Goal: Task Accomplishment & Management: Manage account settings

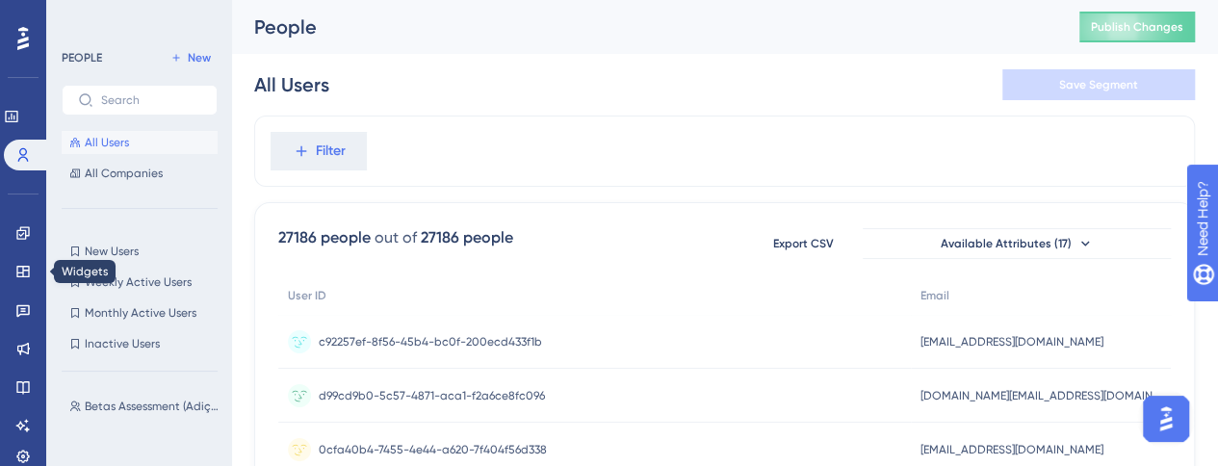
click at [0, 0] on div "✨ INSCREVA-SE AGORA✨" at bounding box center [0, 0] width 0 height 0
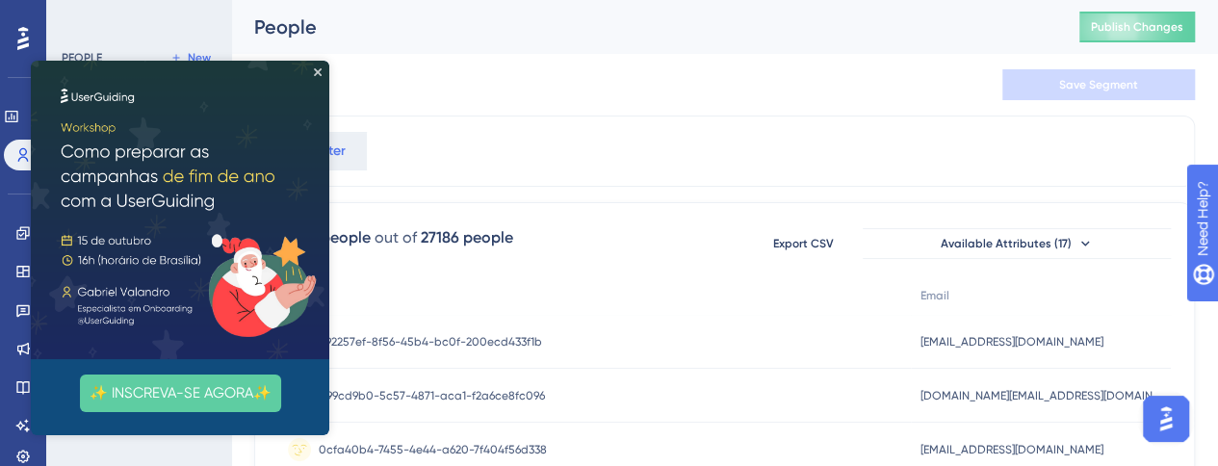
click at [31, 305] on html "✨ INSCREVA-SE AGORA✨" at bounding box center [180, 248] width 298 height 375
click at [318, 69] on icon "Close Preview" at bounding box center [318, 72] width 8 height 8
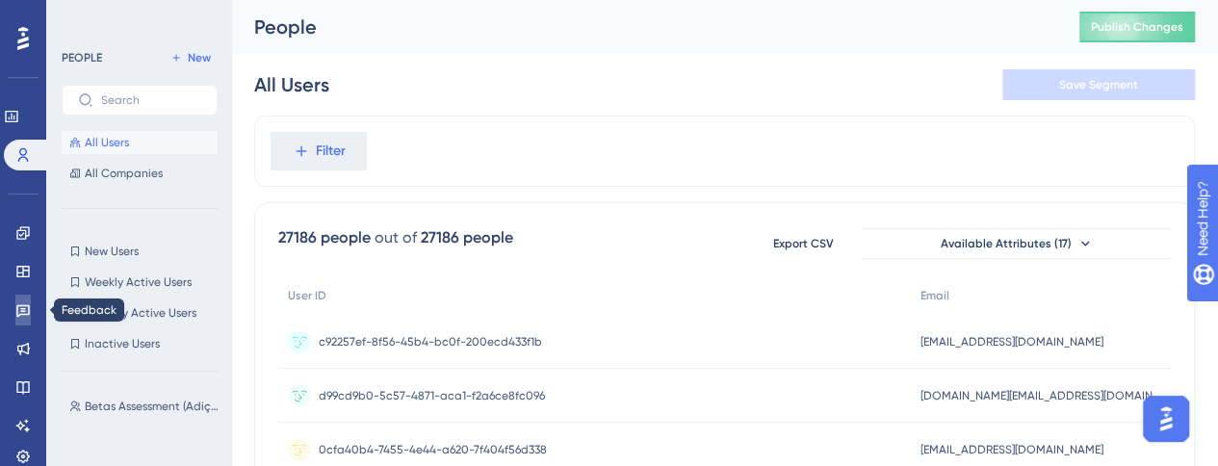
click at [22, 308] on icon at bounding box center [22, 311] width 13 height 13
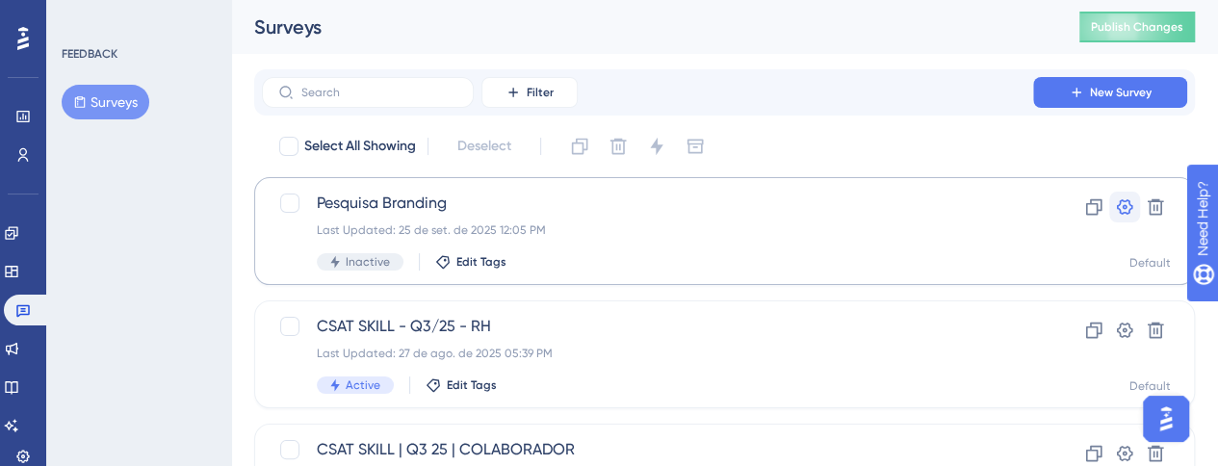
click at [1128, 207] on icon at bounding box center [1124, 206] width 19 height 19
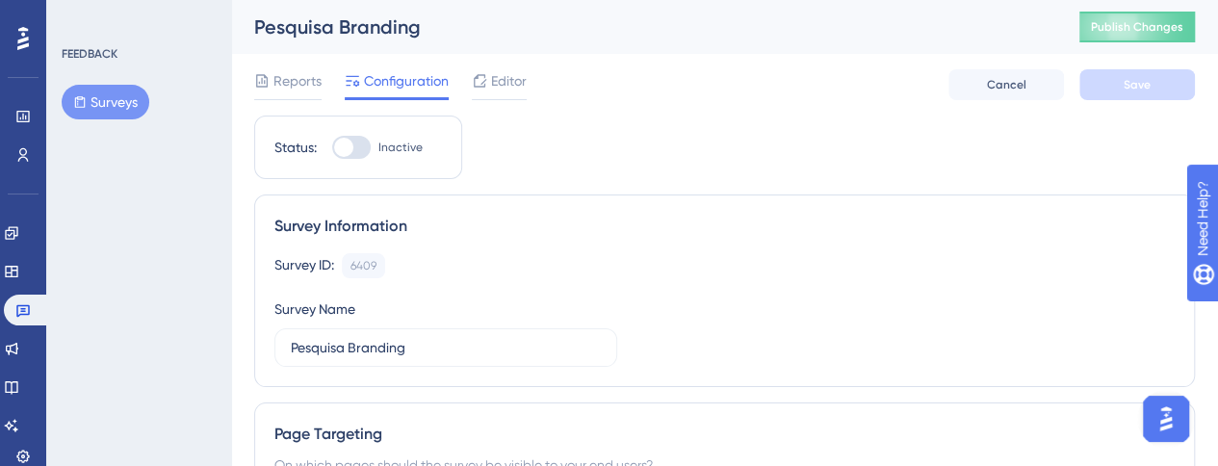
click at [531, 77] on div "Reports Configuration Editor Cancel Save" at bounding box center [724, 85] width 941 height 62
click at [524, 80] on span "Editor" at bounding box center [509, 80] width 36 height 23
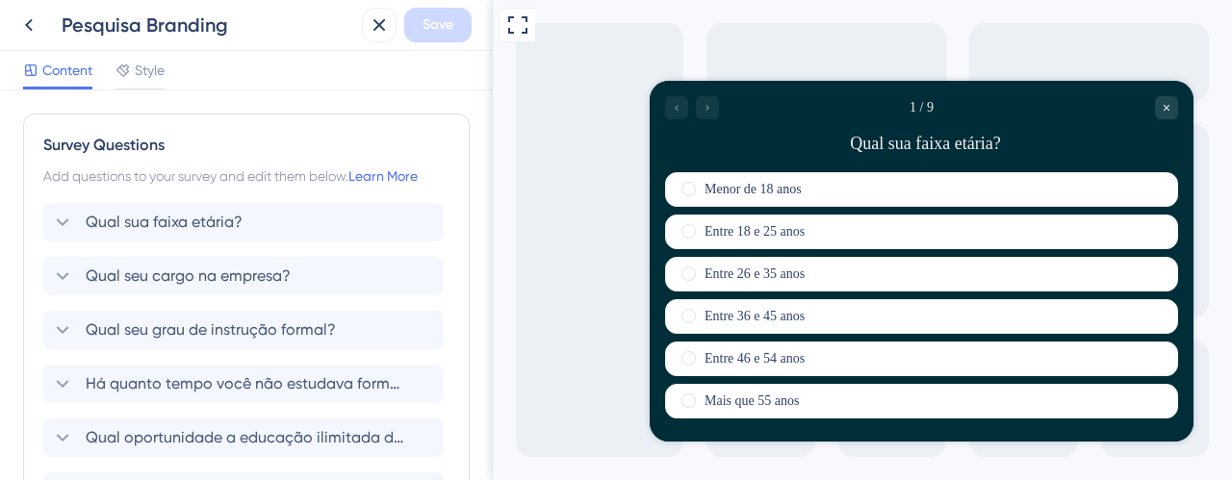
click at [549, 142] on div "Full Screen Preview" at bounding box center [862, 240] width 739 height 480
click at [30, 25] on icon at bounding box center [28, 24] width 23 height 23
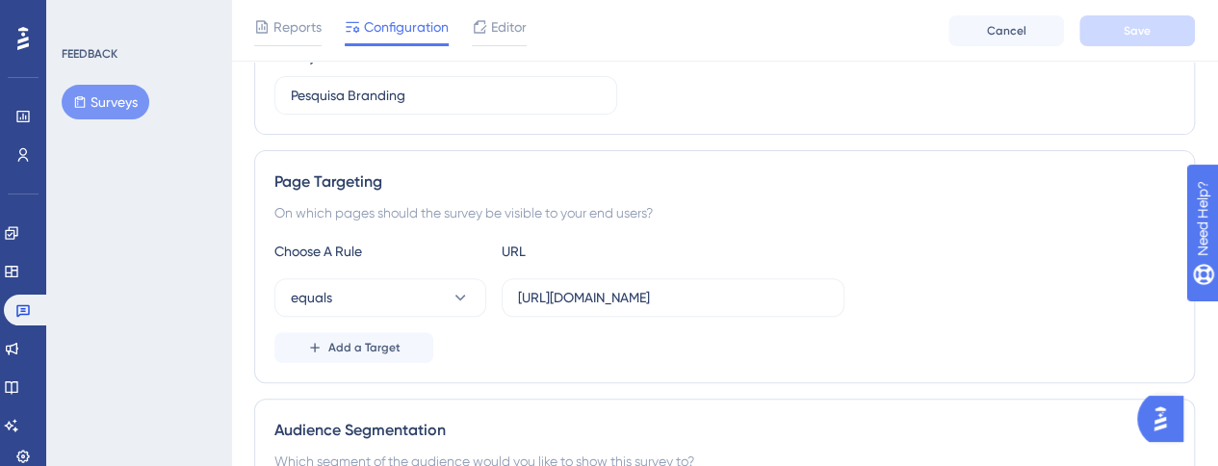
scroll to position [289, 0]
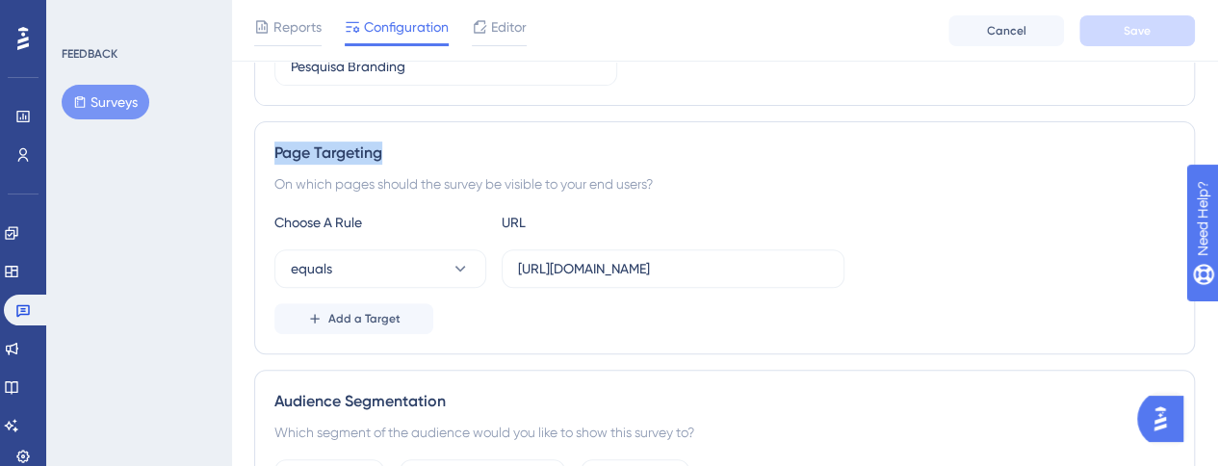
drag, startPoint x: 275, startPoint y: 146, endPoint x: 393, endPoint y: 158, distance: 118.0
click at [393, 158] on div "Page Targeting" at bounding box center [724, 153] width 900 height 23
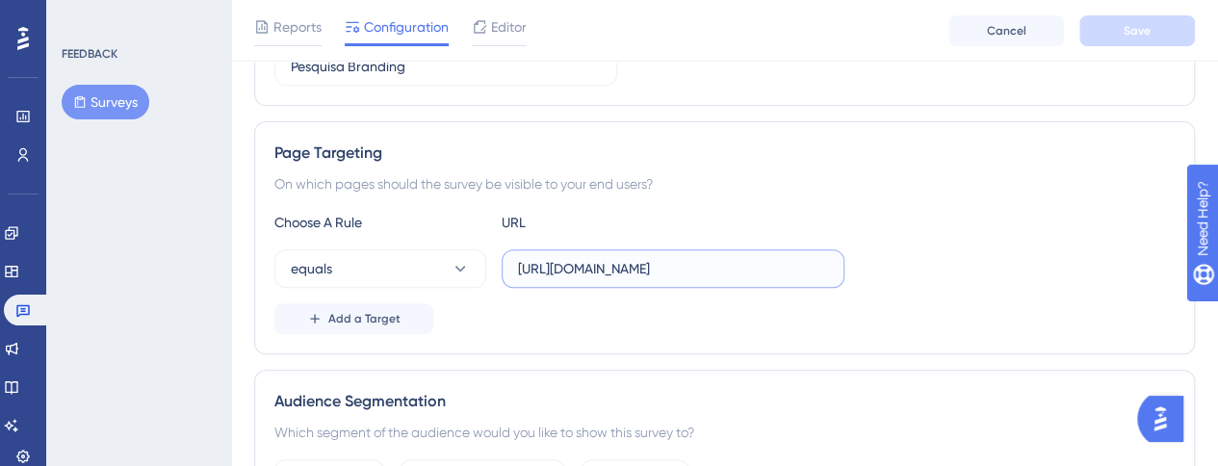
drag, startPoint x: 700, startPoint y: 266, endPoint x: 340, endPoint y: 240, distance: 361.0
click at [340, 240] on div "Choose A Rule URL equals [URL][DOMAIN_NAME] Add a Target" at bounding box center [724, 272] width 900 height 123
click at [714, 270] on input "[URL][DOMAIN_NAME]" at bounding box center [673, 268] width 310 height 21
drag, startPoint x: 693, startPoint y: 263, endPoint x: 342, endPoint y: 276, distance: 351.7
click at [342, 276] on div "equals [URL][DOMAIN_NAME]" at bounding box center [559, 268] width 570 height 39
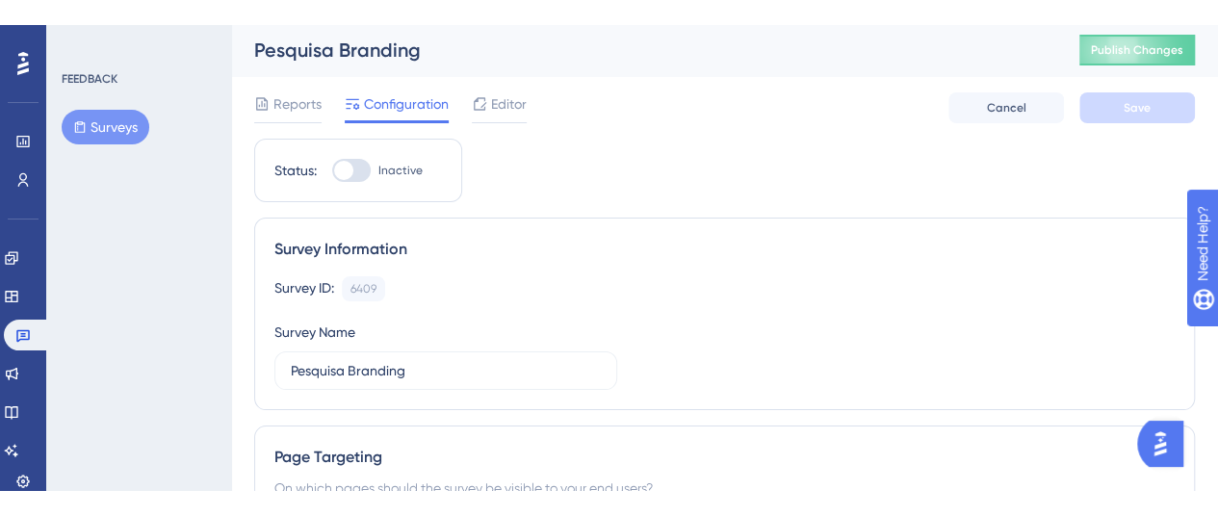
scroll to position [0, 0]
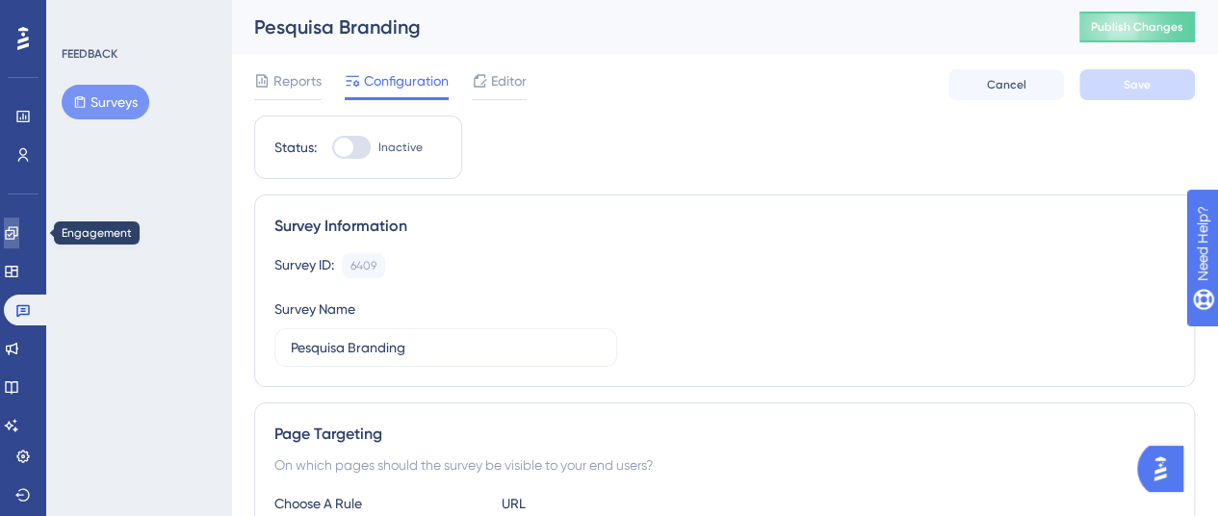
click at [19, 229] on link at bounding box center [11, 233] width 15 height 31
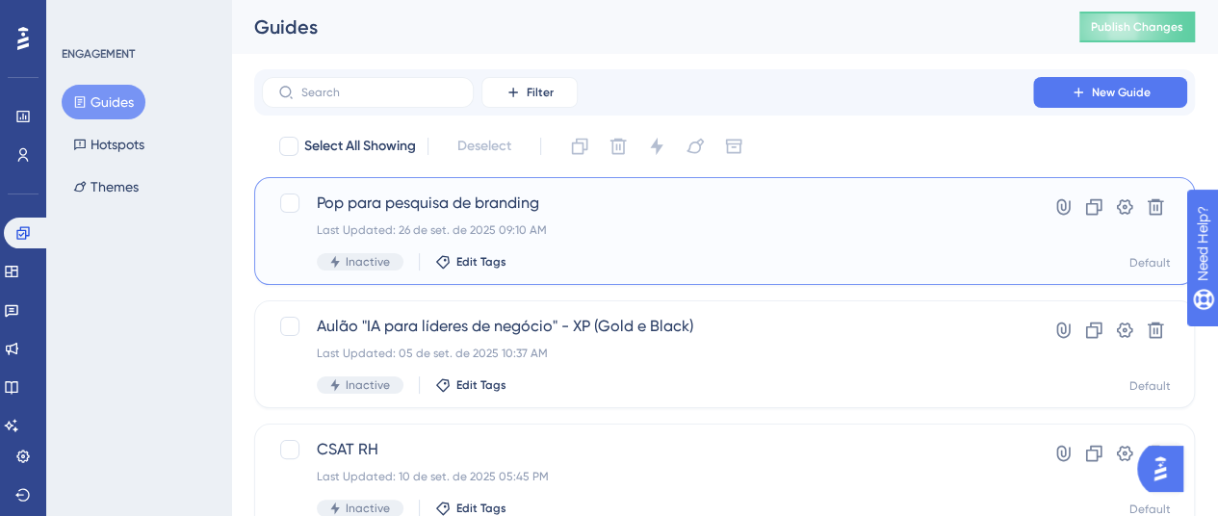
click at [811, 220] on div "Pop para pesquisa de branding Last Updated: 26 de set. de 2025 09:10 AM Inactiv…" at bounding box center [647, 231] width 661 height 79
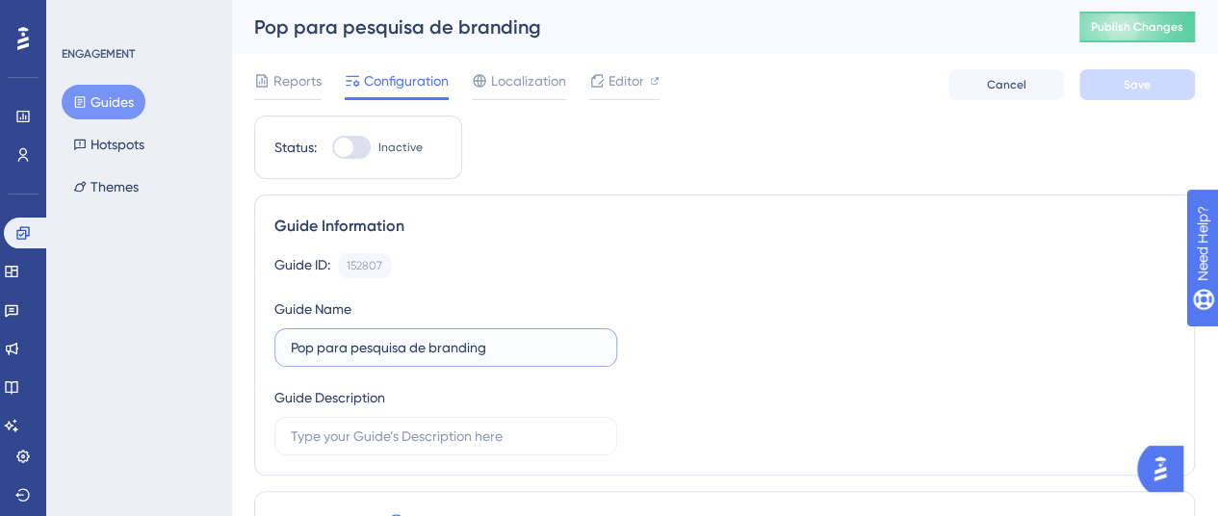
click at [291, 345] on input "Pop para pesquisa de branding" at bounding box center [446, 347] width 310 height 21
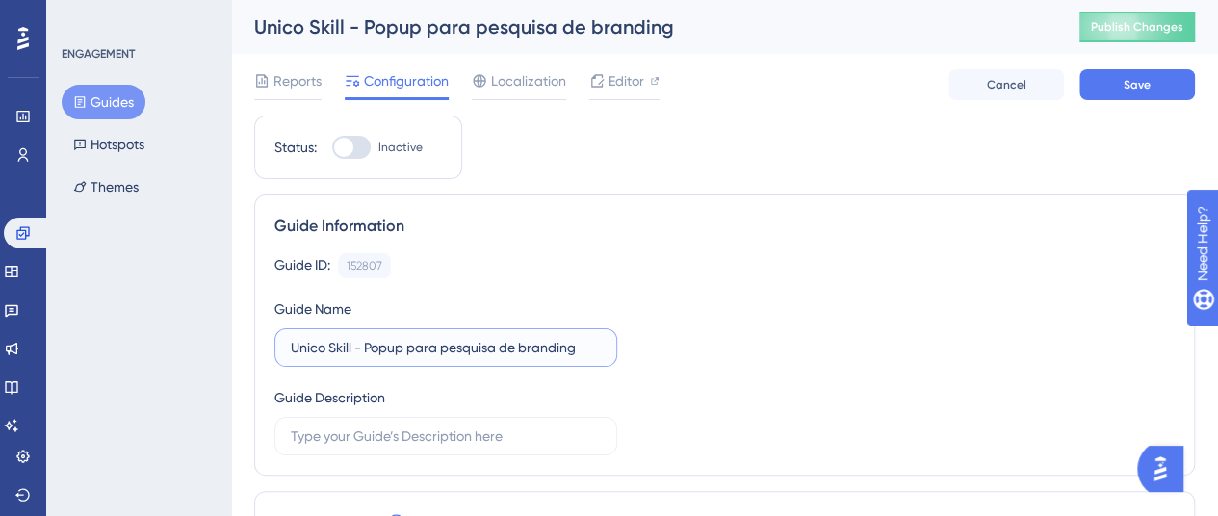
type input "Unico Skill - Popup para pesquisa de branding"
click at [656, 303] on div "Guide ID: 152807 Copy Guide Name Unico Skill - Popup para pesquisa de branding …" at bounding box center [724, 354] width 900 height 202
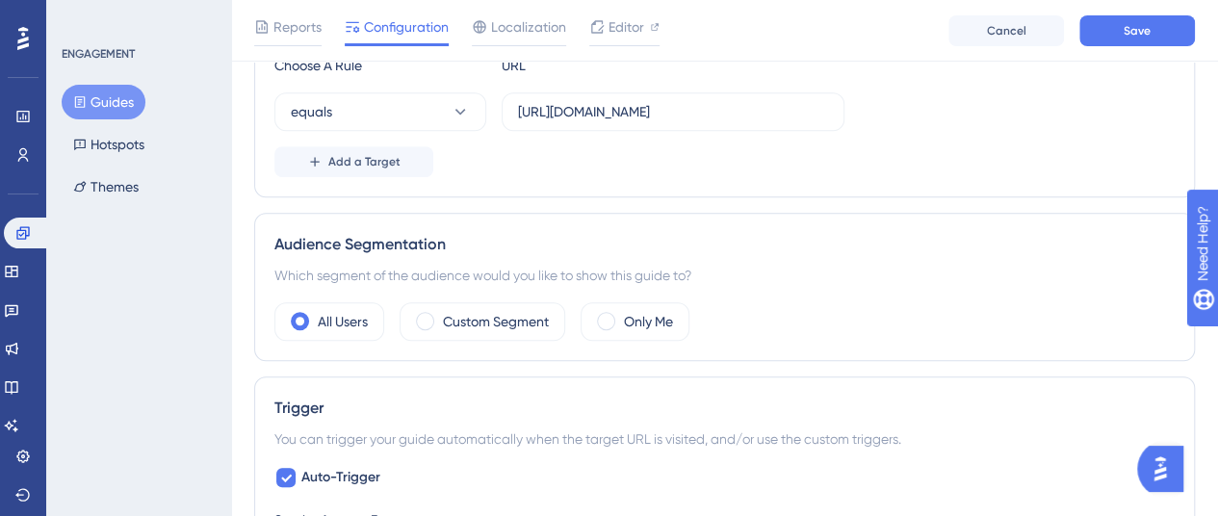
scroll to position [481, 0]
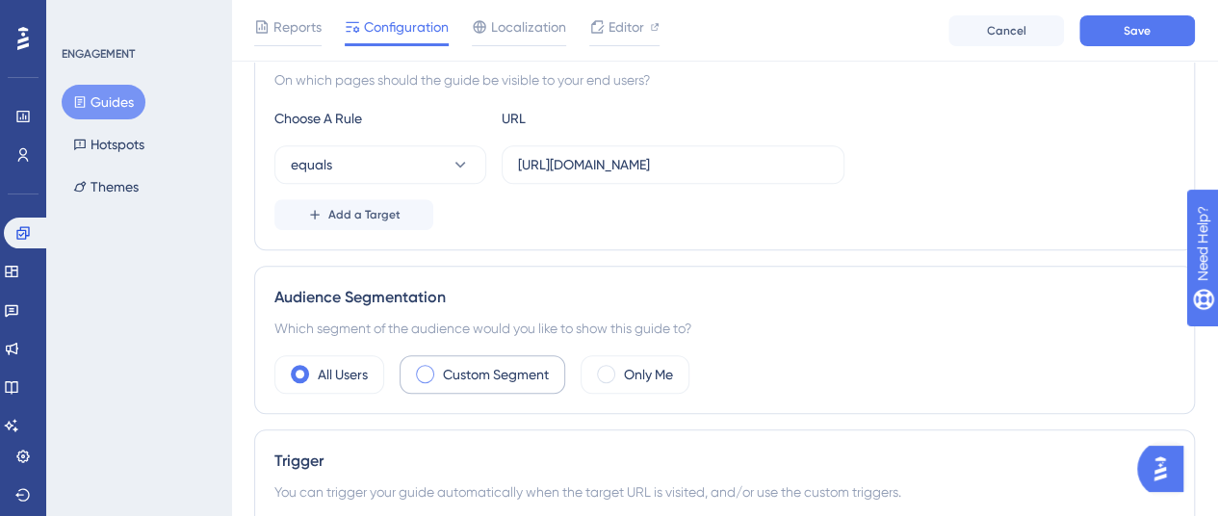
click at [433, 374] on div "Custom Segment" at bounding box center [483, 374] width 166 height 39
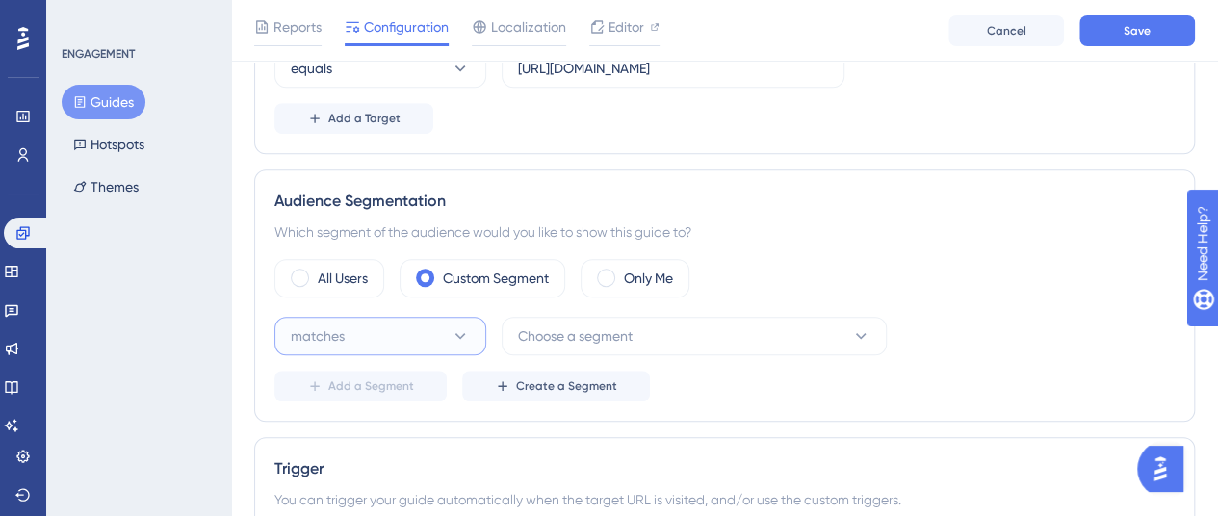
click at [461, 326] on icon at bounding box center [460, 335] width 19 height 19
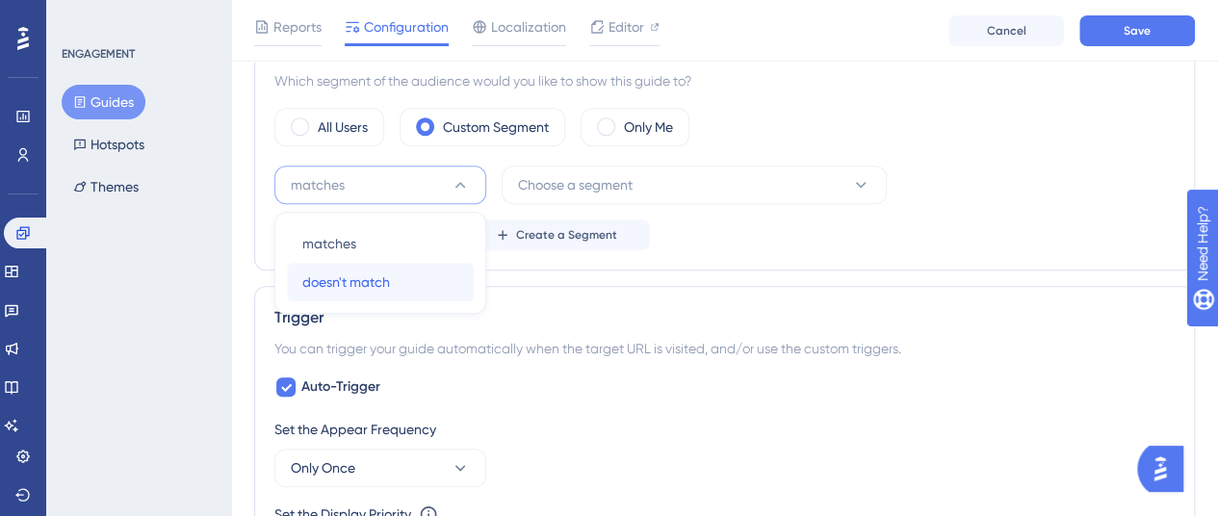
click at [408, 282] on div "doesn't match doesn't match" at bounding box center [380, 282] width 156 height 39
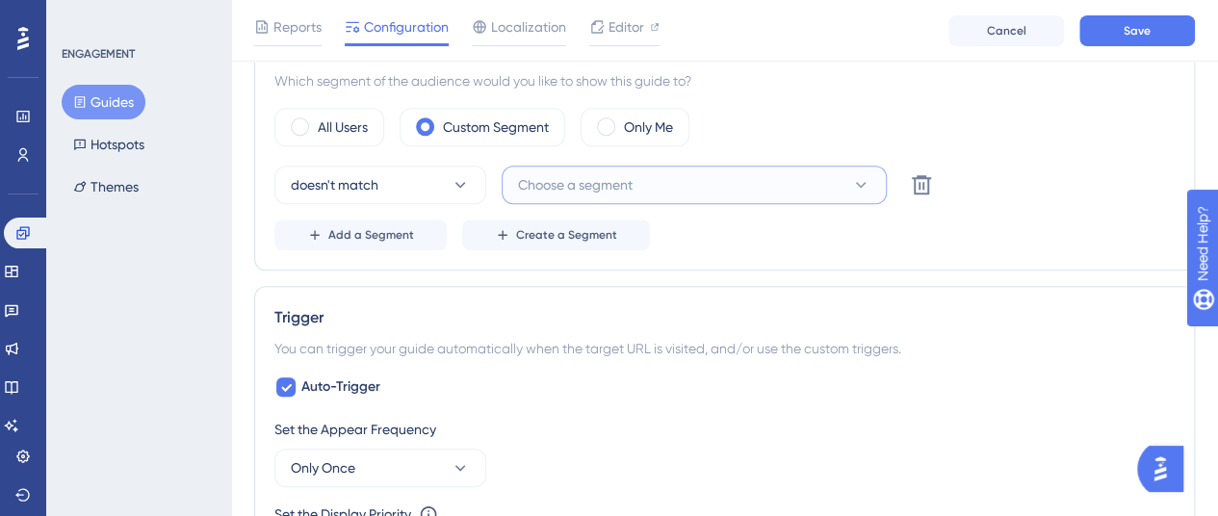
click at [633, 187] on span "Choose a segment" at bounding box center [575, 184] width 115 height 23
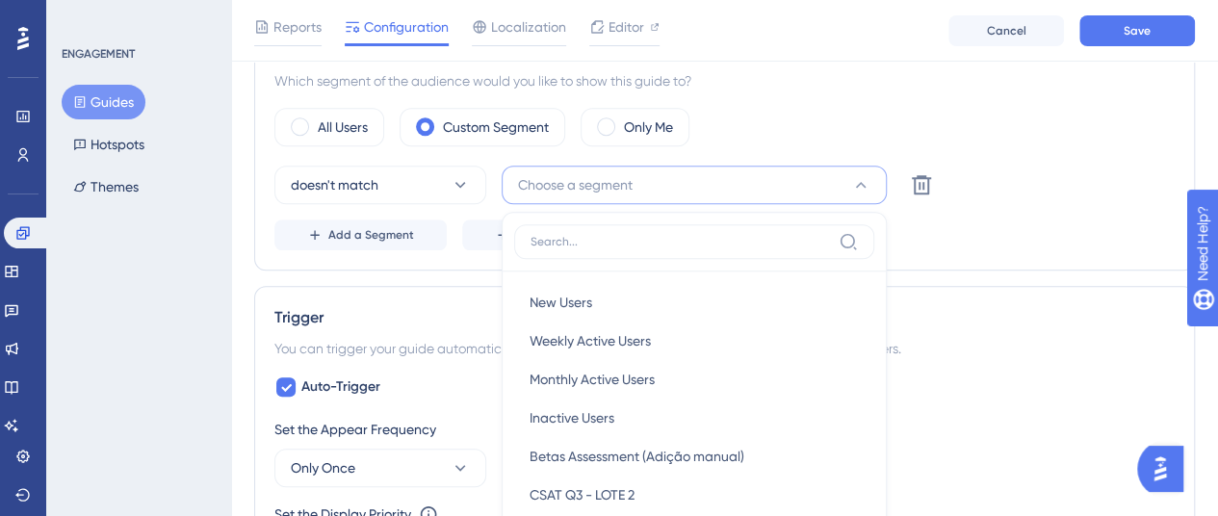
scroll to position [869, 0]
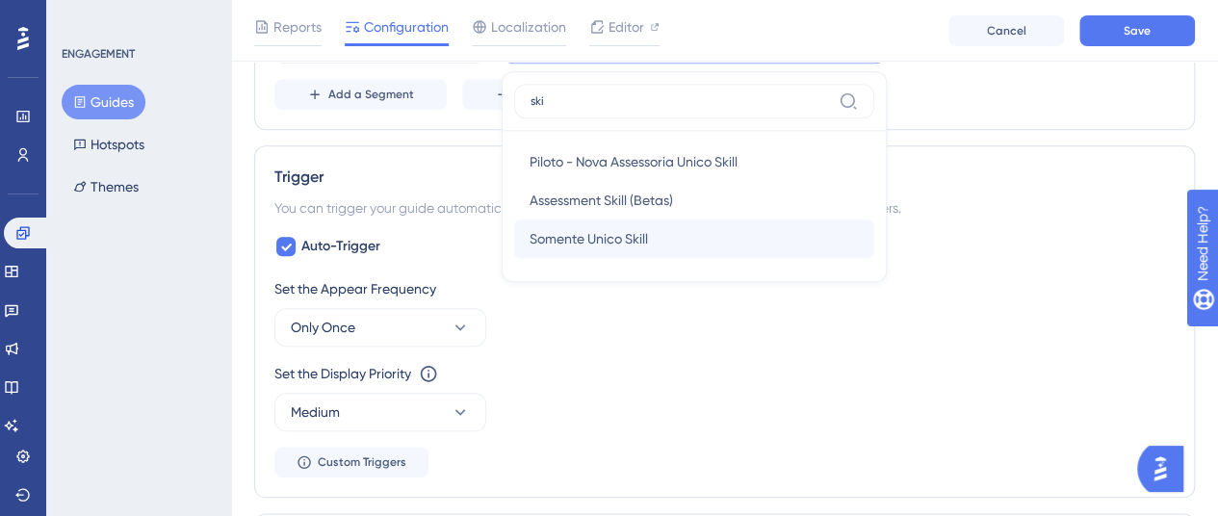
type input "ski"
click at [635, 233] on span "Somente Unico Skill" at bounding box center [589, 238] width 118 height 23
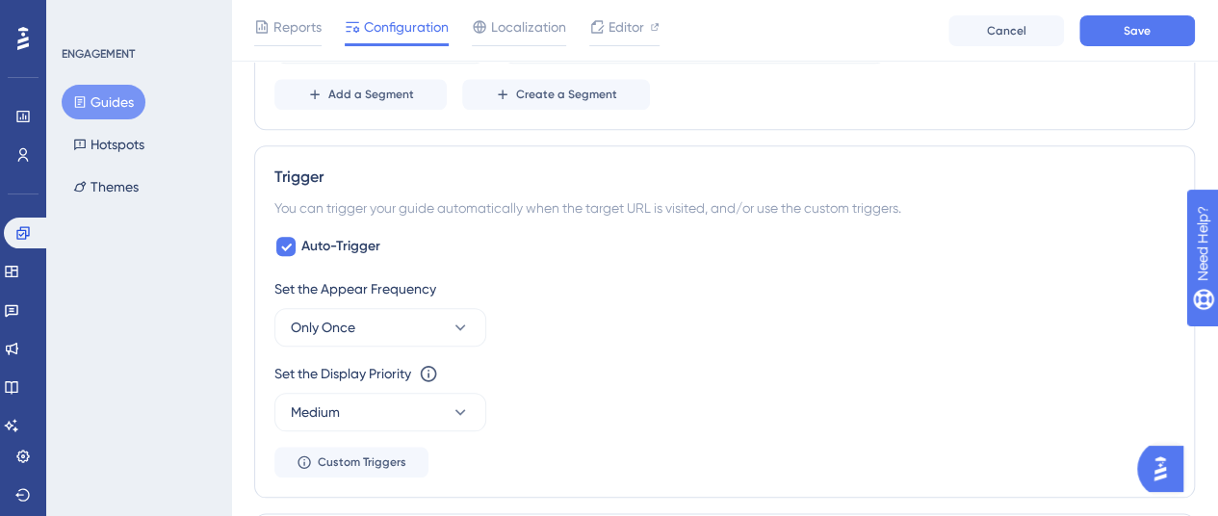
click at [830, 119] on div "Audience Segmentation Which segment of the audience would you like to show this…" at bounding box center [724, 4] width 941 height 252
click at [463, 318] on icon at bounding box center [460, 327] width 19 height 19
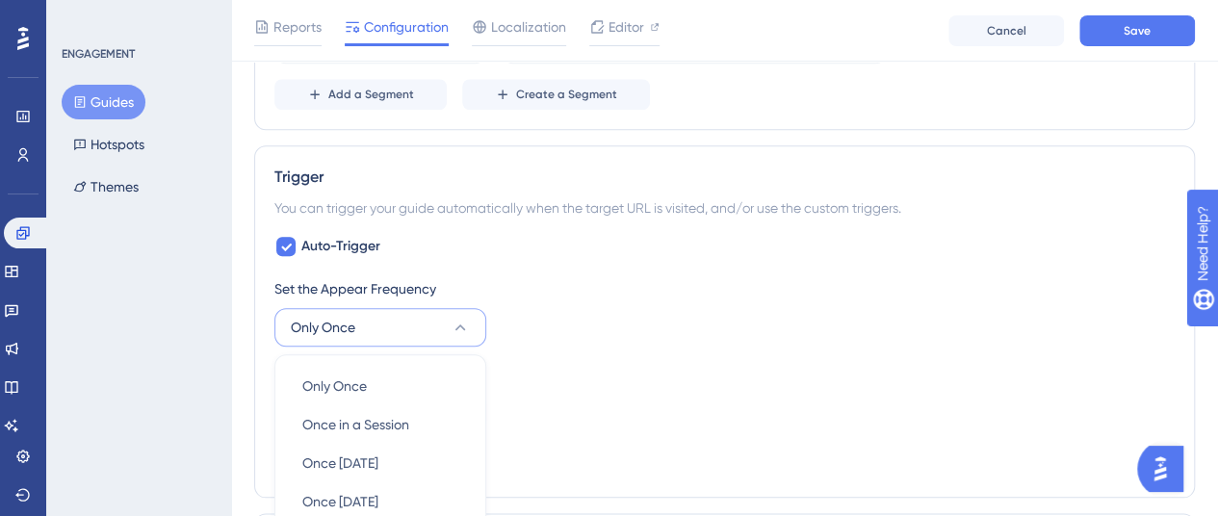
scroll to position [1105, 0]
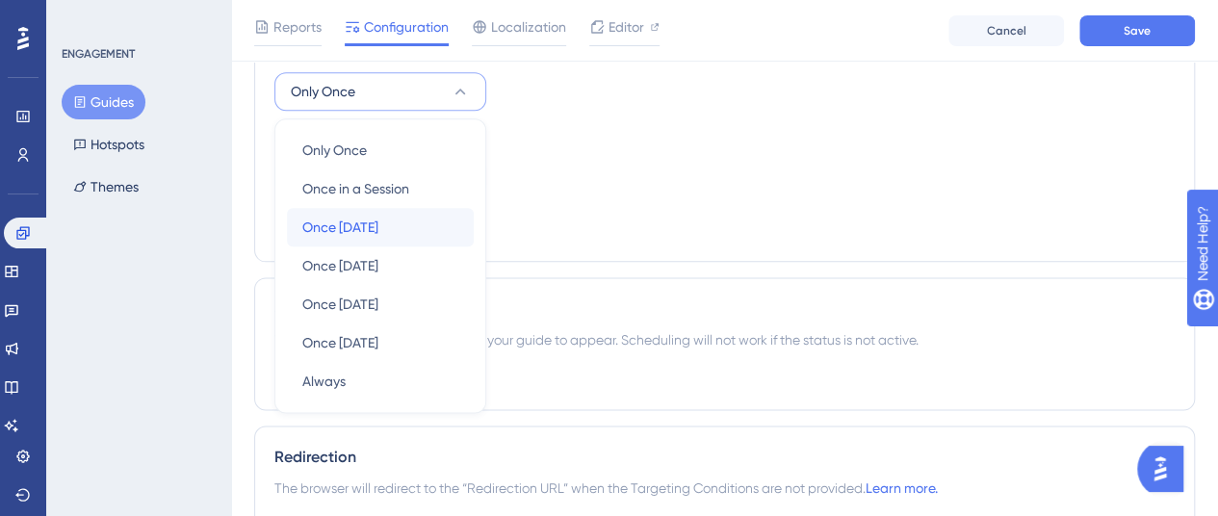
click at [358, 226] on span "Once [DATE]" at bounding box center [340, 227] width 76 height 23
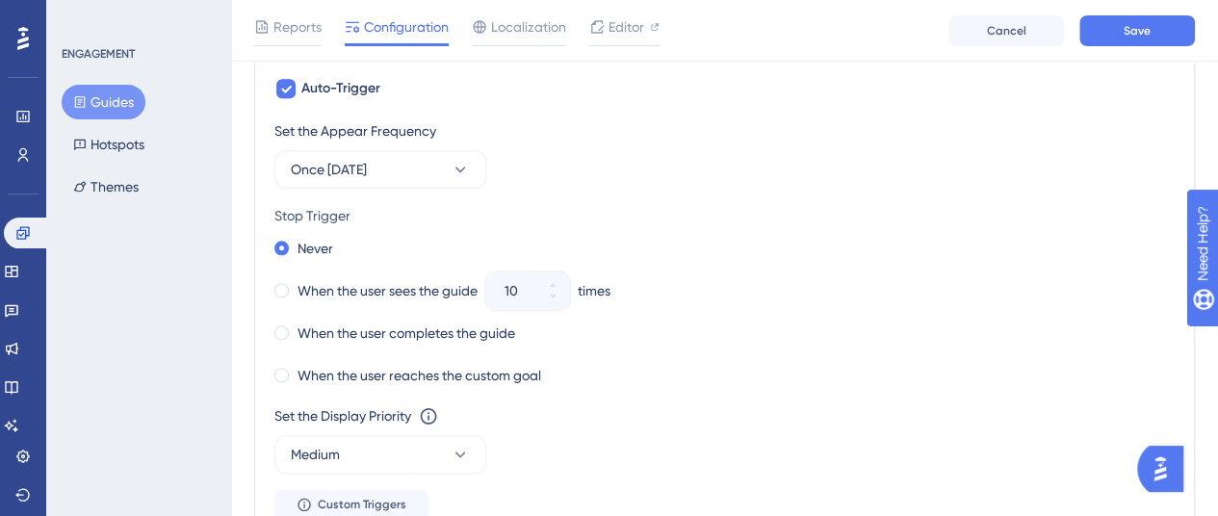
scroll to position [1009, 0]
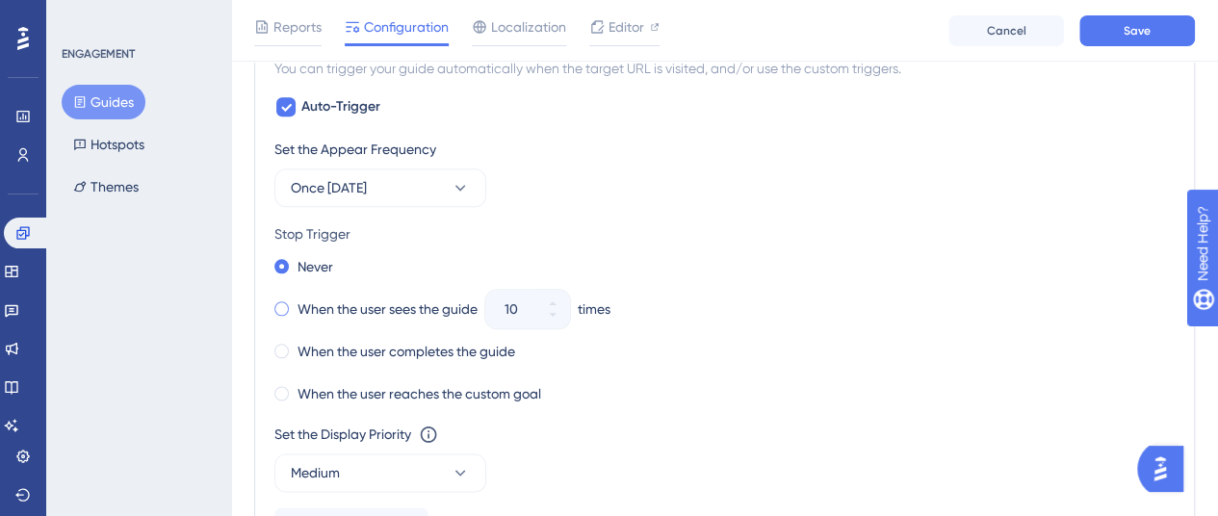
click at [285, 301] on span at bounding box center [281, 308] width 14 height 14
click at [295, 304] on input "radio" at bounding box center [295, 304] width 0 height 0
click at [556, 320] on button "10" at bounding box center [552, 318] width 35 height 19
click at [556, 320] on button "9" at bounding box center [552, 318] width 35 height 19
click at [556, 320] on button "8" at bounding box center [552, 318] width 35 height 19
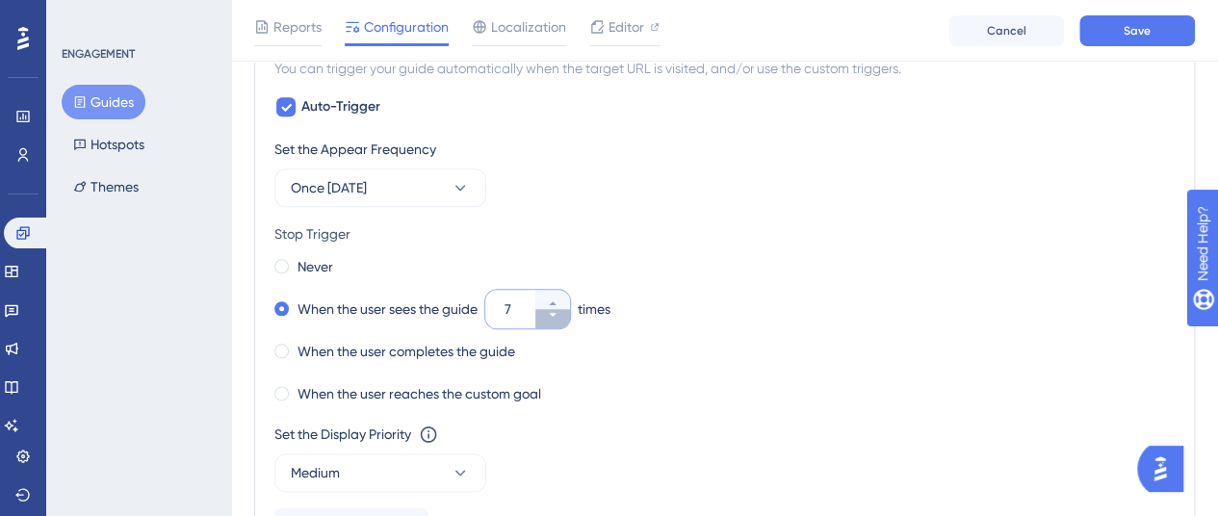
click at [556, 320] on button "7" at bounding box center [552, 318] width 35 height 19
click at [554, 320] on button "6" at bounding box center [552, 318] width 35 height 19
type input "5"
click at [659, 256] on div "Never" at bounding box center [724, 266] width 900 height 27
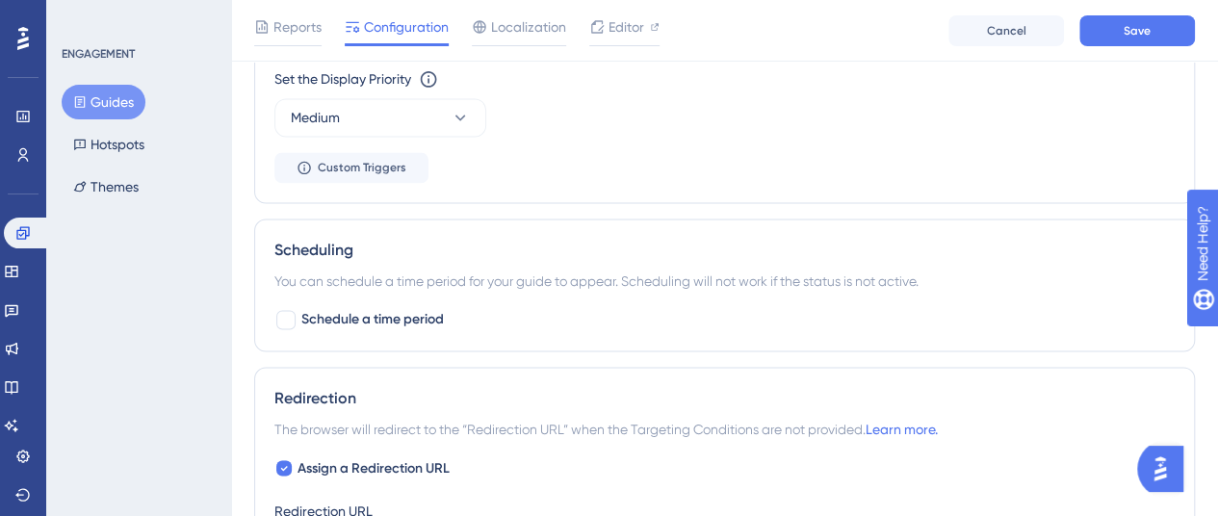
scroll to position [1394, 0]
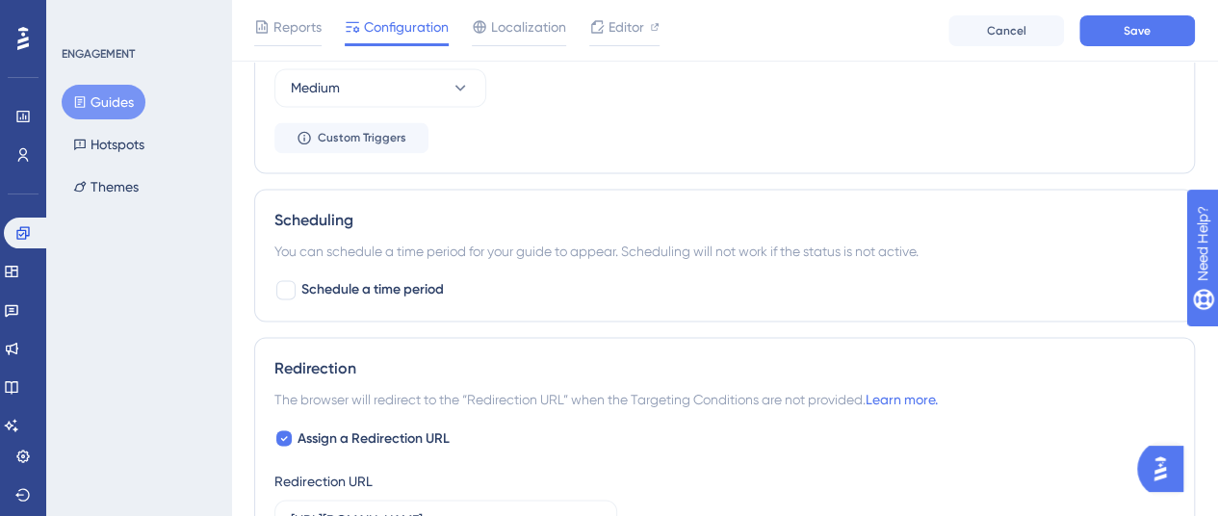
click at [273, 290] on div "Scheduling You can schedule a time period for your guide to appear. Scheduling …" at bounding box center [724, 255] width 941 height 133
click at [285, 280] on div at bounding box center [285, 289] width 19 height 19
checkbox input "true"
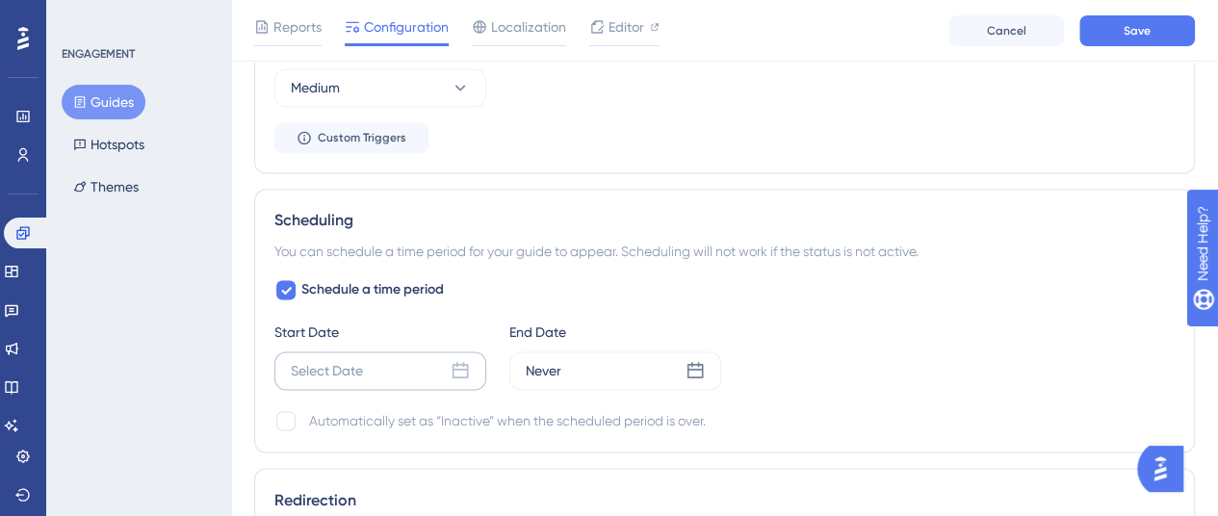
click at [458, 374] on icon at bounding box center [460, 370] width 19 height 19
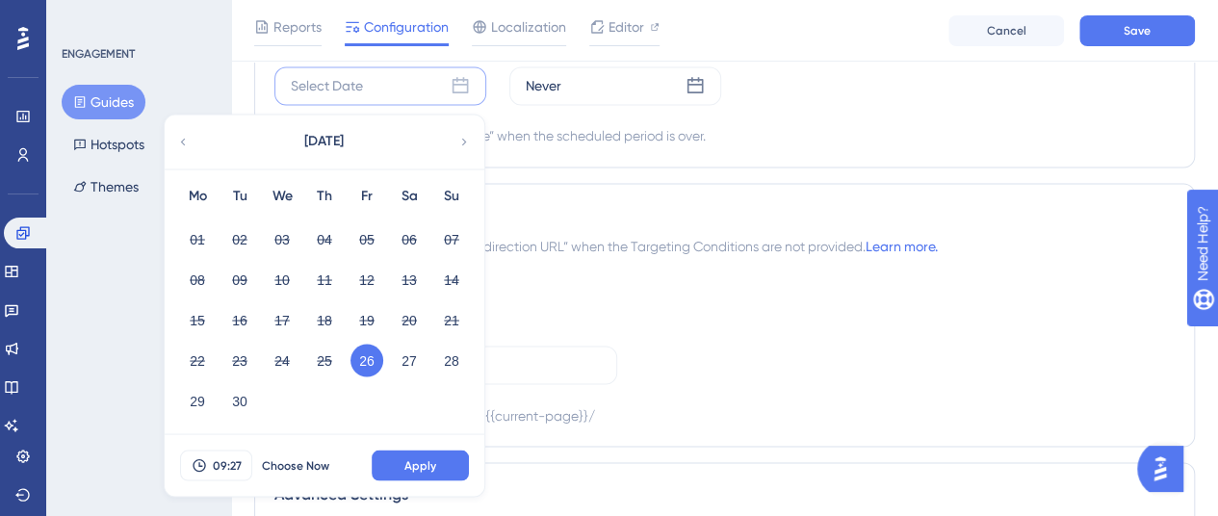
scroll to position [1683, 0]
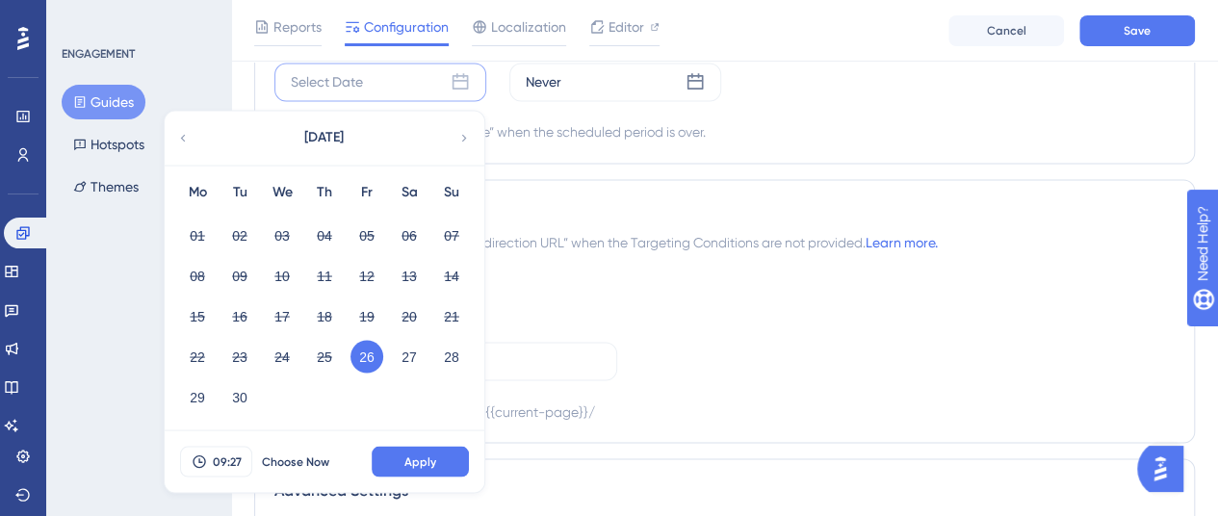
click at [362, 351] on button "26" at bounding box center [366, 356] width 33 height 33
click at [418, 458] on span "Apply" at bounding box center [420, 460] width 32 height 15
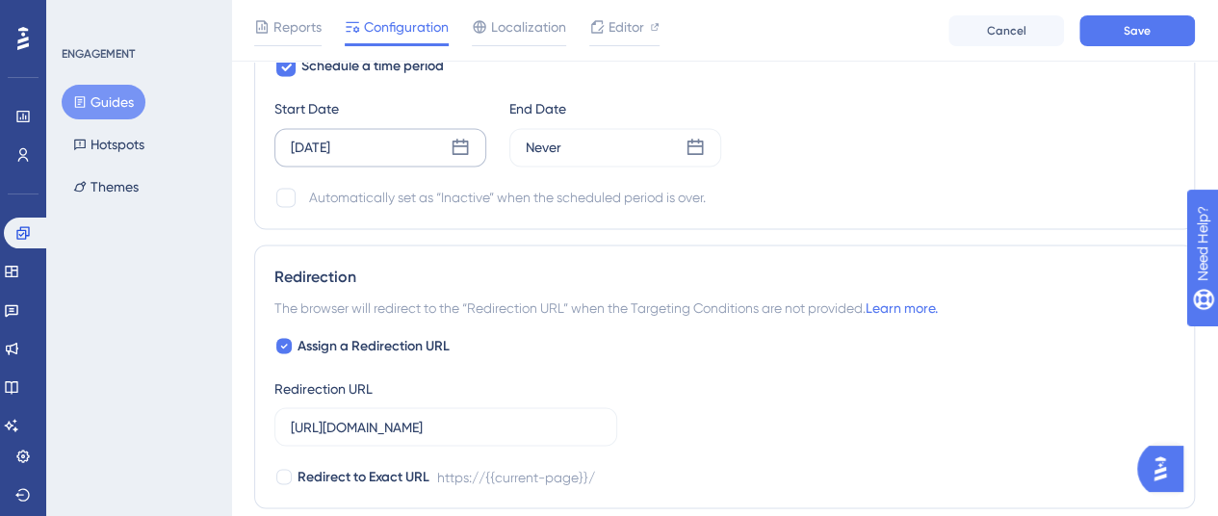
scroll to position [1587, 0]
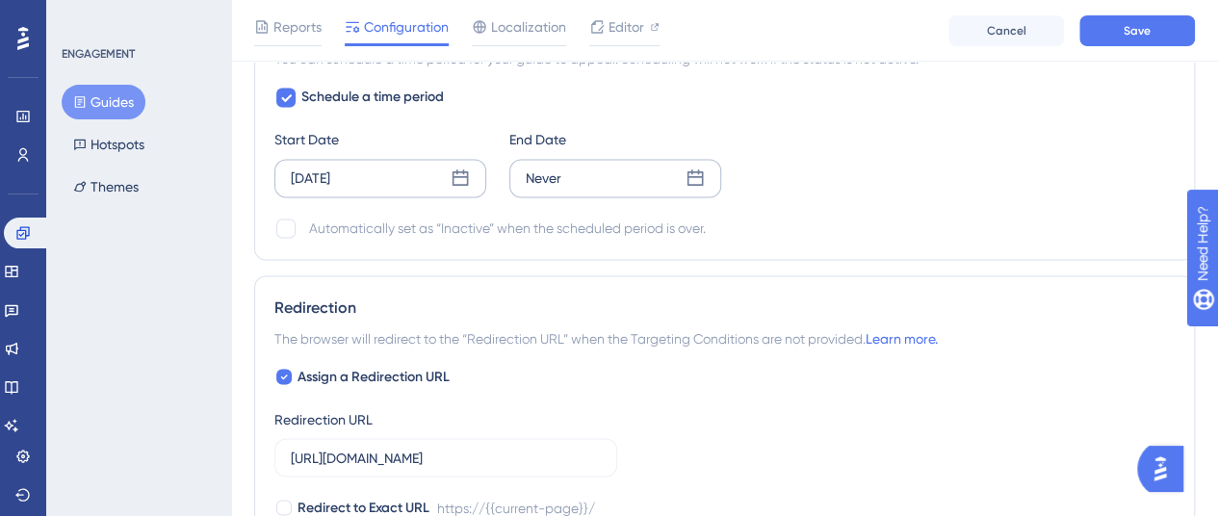
click at [696, 172] on icon at bounding box center [694, 177] width 19 height 19
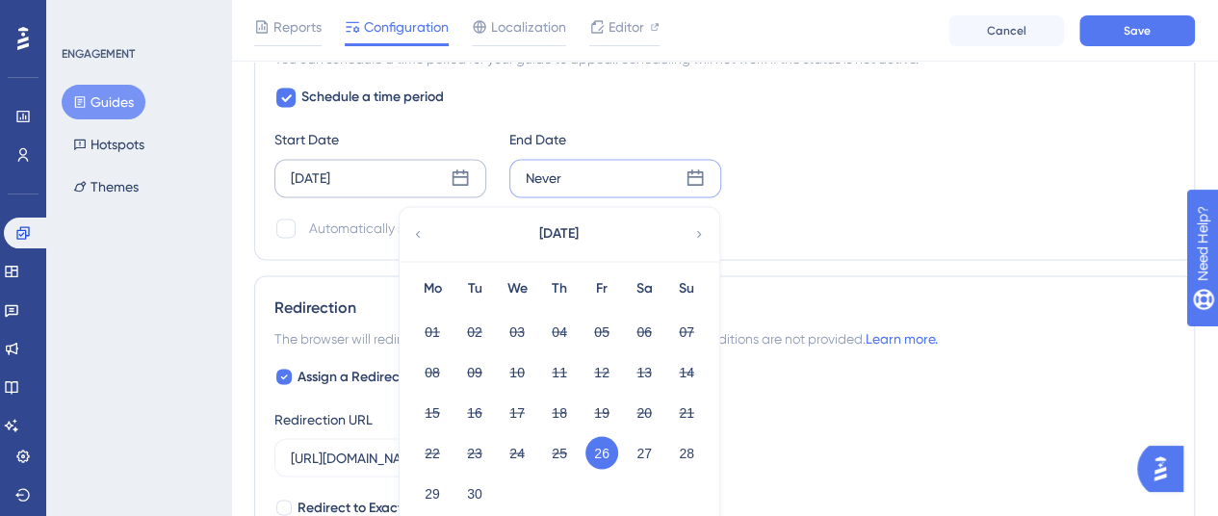
click at [695, 225] on icon at bounding box center [698, 233] width 13 height 17
click at [516, 370] on button "08" at bounding box center [517, 371] width 33 height 33
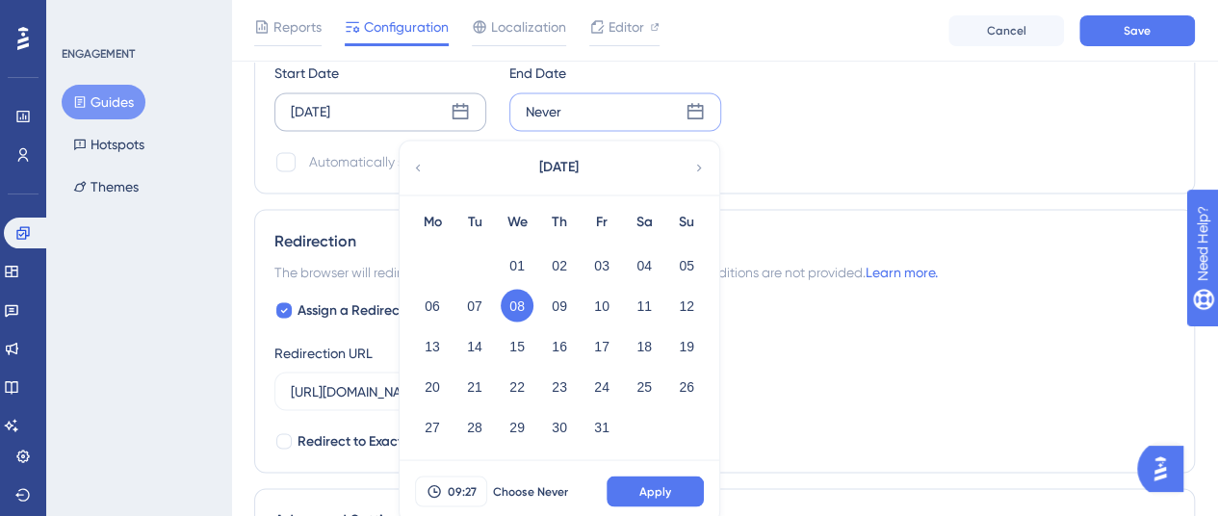
scroll to position [1683, 0]
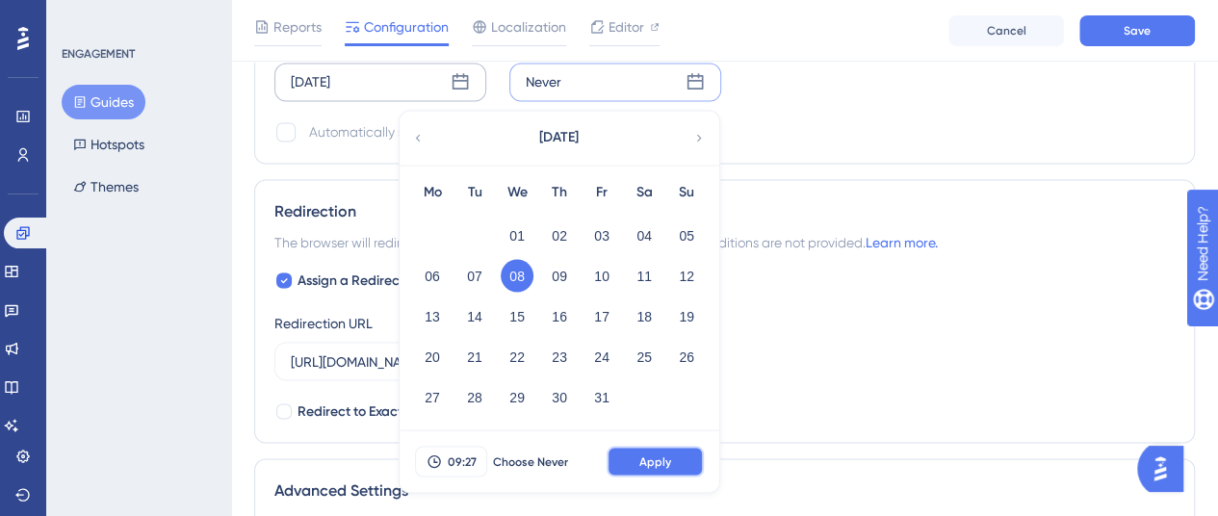
click at [670, 465] on button "Apply" at bounding box center [655, 461] width 97 height 31
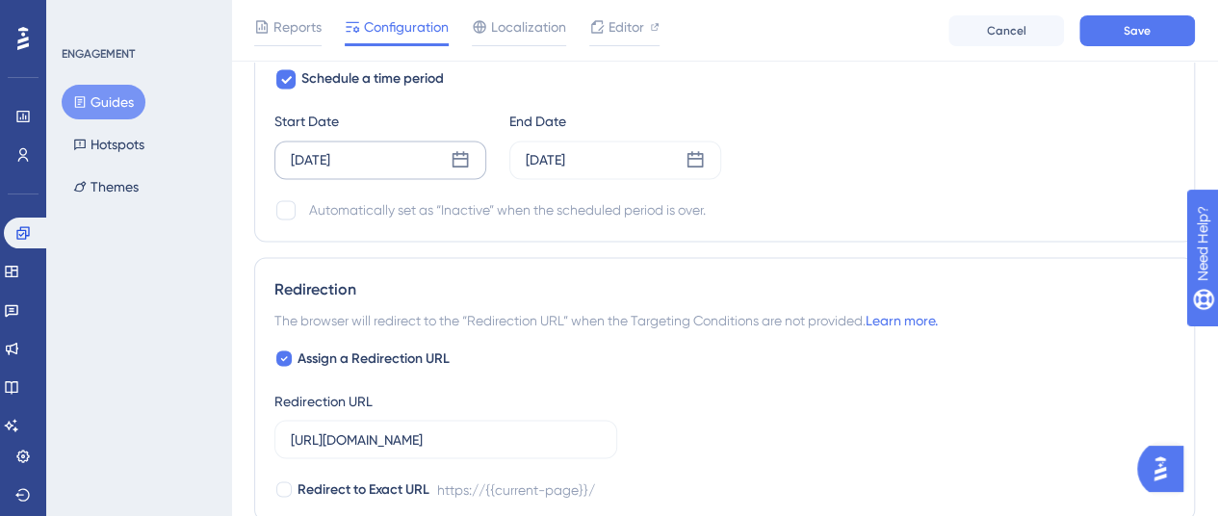
scroll to position [1587, 0]
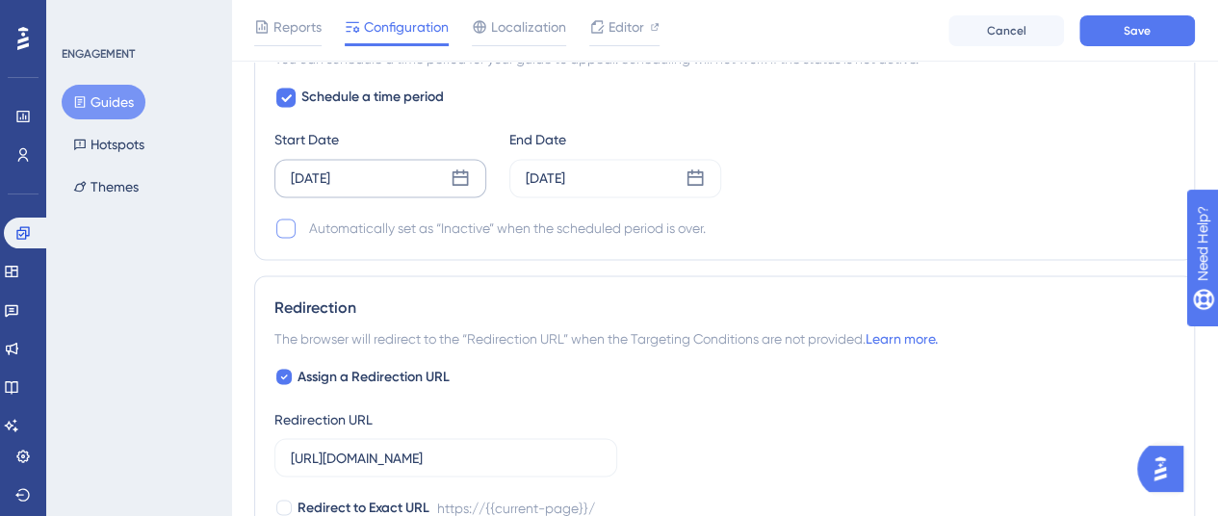
click at [281, 220] on div at bounding box center [285, 228] width 19 height 19
checkbox input "true"
click at [862, 177] on div "Start Date [DATE] End Date [DATE]" at bounding box center [724, 162] width 900 height 69
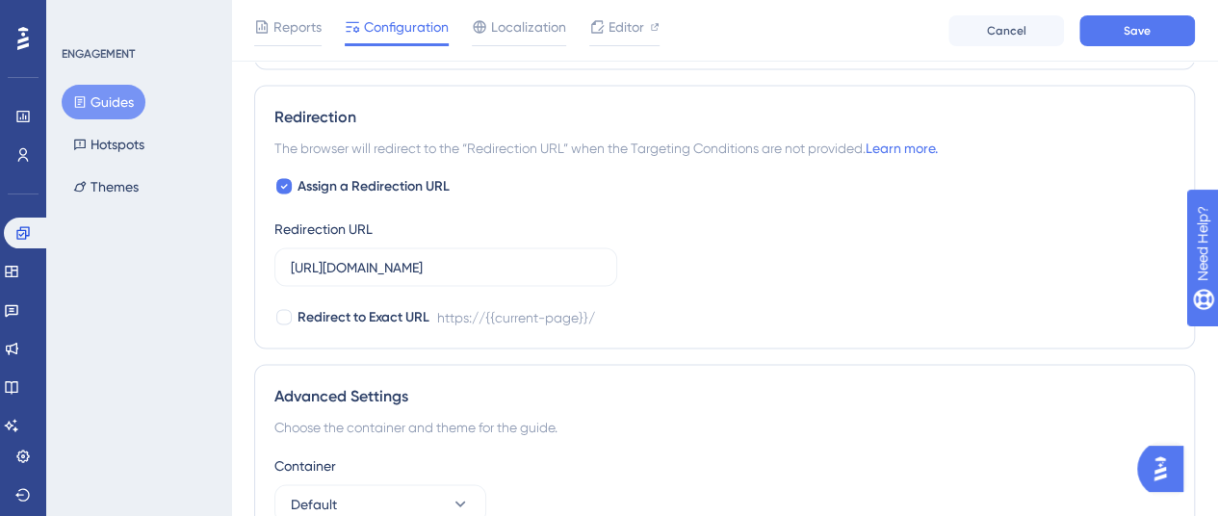
scroll to position [1779, 0]
click at [286, 182] on icon at bounding box center [284, 184] width 7 height 5
checkbox input "false"
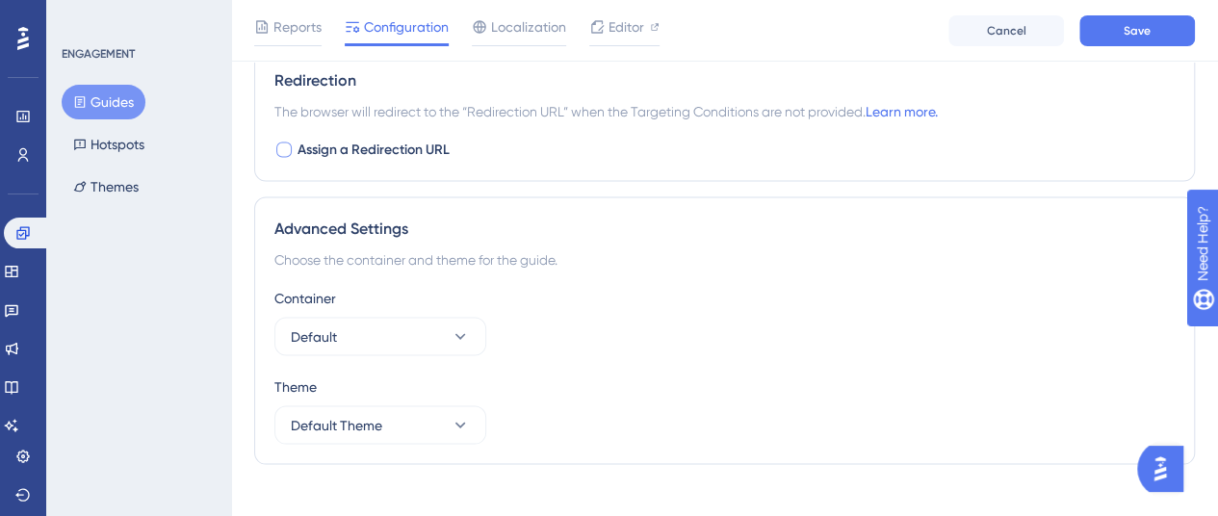
scroll to position [1832, 0]
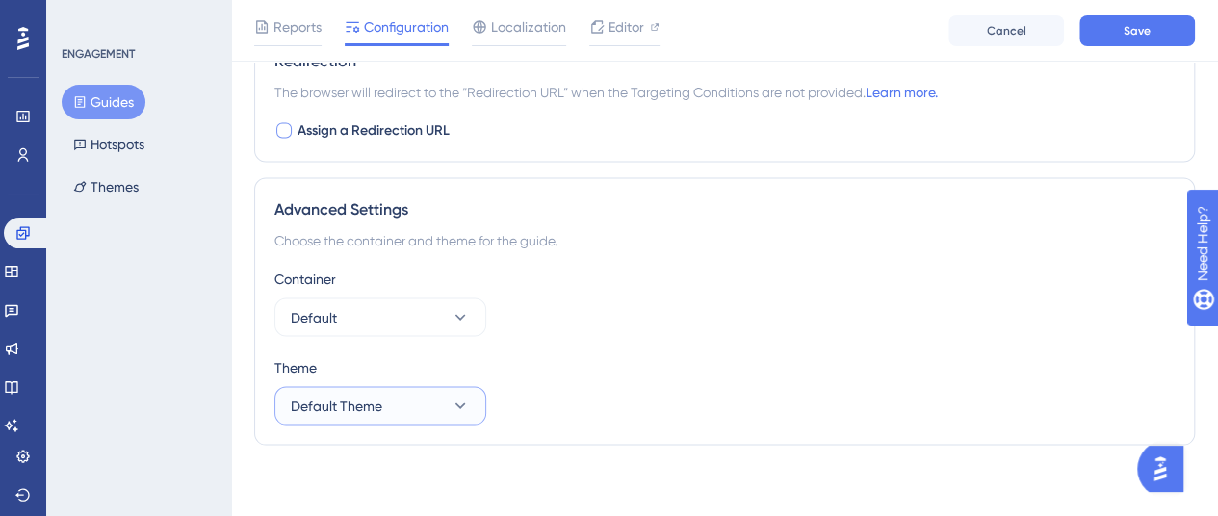
click at [451, 398] on icon at bounding box center [460, 406] width 19 height 19
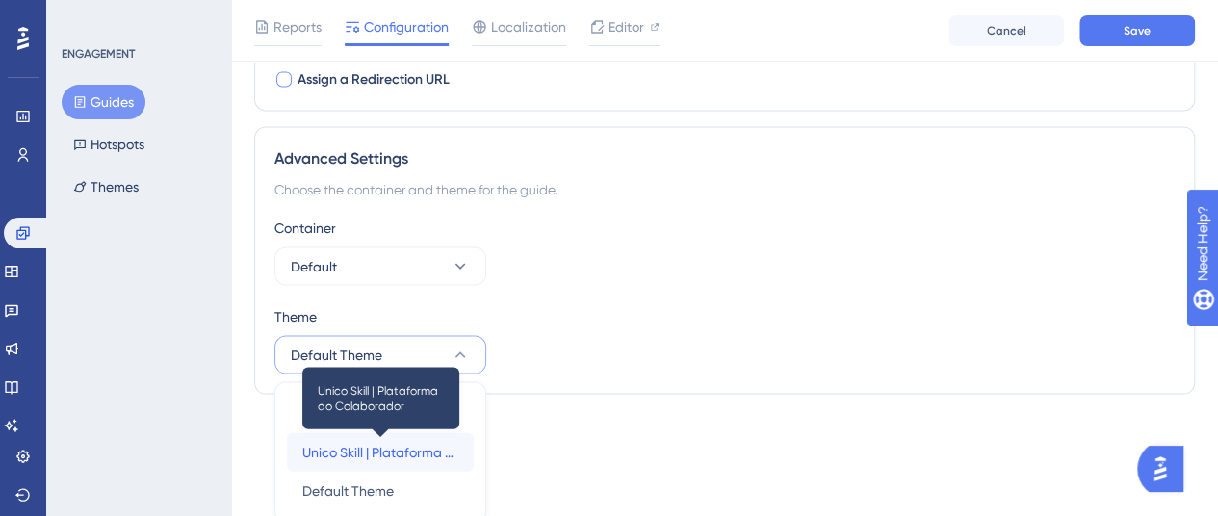
click at [356, 447] on span "Unico Skill | Plataforma do Colaborador" at bounding box center [380, 452] width 156 height 23
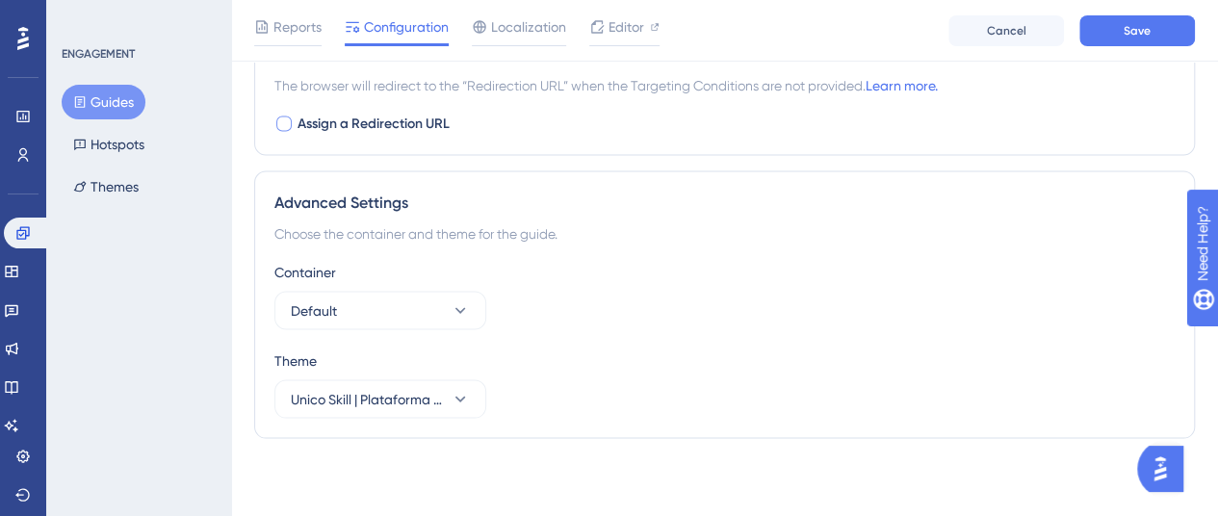
scroll to position [1832, 0]
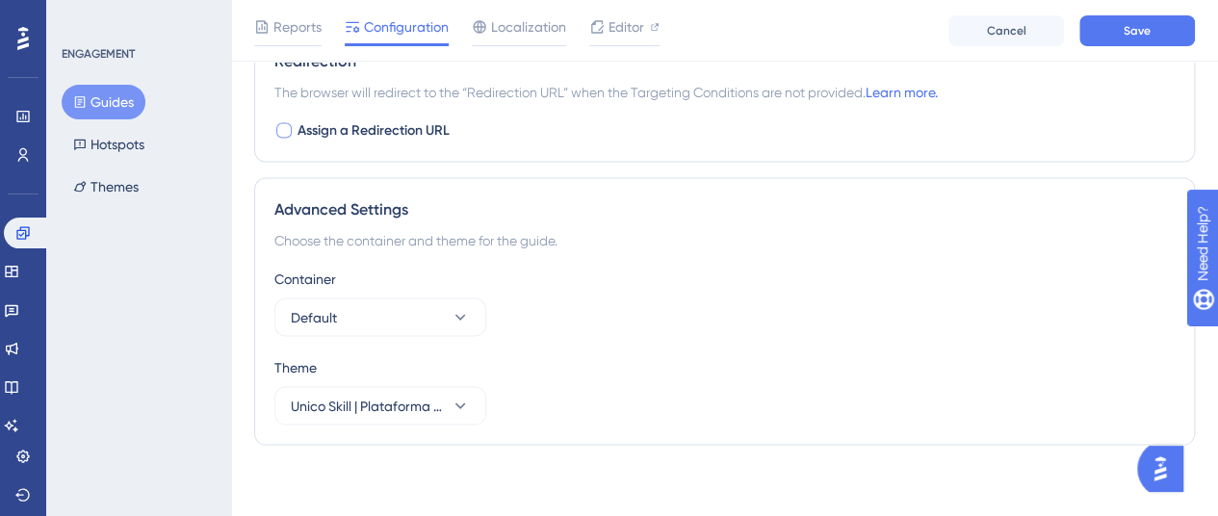
click at [702, 308] on div "Container Default" at bounding box center [724, 302] width 900 height 69
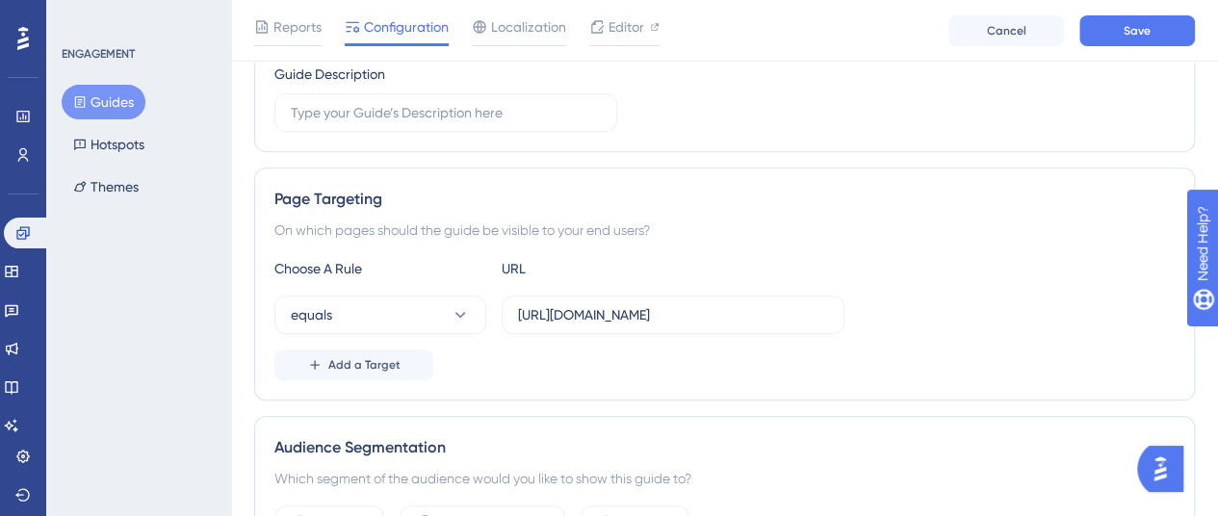
scroll to position [0, 0]
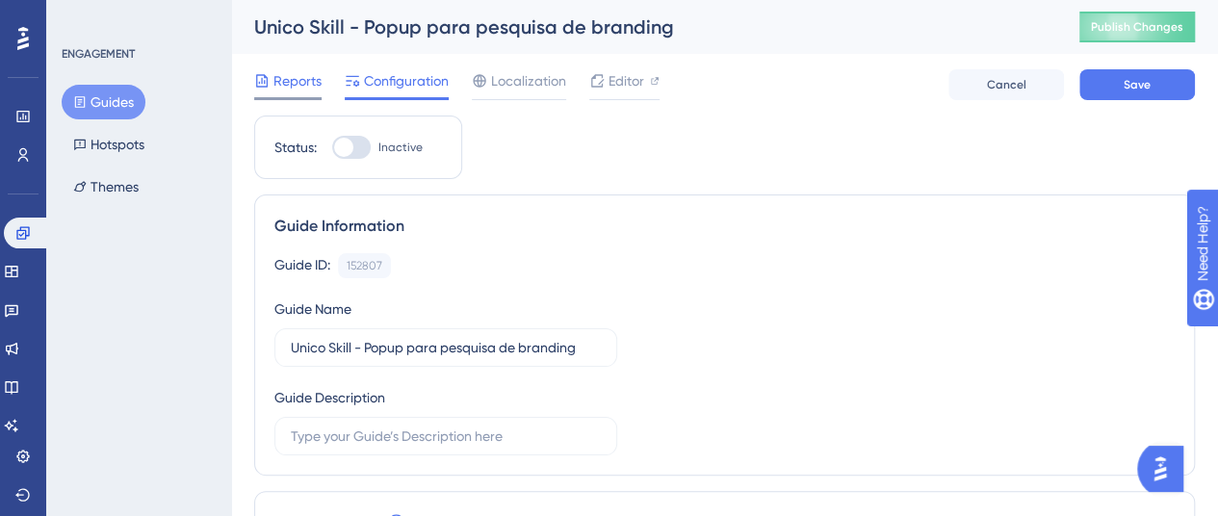
click at [271, 70] on div "Reports" at bounding box center [287, 80] width 67 height 23
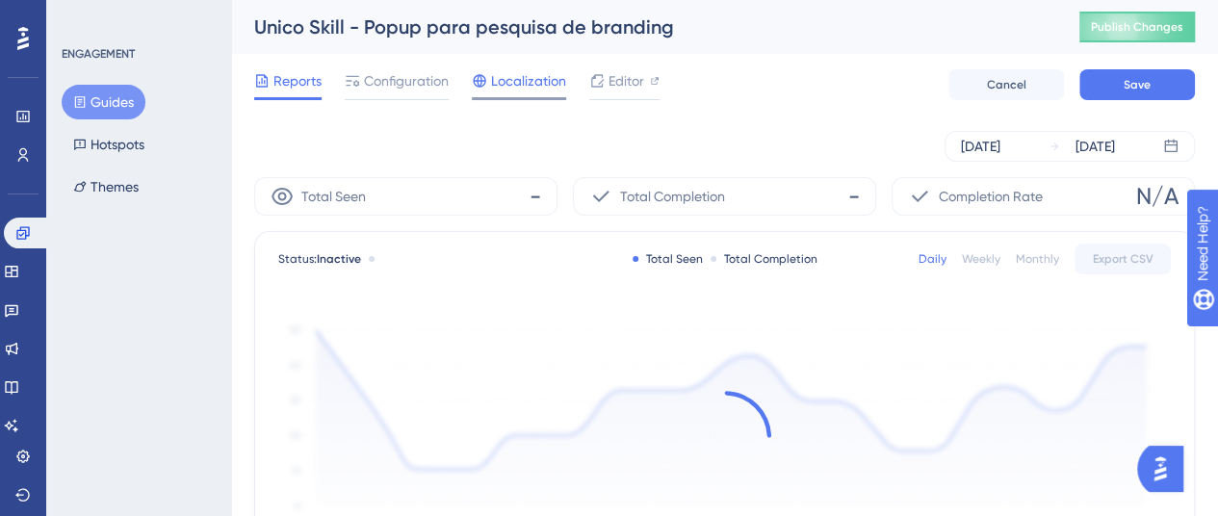
click at [537, 90] on span "Localization" at bounding box center [528, 80] width 75 height 23
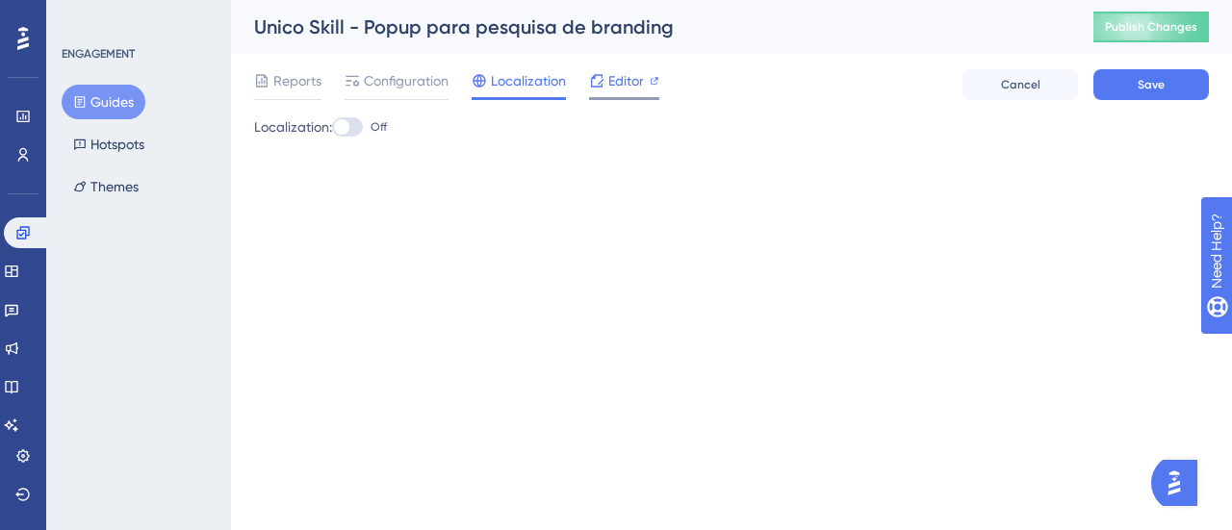
click at [622, 79] on span "Editor" at bounding box center [626, 80] width 36 height 23
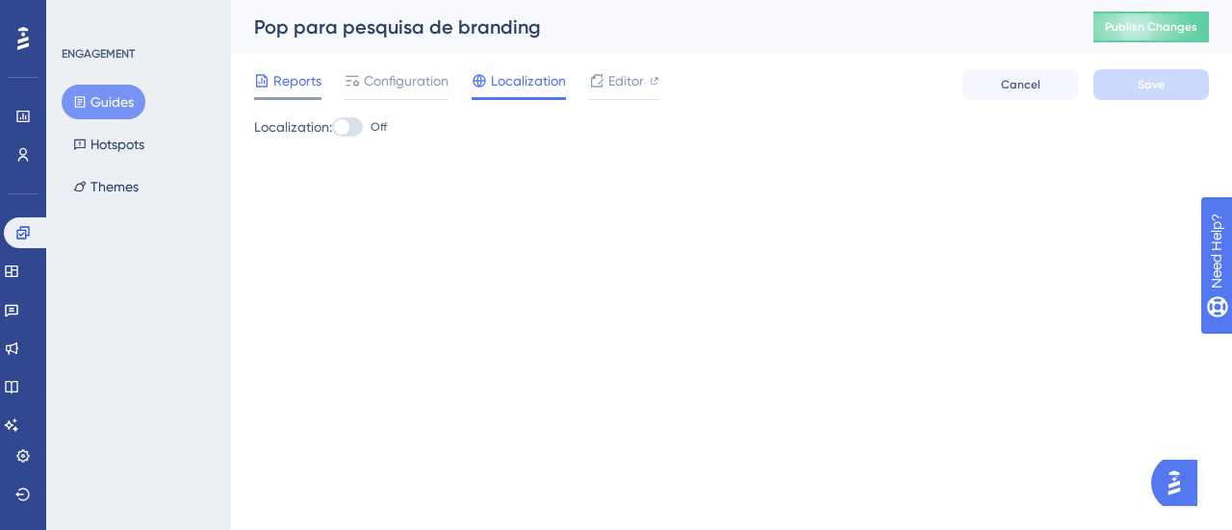
click at [284, 77] on span "Reports" at bounding box center [297, 80] width 48 height 23
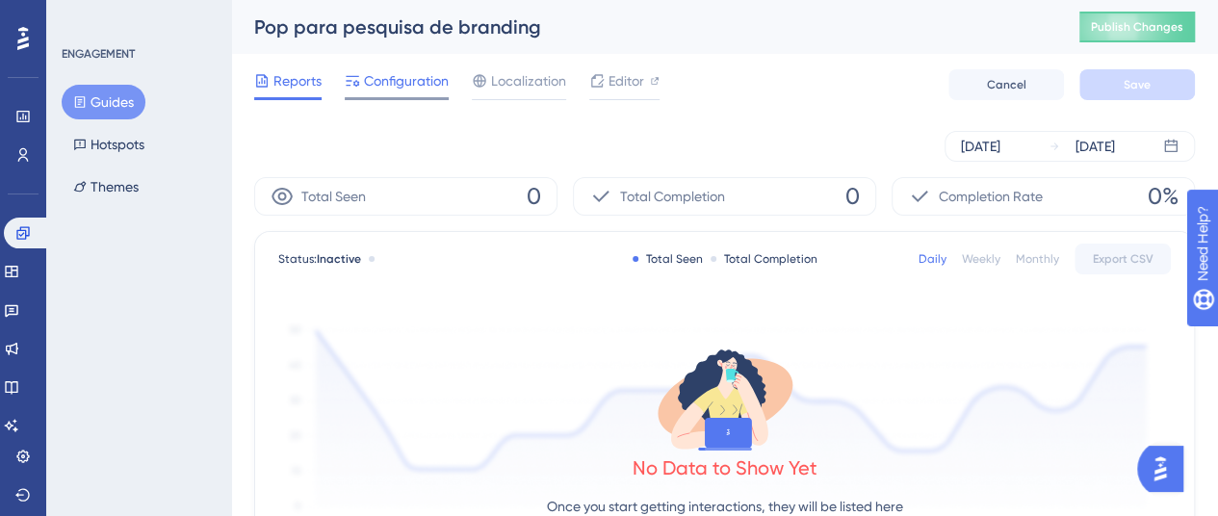
click at [424, 76] on span "Configuration" at bounding box center [406, 80] width 85 height 23
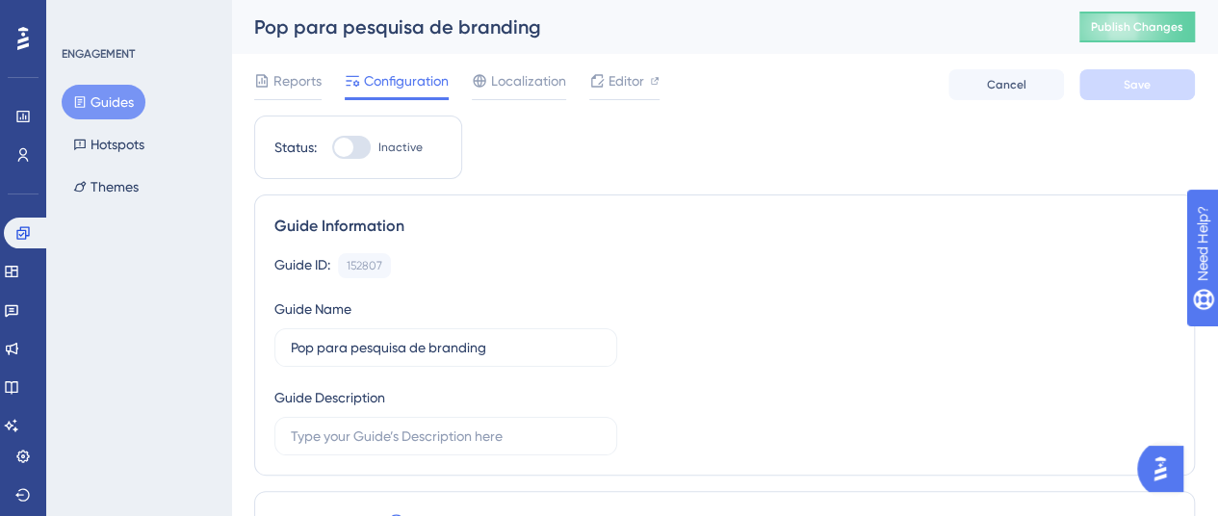
click at [104, 103] on button "Guides" at bounding box center [104, 102] width 84 height 35
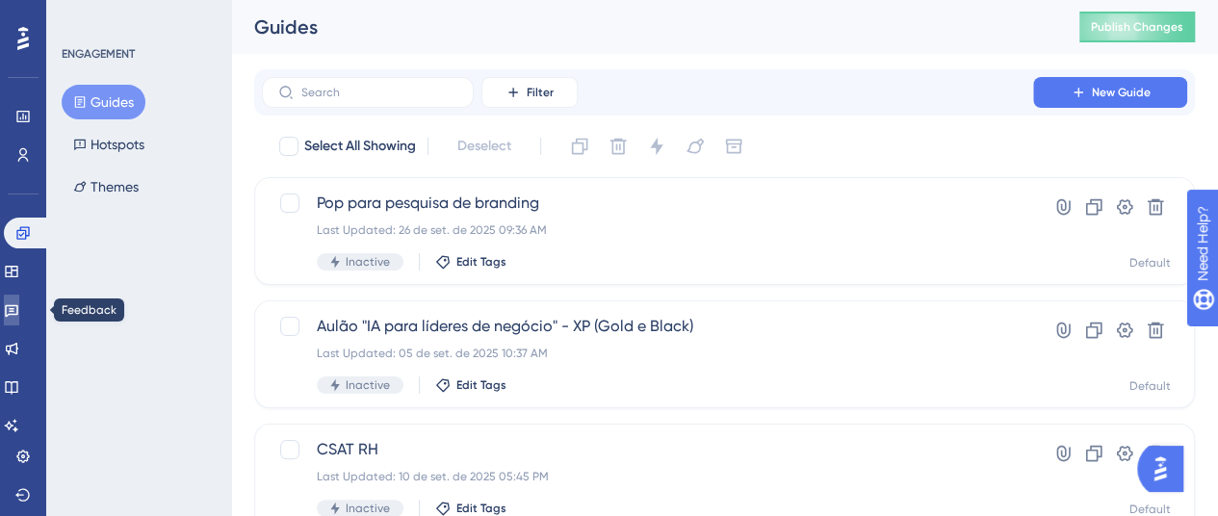
click at [19, 312] on icon at bounding box center [11, 309] width 15 height 15
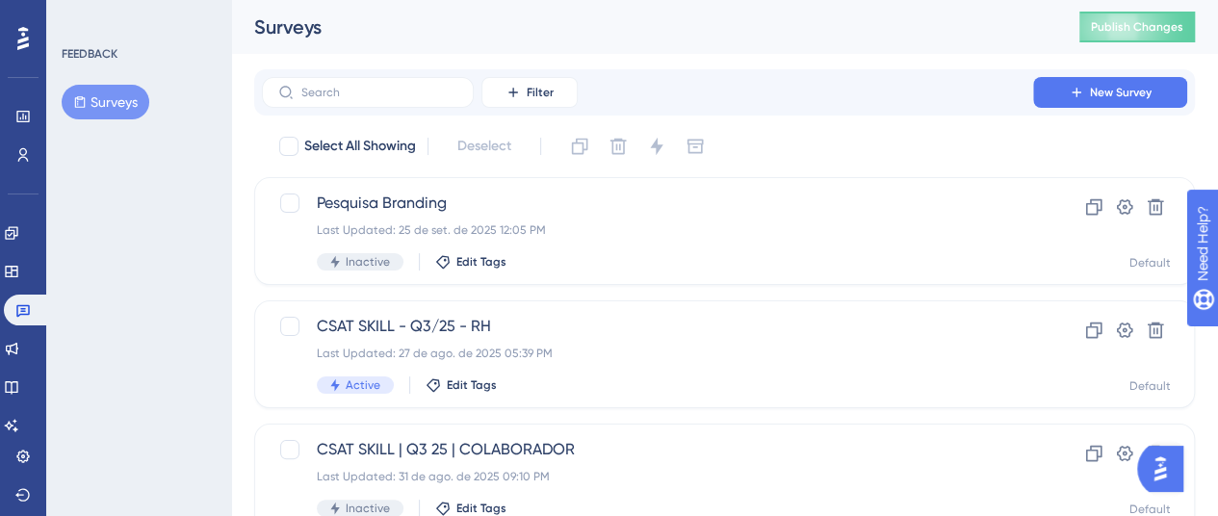
click at [110, 94] on button "Surveys" at bounding box center [106, 102] width 88 height 35
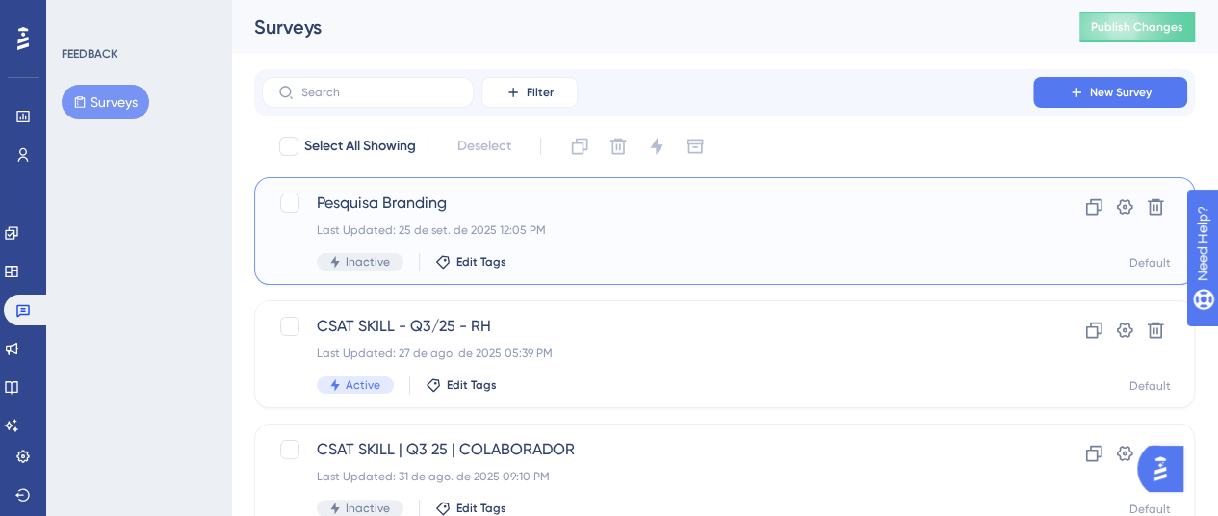
click at [605, 226] on div "Last Updated: 25 de set. de 2025 12:05 PM" at bounding box center [647, 229] width 661 height 15
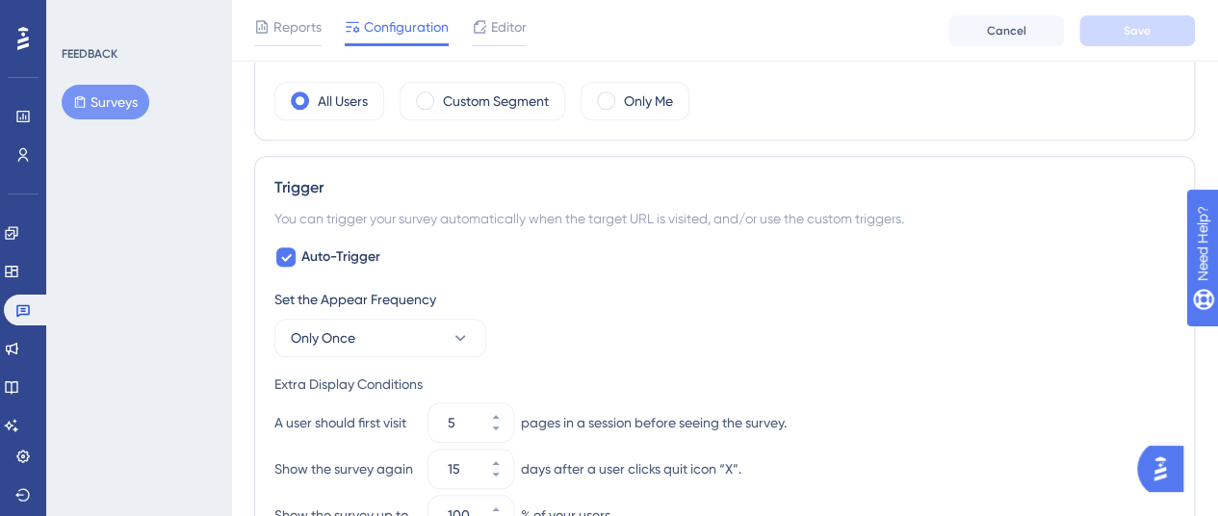
scroll to position [674, 0]
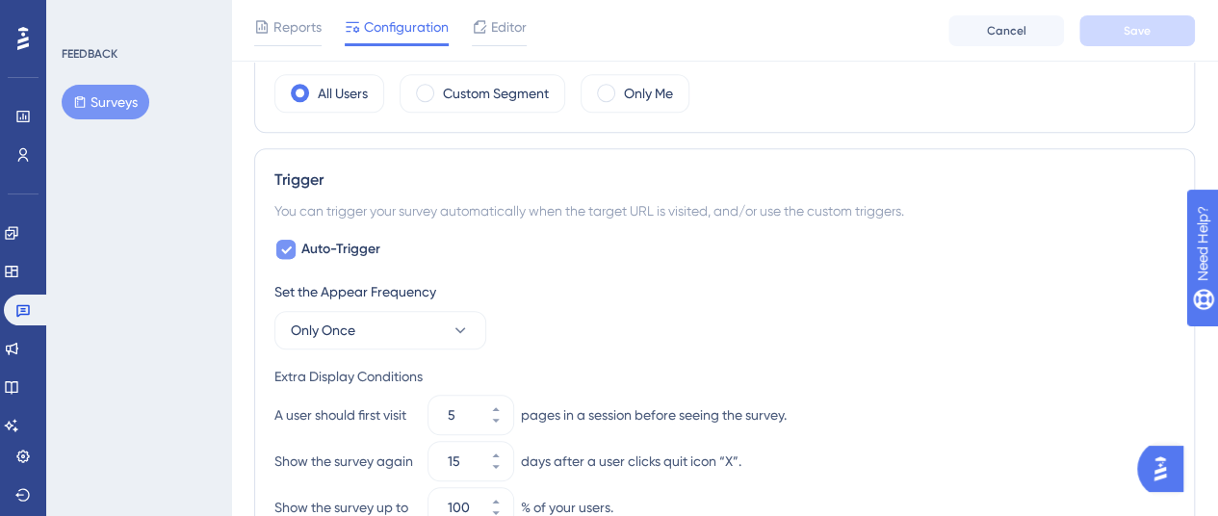
click at [285, 244] on icon at bounding box center [286, 249] width 12 height 15
checkbox input "false"
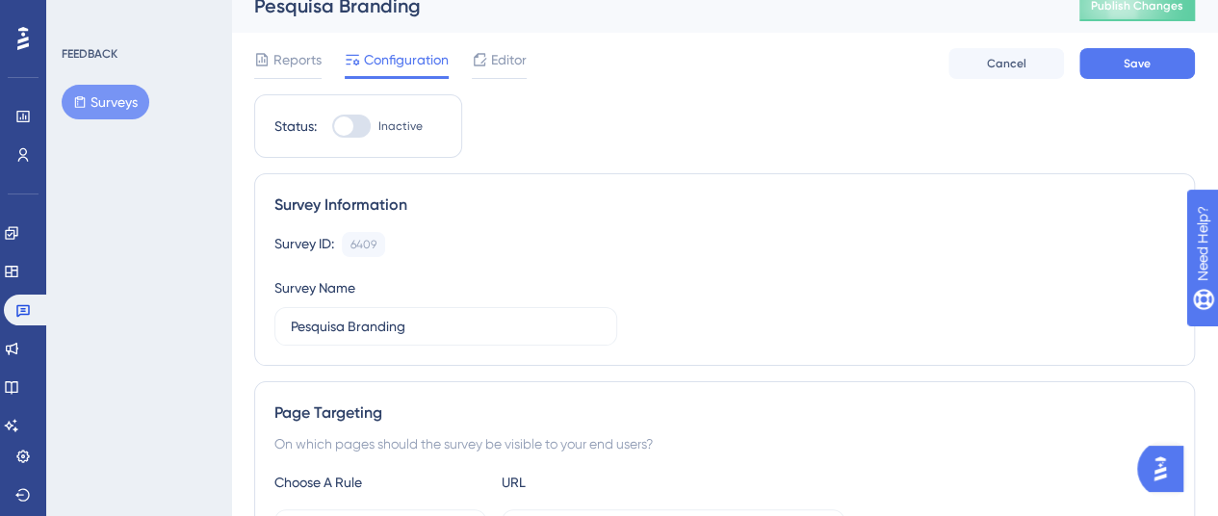
scroll to position [0, 0]
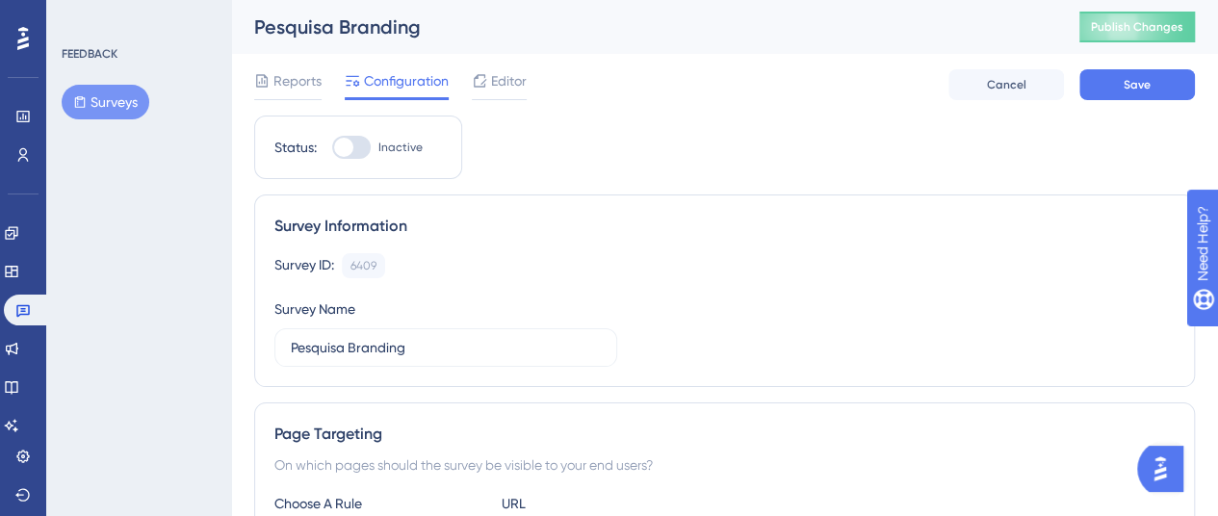
click at [356, 149] on div at bounding box center [351, 147] width 39 height 23
click at [332, 148] on input "Inactive" at bounding box center [331, 147] width 1 height 1
checkbox input "true"
click at [279, 88] on span "Reports" at bounding box center [297, 80] width 48 height 23
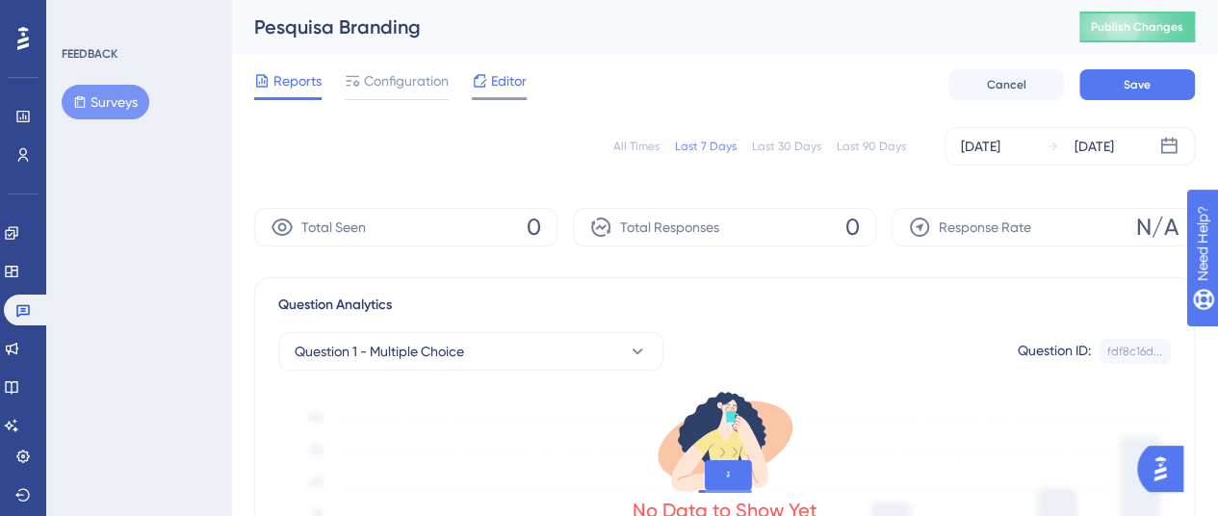
click at [497, 82] on span "Editor" at bounding box center [509, 80] width 36 height 23
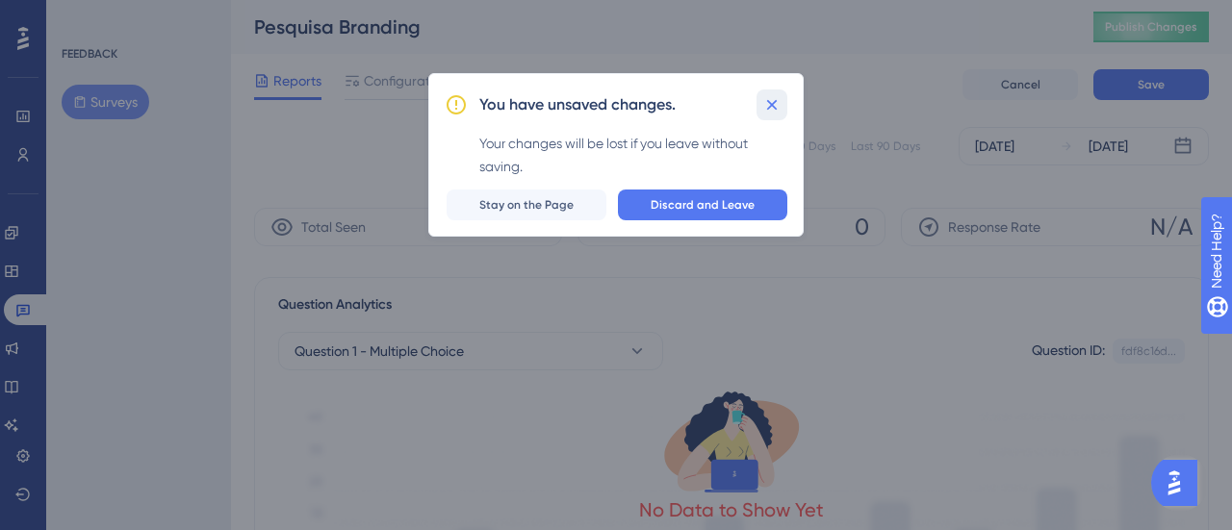
click at [772, 99] on icon at bounding box center [771, 104] width 19 height 19
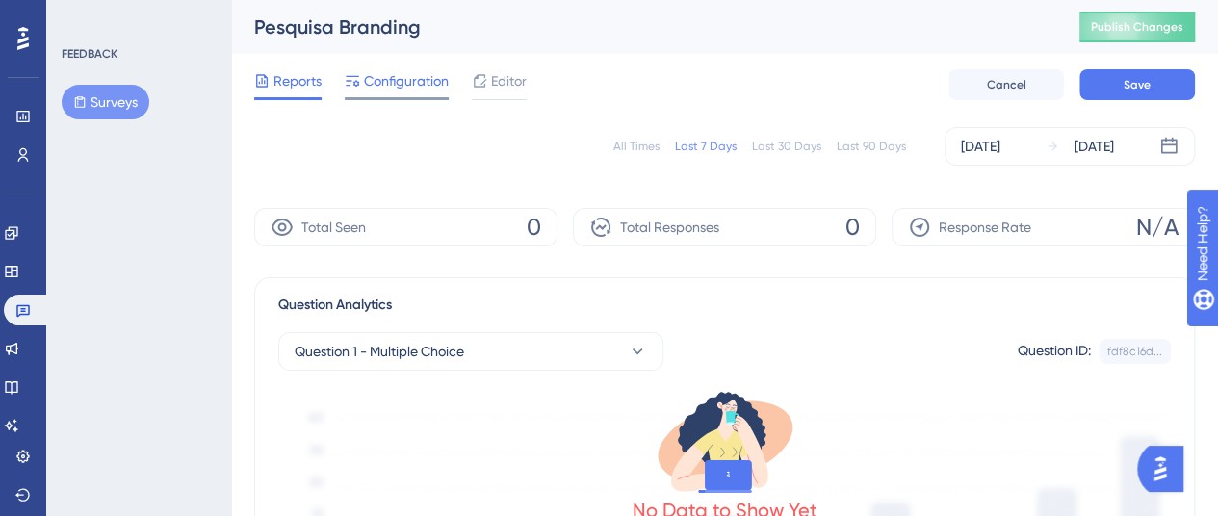
click at [383, 91] on span "Configuration" at bounding box center [406, 80] width 85 height 23
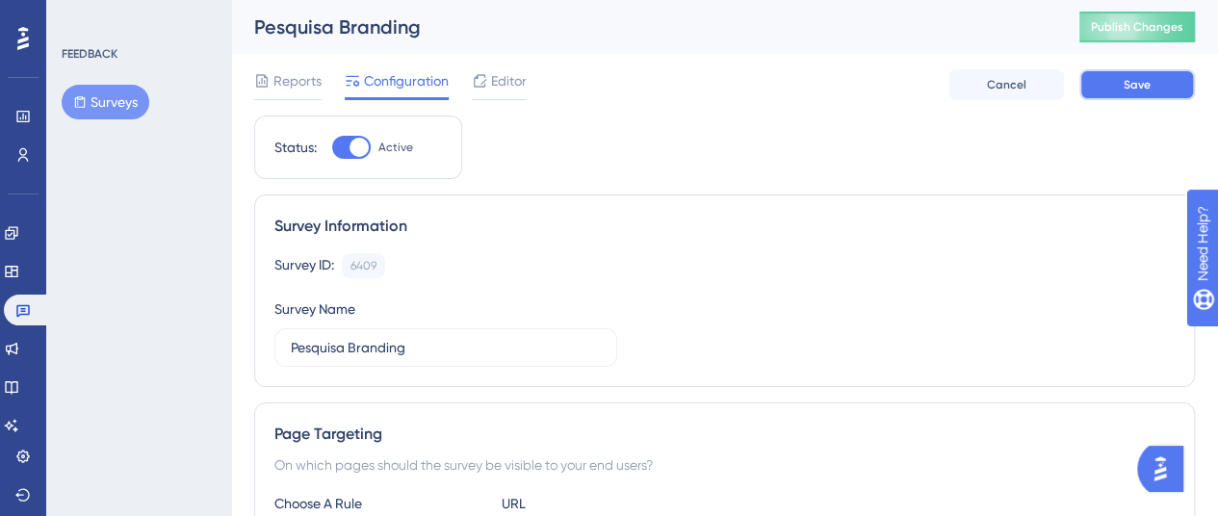
click at [1133, 87] on span "Save" at bounding box center [1137, 84] width 27 height 15
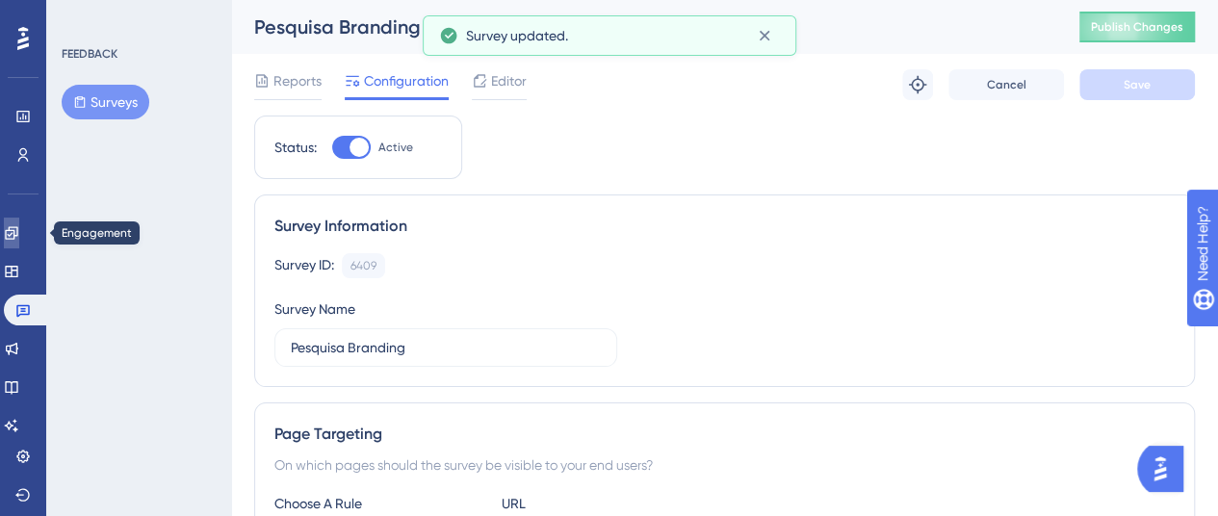
click at [17, 235] on icon at bounding box center [11, 232] width 13 height 13
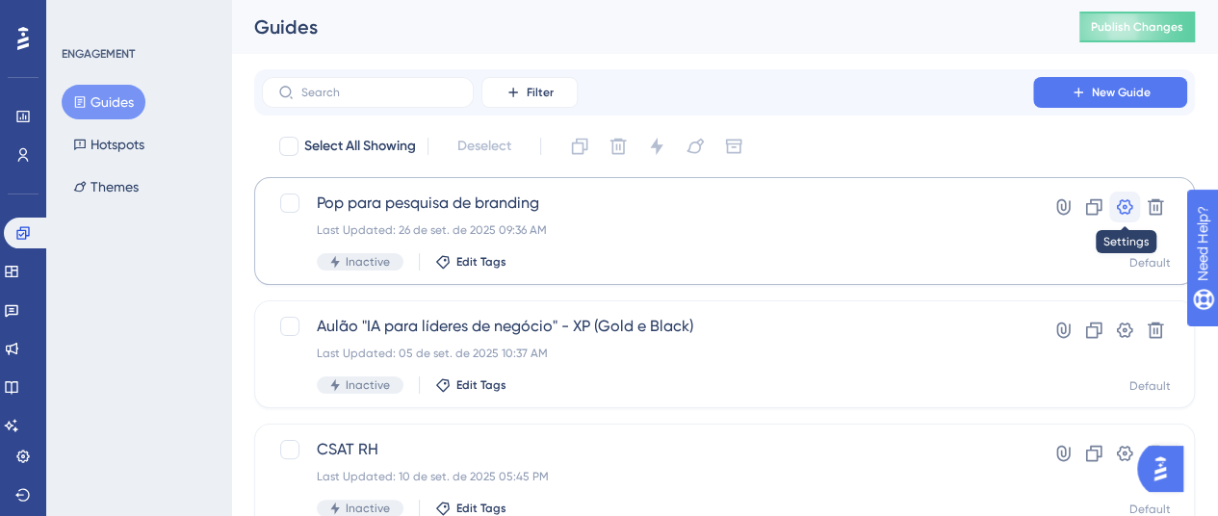
click at [1122, 211] on icon at bounding box center [1124, 206] width 19 height 19
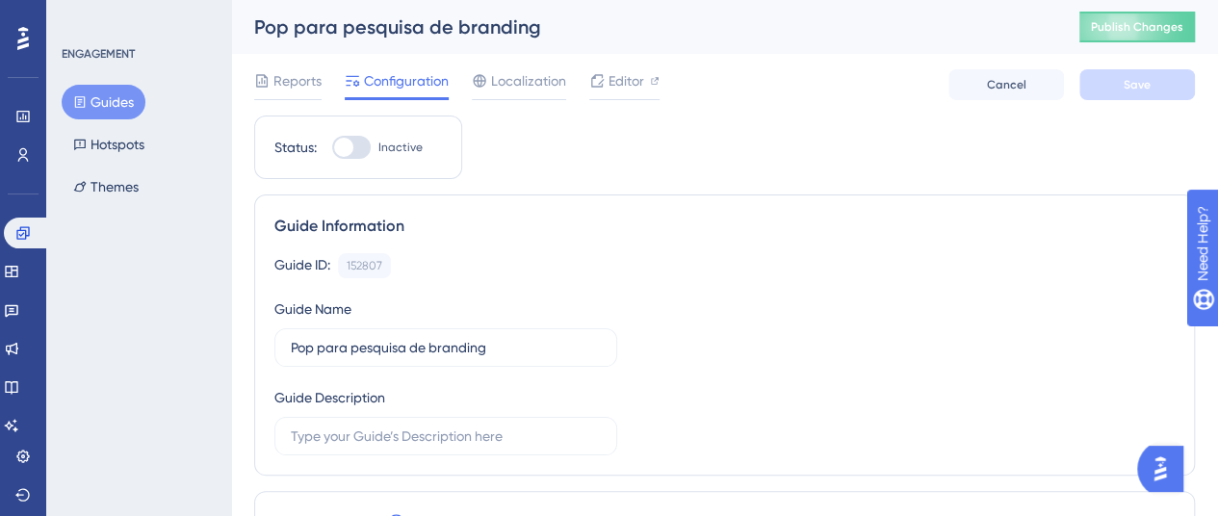
click at [349, 149] on div at bounding box center [343, 147] width 19 height 19
click at [332, 148] on input "Inactive" at bounding box center [331, 147] width 1 height 1
checkbox input "true"
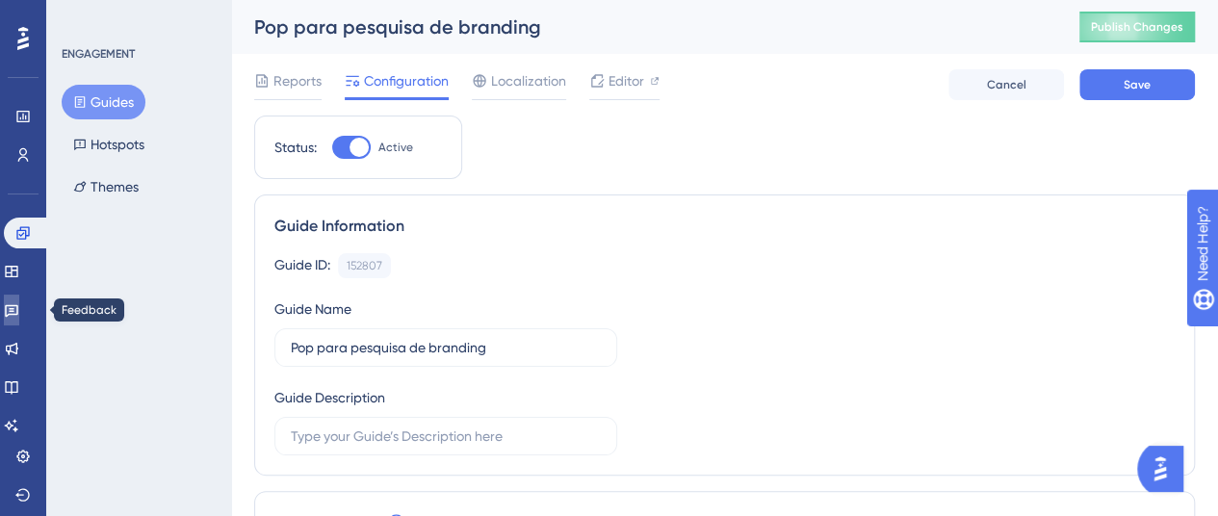
click at [19, 309] on icon at bounding box center [11, 309] width 15 height 15
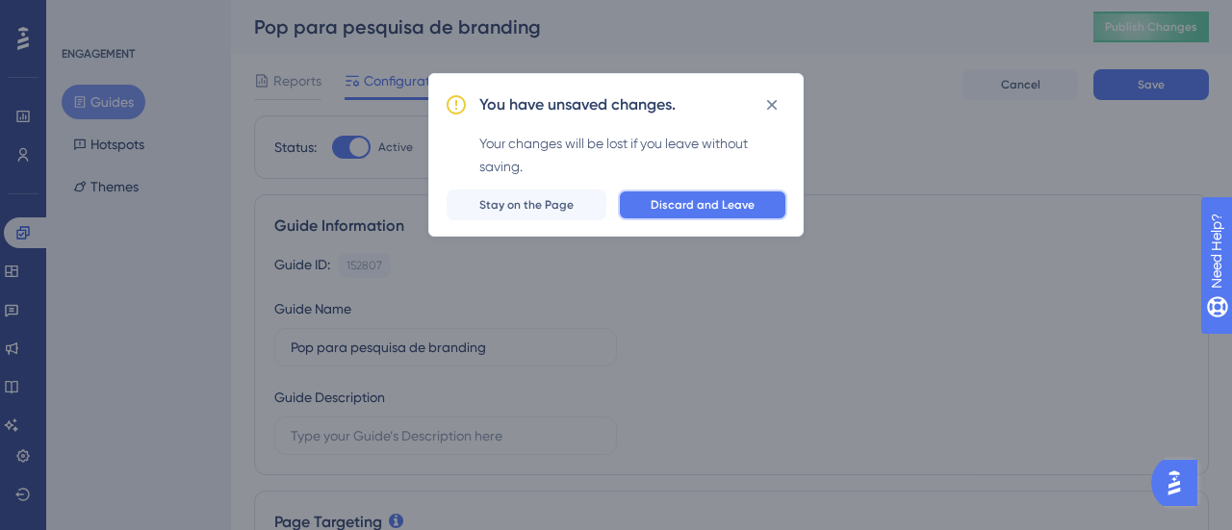
click at [667, 206] on span "Discard and Leave" at bounding box center [703, 204] width 104 height 15
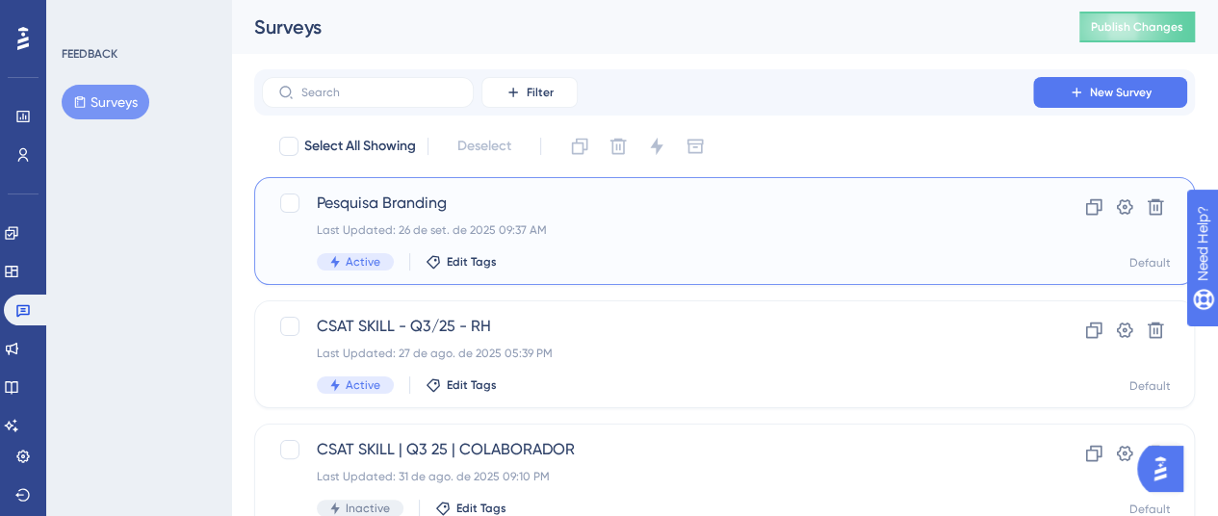
click at [671, 222] on div "Last Updated: 26 de set. de 2025 09:37 AM" at bounding box center [647, 229] width 661 height 15
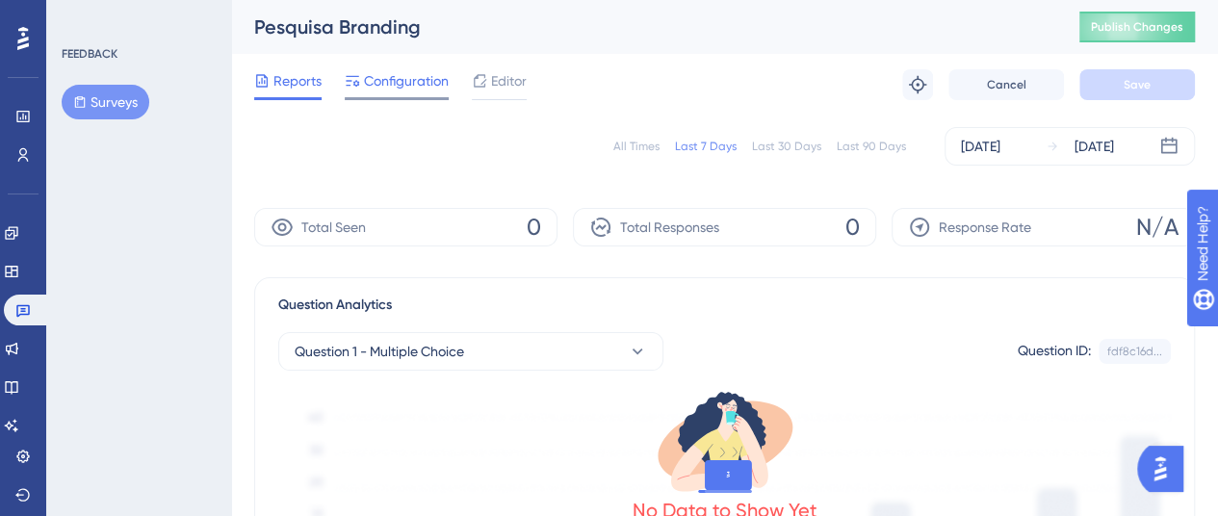
click at [415, 90] on span "Configuration" at bounding box center [406, 80] width 85 height 23
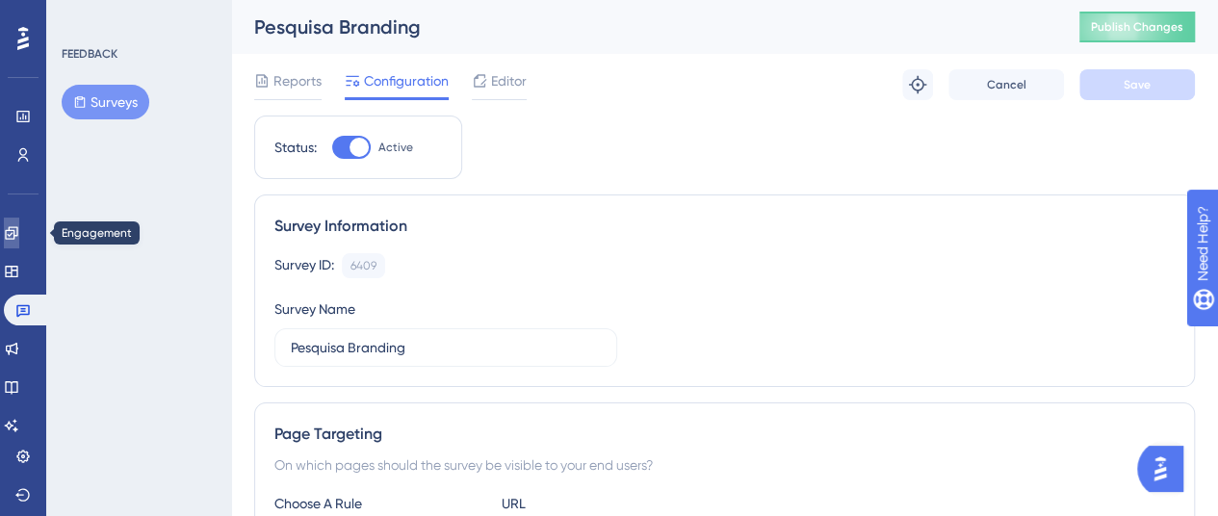
click at [17, 229] on icon at bounding box center [11, 232] width 13 height 13
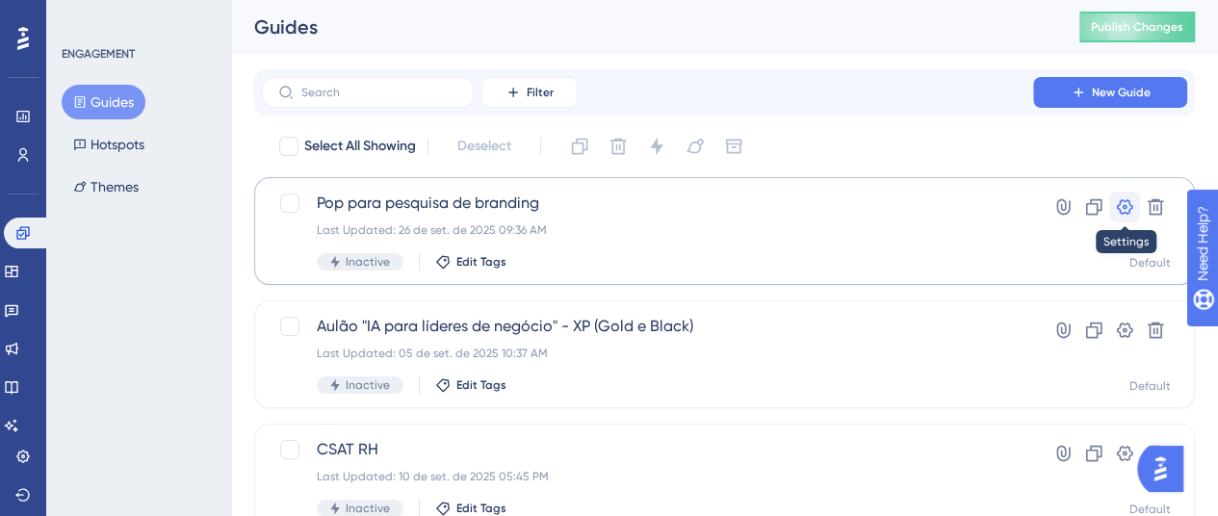
click at [1124, 207] on icon at bounding box center [1124, 206] width 19 height 19
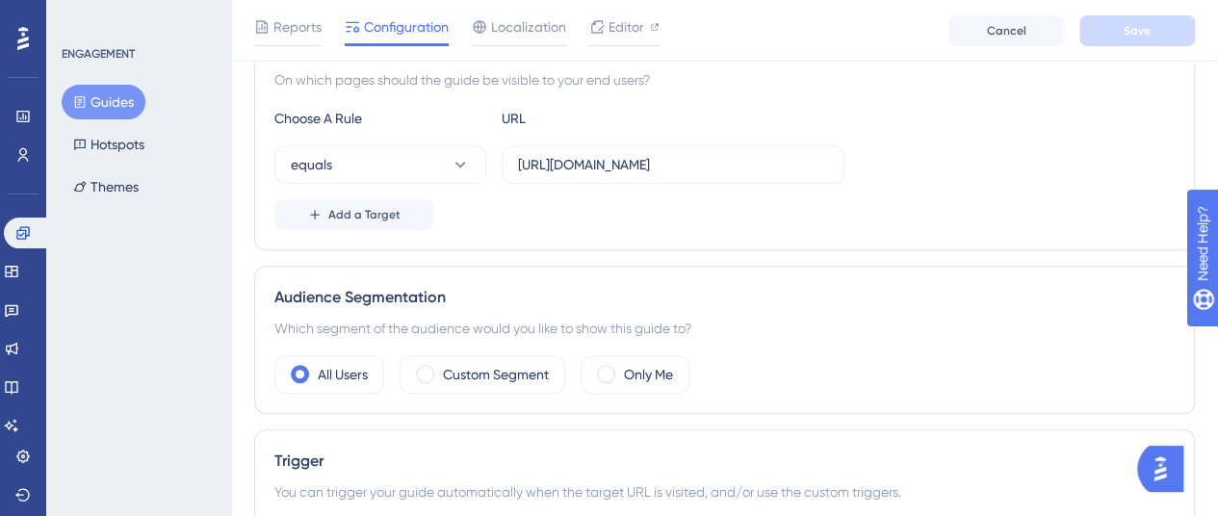
scroll to position [674, 0]
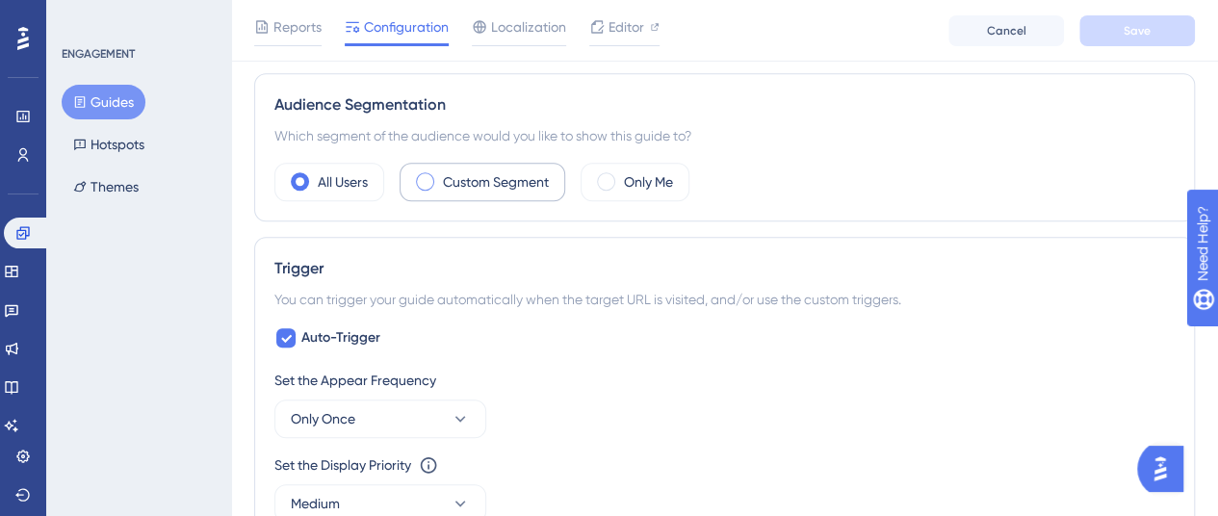
click at [487, 185] on label "Custom Segment" at bounding box center [496, 181] width 106 height 23
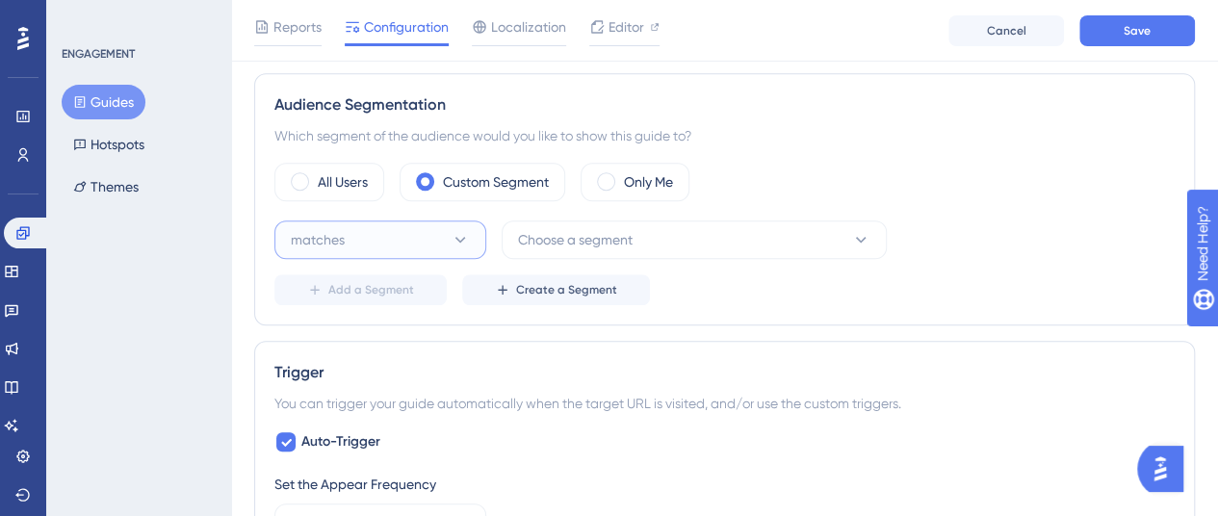
click at [376, 237] on button "matches" at bounding box center [380, 239] width 212 height 39
click at [337, 328] on span "doesn't match" at bounding box center [346, 336] width 88 height 23
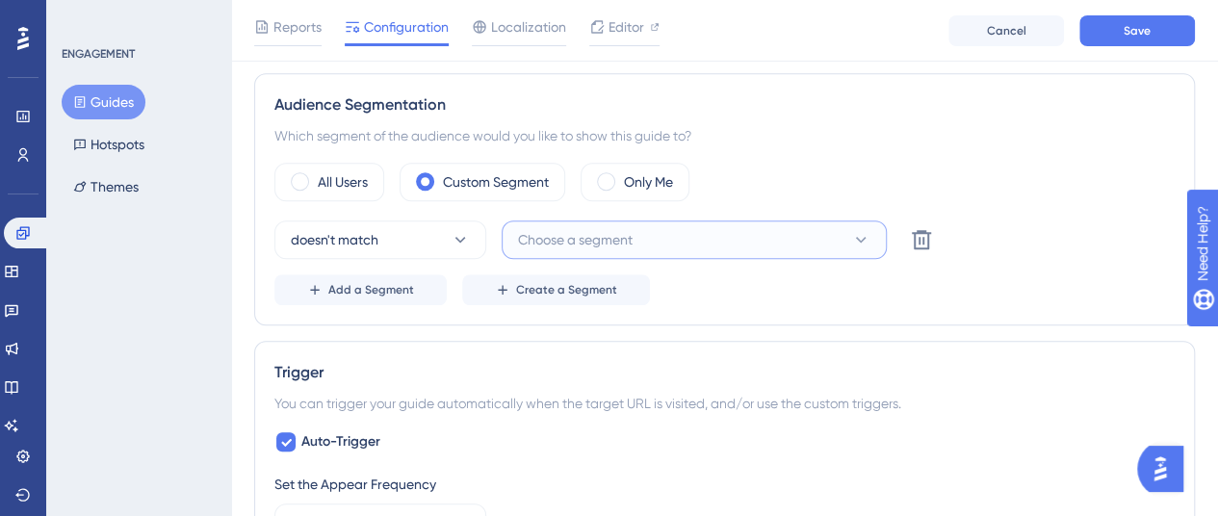
click at [591, 250] on button "Choose a segment" at bounding box center [694, 239] width 385 height 39
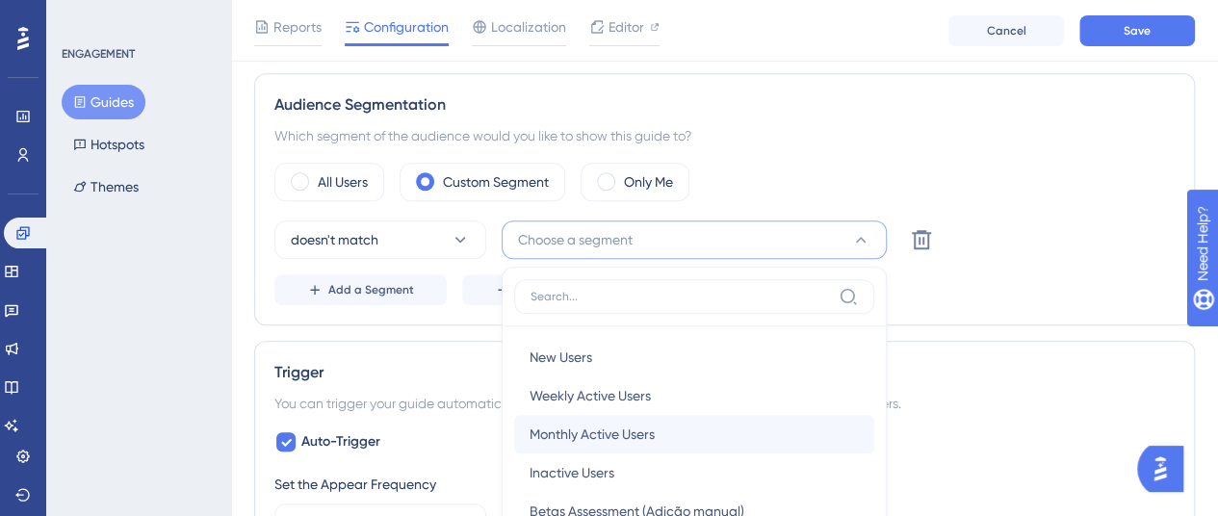
scroll to position [858, 0]
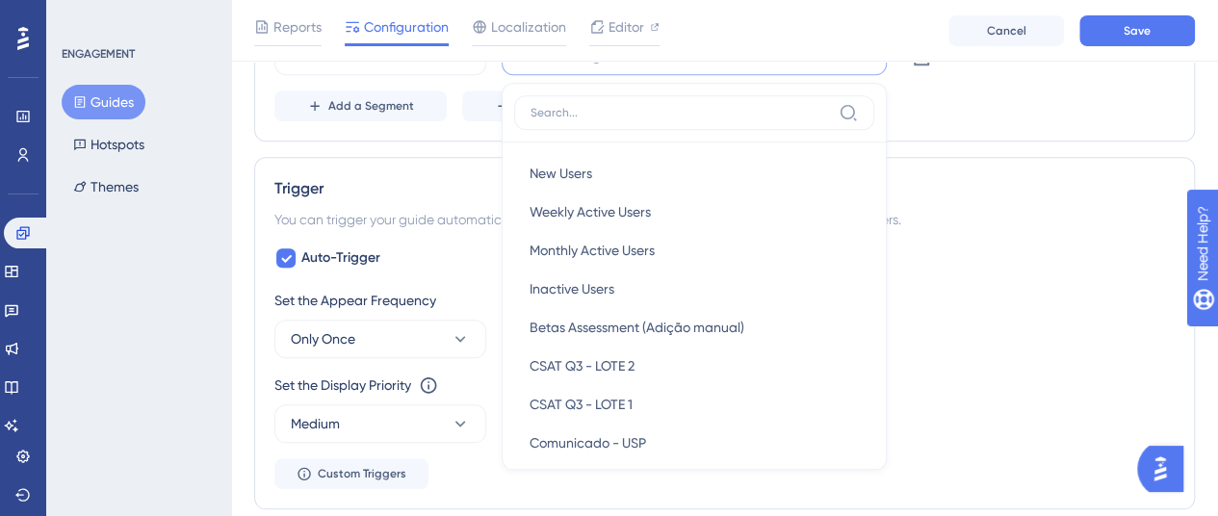
click at [1017, 97] on div "Add a Segment Create a Segment" at bounding box center [724, 105] width 900 height 31
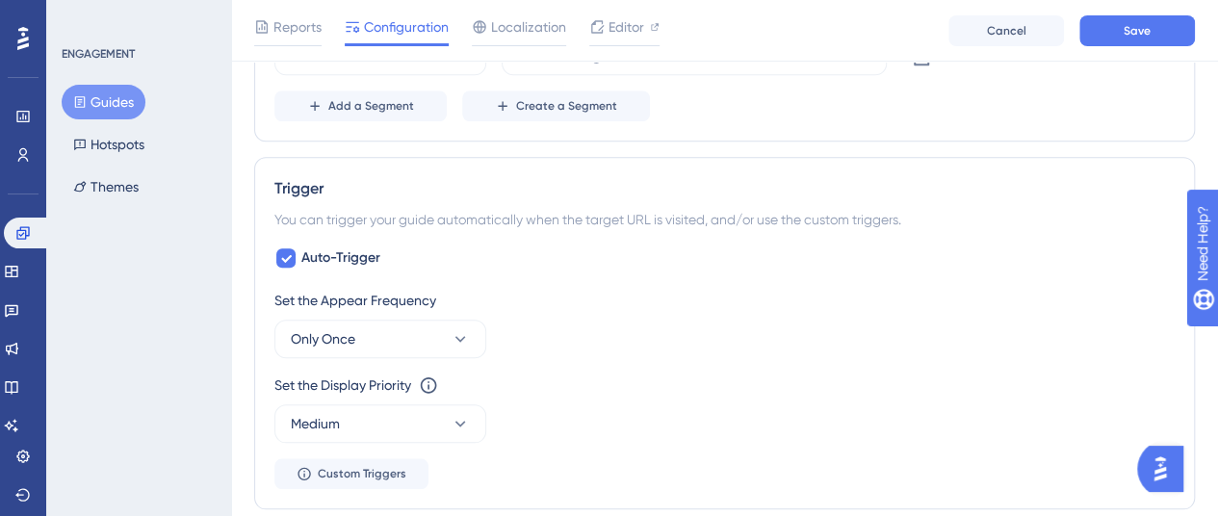
scroll to position [762, 0]
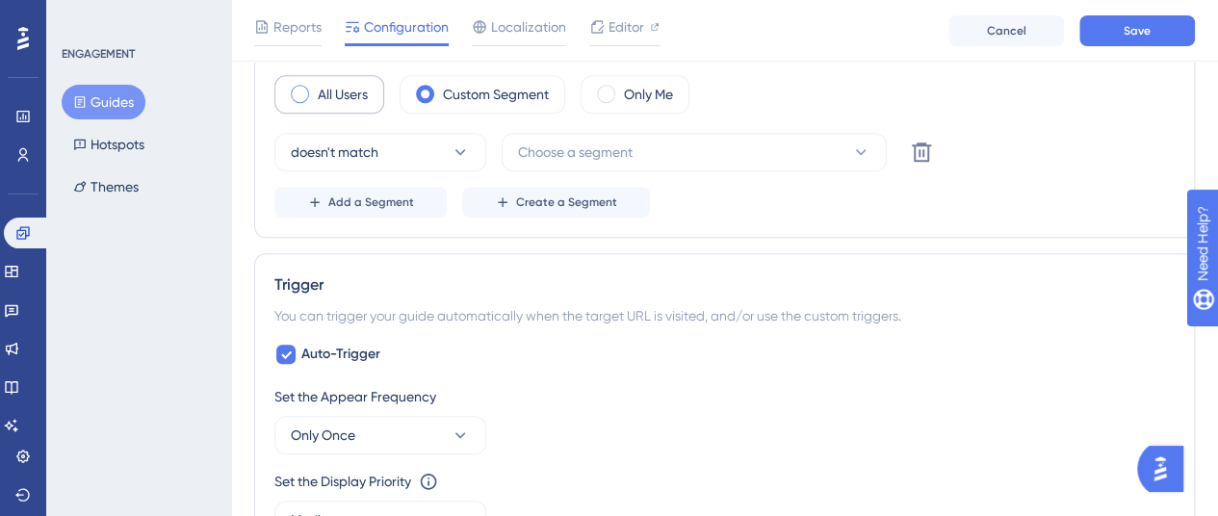
click at [320, 87] on label "All Users" at bounding box center [343, 94] width 50 height 23
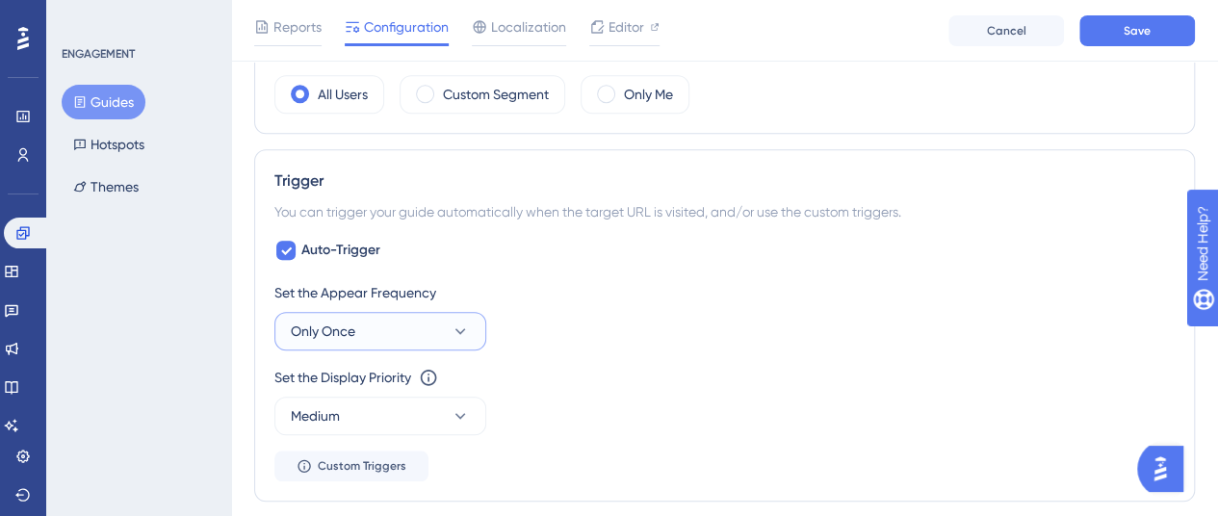
click at [454, 324] on icon at bounding box center [460, 331] width 19 height 19
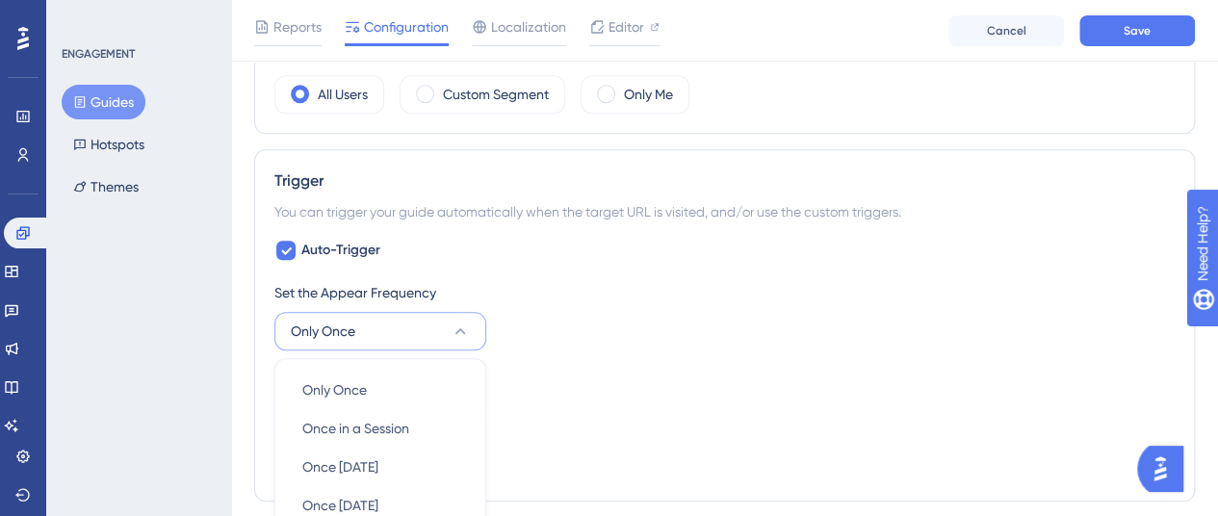
scroll to position [1004, 0]
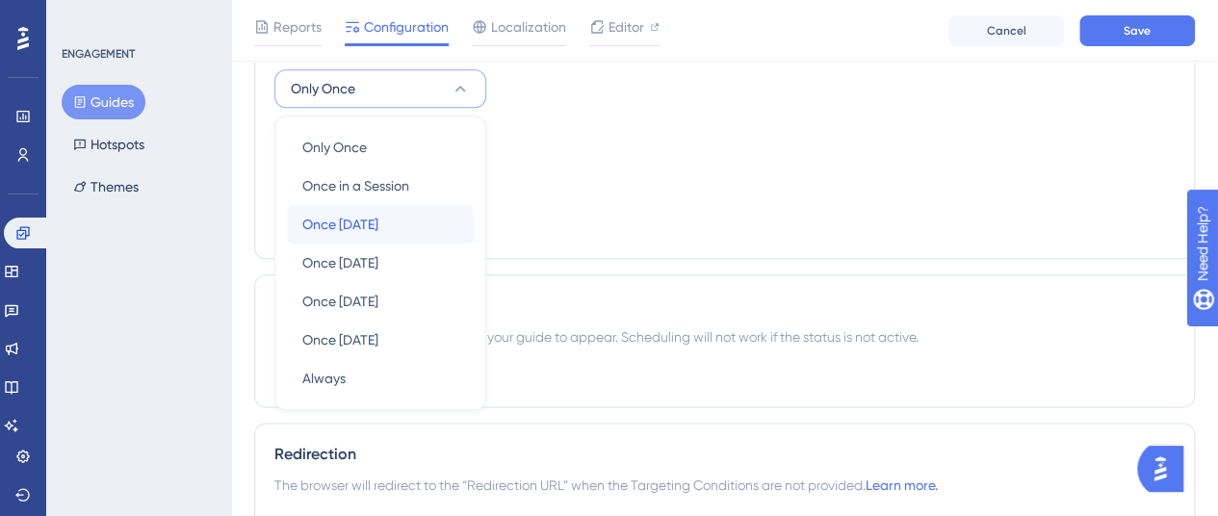
click at [363, 217] on span "Once [DATE]" at bounding box center [340, 224] width 76 height 23
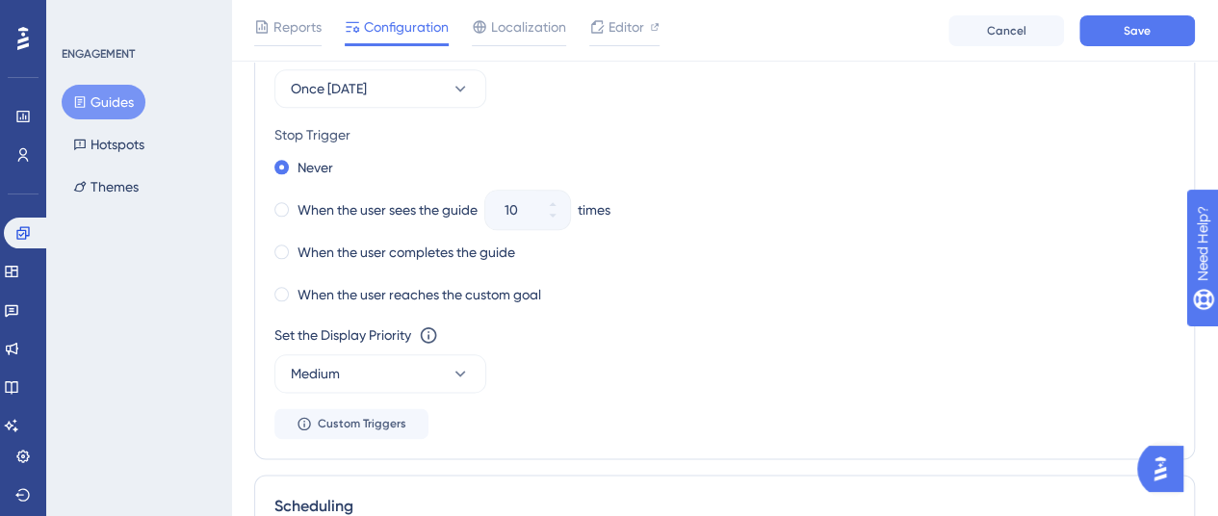
click at [704, 170] on div "Never" at bounding box center [724, 167] width 900 height 27
click at [283, 203] on span at bounding box center [281, 209] width 14 height 14
click at [295, 205] on input "radio" at bounding box center [295, 205] width 0 height 0
click at [562, 213] on button "10" at bounding box center [552, 219] width 35 height 19
click at [562, 213] on button "9" at bounding box center [552, 219] width 35 height 19
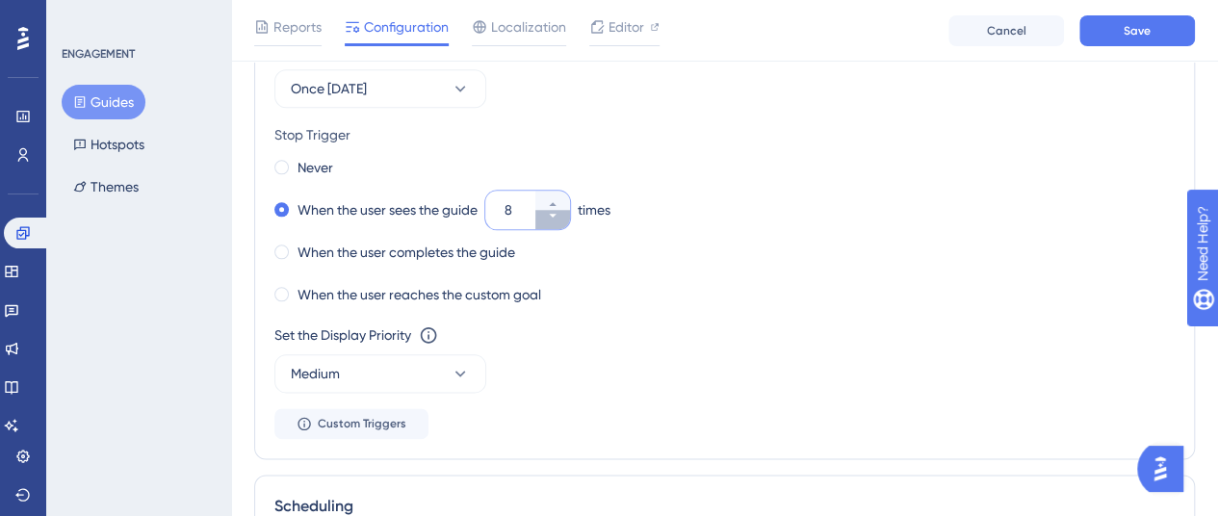
click at [562, 213] on button "8" at bounding box center [552, 219] width 35 height 19
click at [562, 213] on button "7" at bounding box center [552, 219] width 35 height 19
click at [562, 213] on button "6" at bounding box center [552, 219] width 35 height 19
type input "5"
drag, startPoint x: 702, startPoint y: 225, endPoint x: 721, endPoint y: 224, distance: 19.3
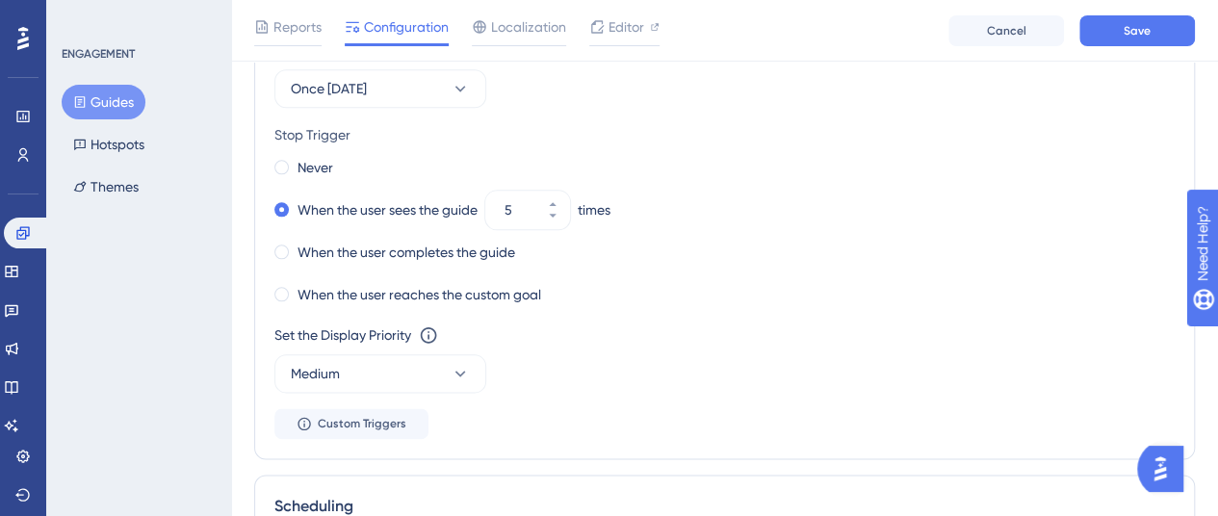
click at [703, 225] on div "Never When the user sees the guide 5 times When the user completes the guide Wh…" at bounding box center [724, 231] width 900 height 154
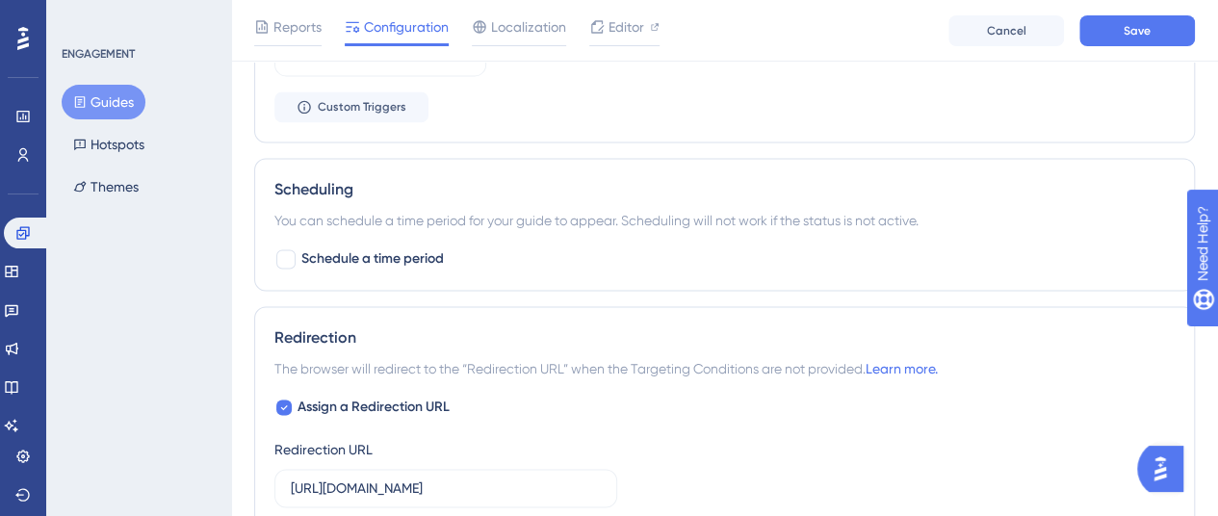
scroll to position [1389, 0]
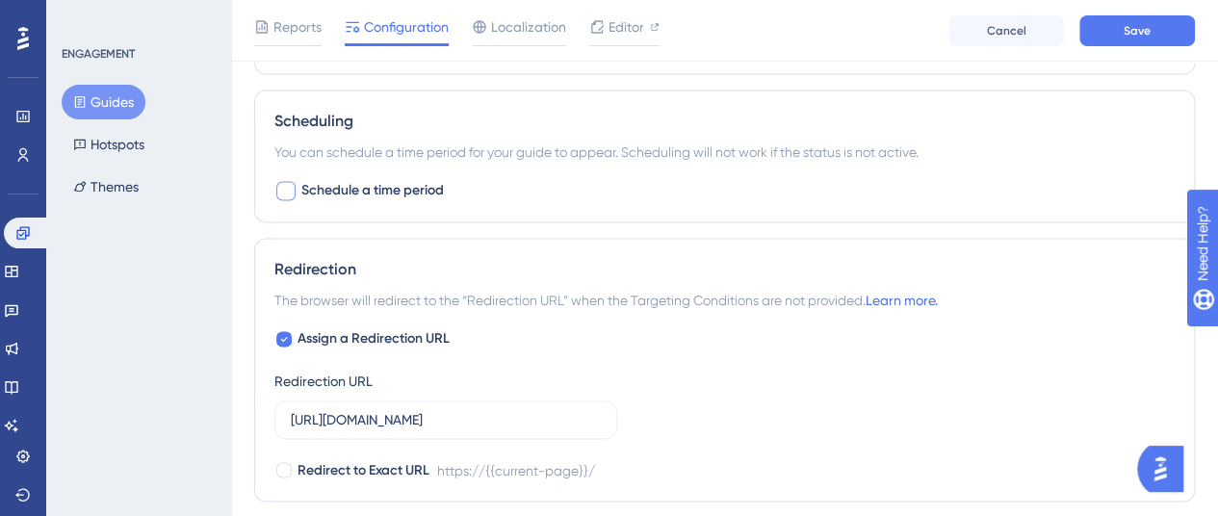
click at [292, 181] on div at bounding box center [285, 190] width 19 height 19
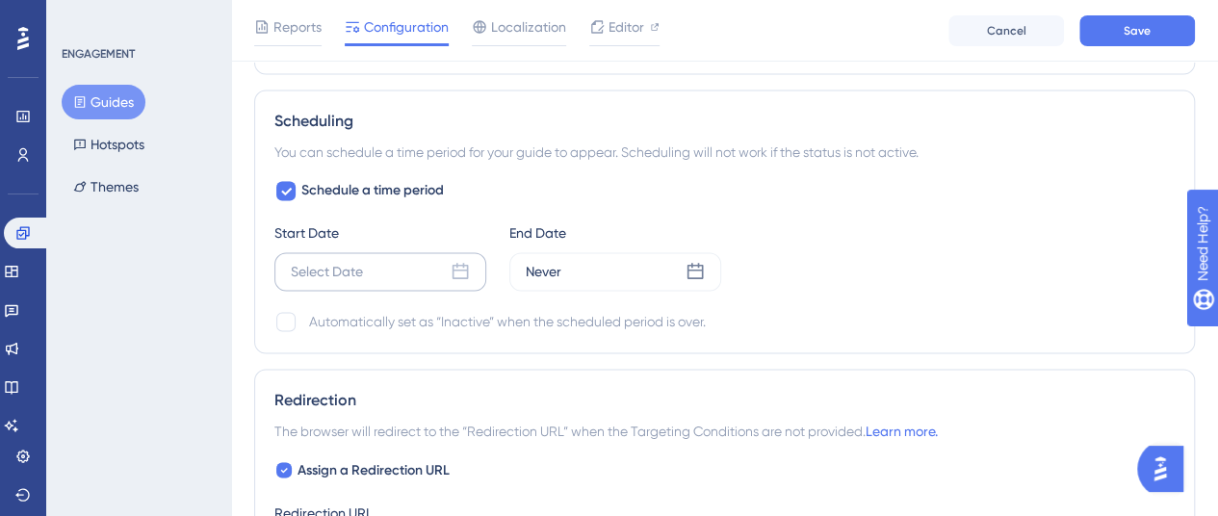
click at [454, 263] on icon at bounding box center [460, 271] width 19 height 19
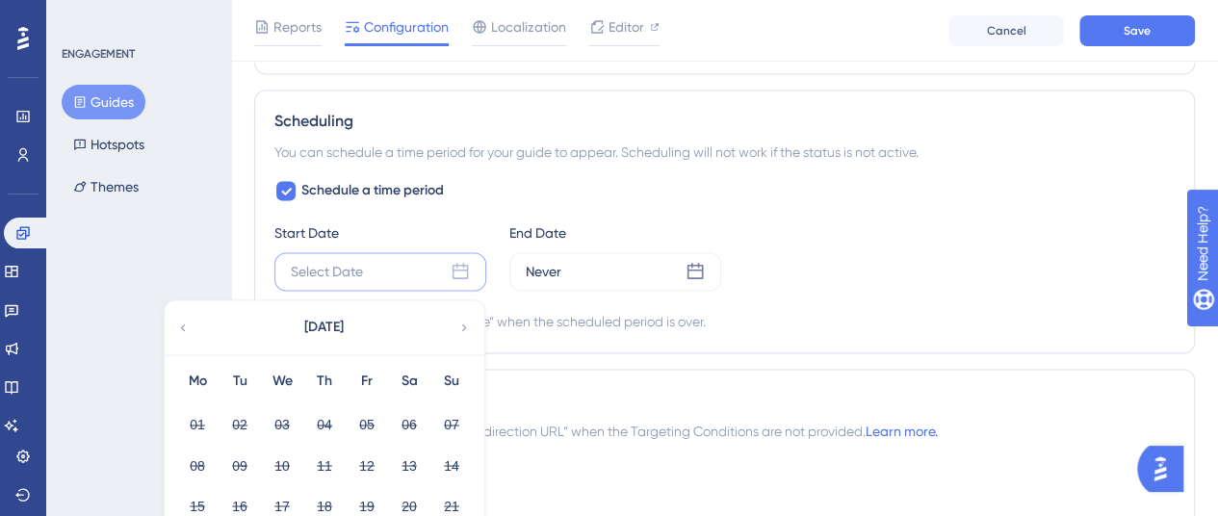
click at [667, 330] on div "Scheduling You can schedule a time period for your guide to appear. Scheduling …" at bounding box center [724, 222] width 941 height 264
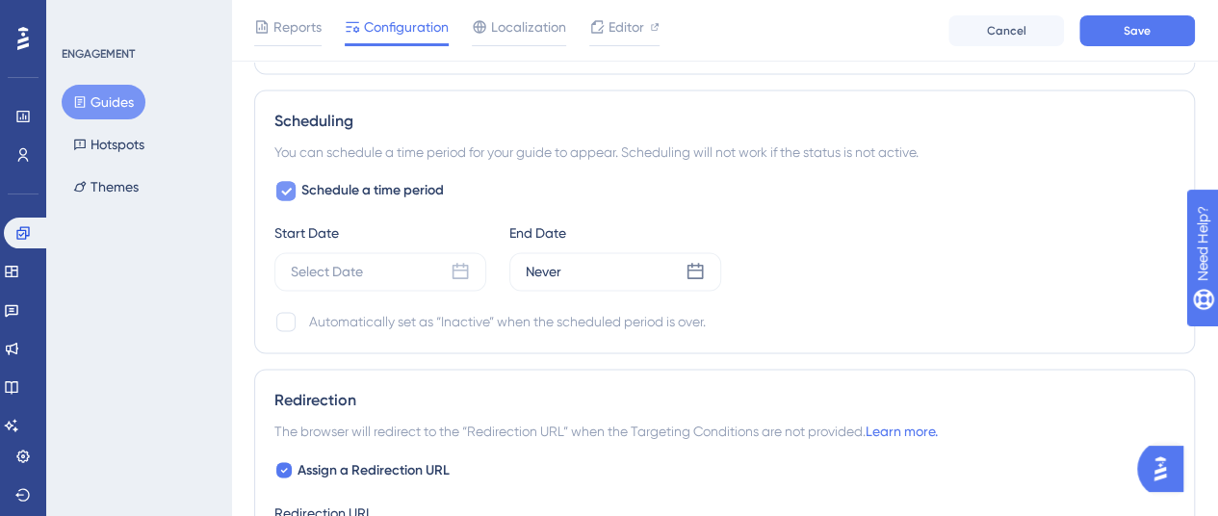
click at [281, 184] on icon at bounding box center [286, 190] width 12 height 15
checkbox input "false"
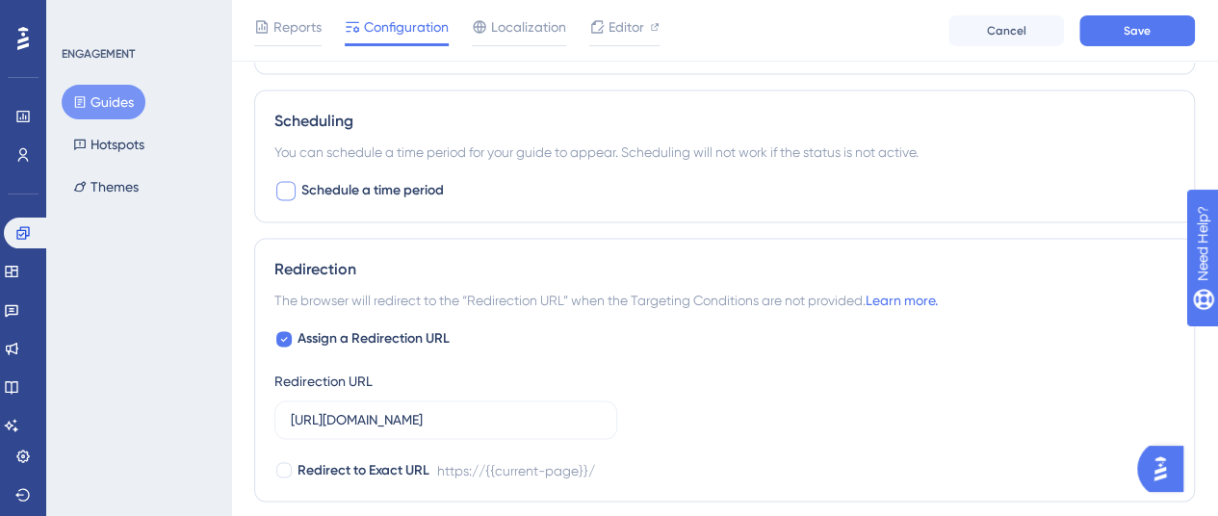
click at [593, 179] on div "Schedule a time period" at bounding box center [724, 190] width 900 height 23
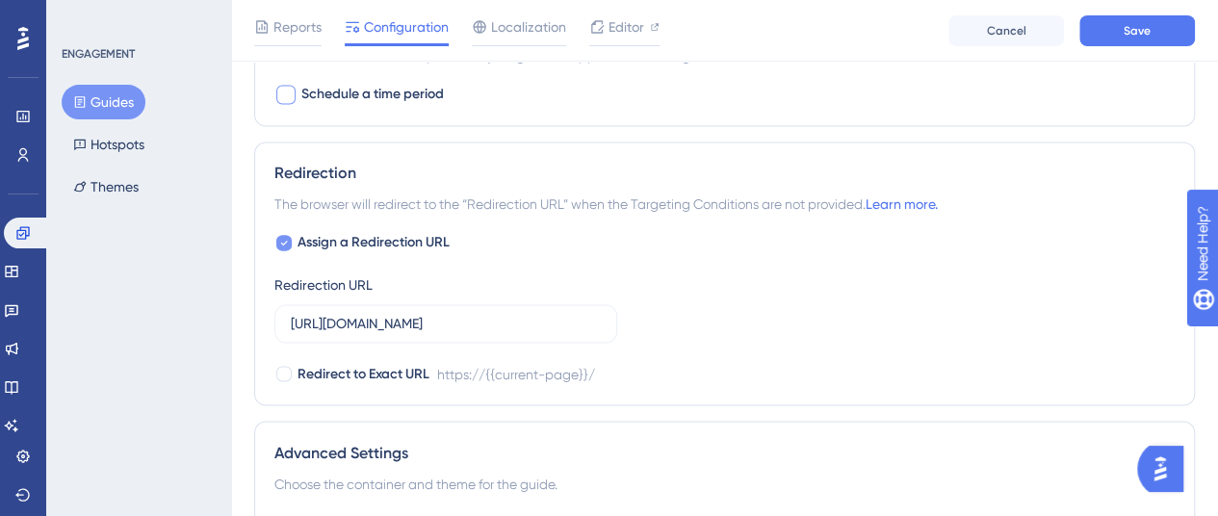
click at [284, 238] on icon at bounding box center [284, 242] width 8 height 15
checkbox input "false"
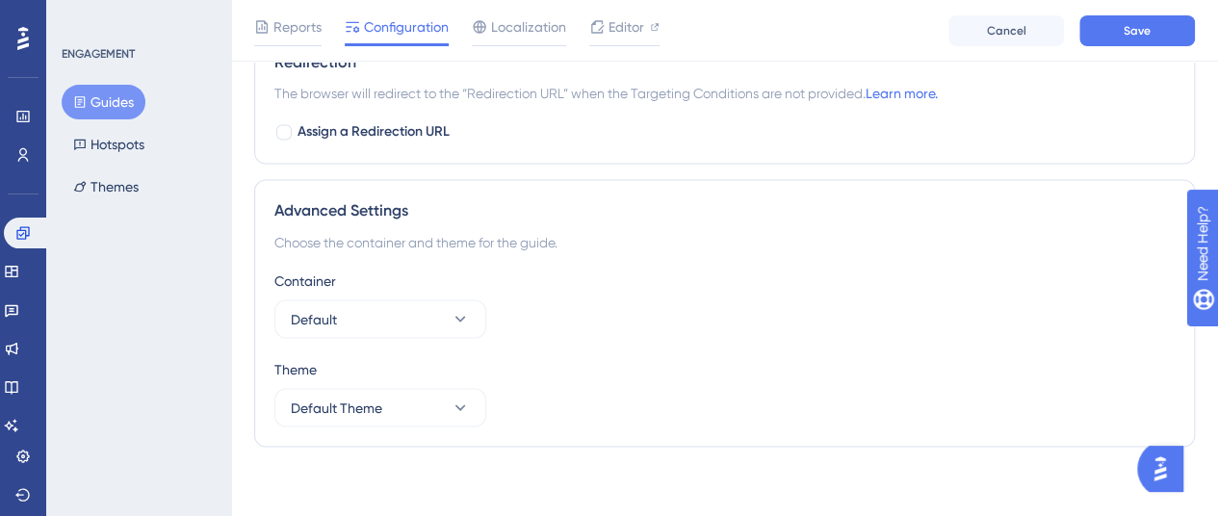
scroll to position [1597, 0]
click at [476, 395] on button "Default Theme" at bounding box center [380, 406] width 212 height 39
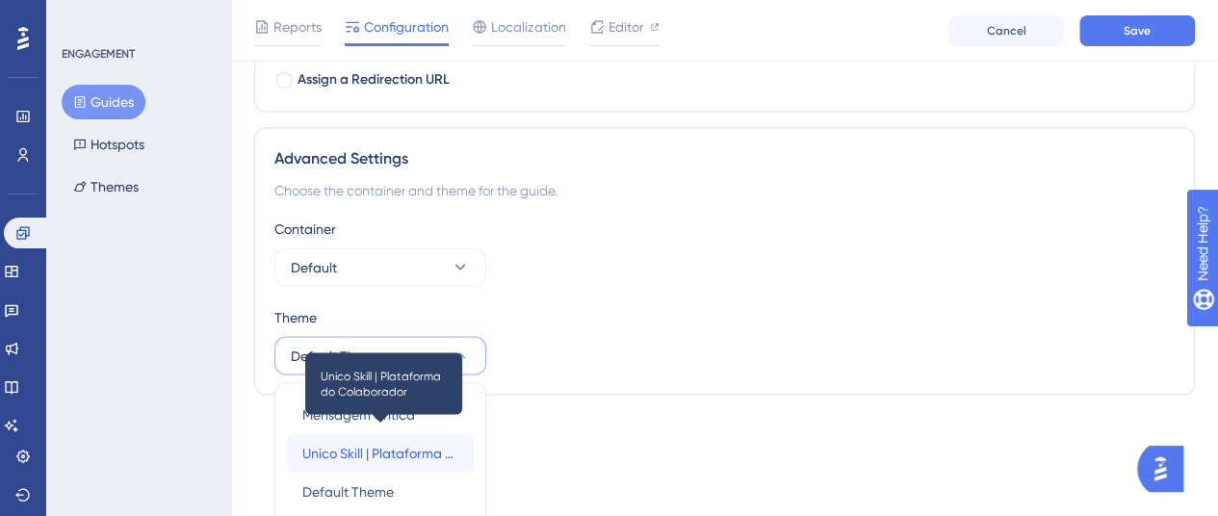
click at [410, 444] on span "Unico Skill | Plataforma do Colaborador" at bounding box center [380, 452] width 156 height 23
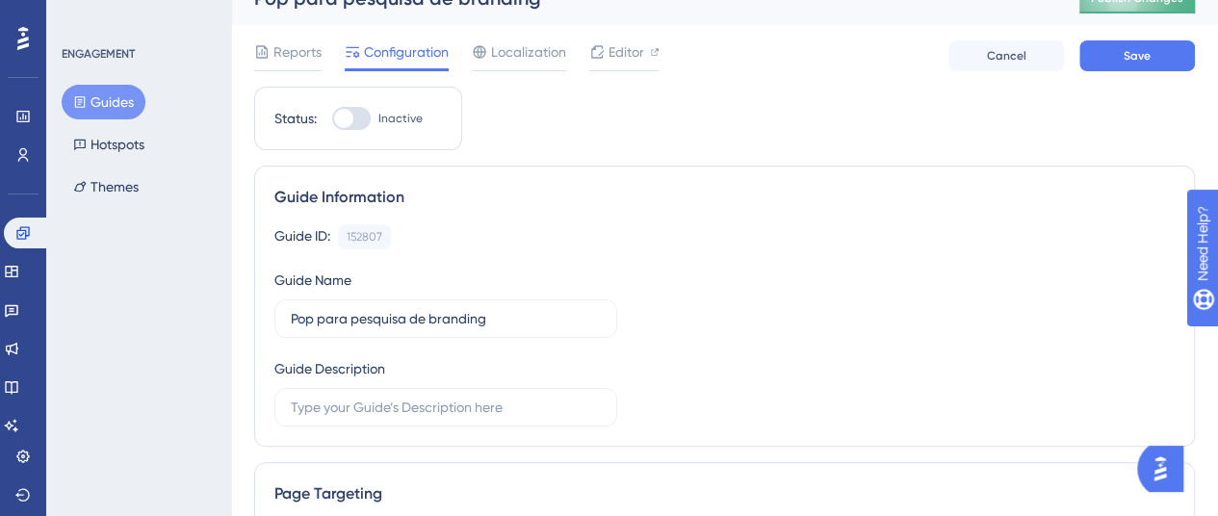
scroll to position [0, 0]
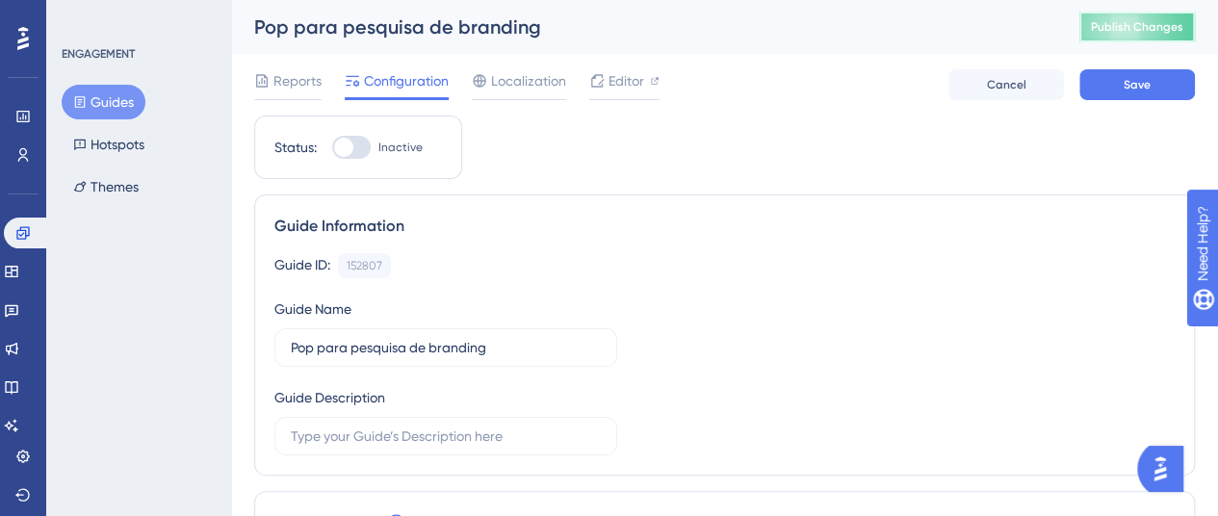
click at [1163, 39] on button "Publish Changes" at bounding box center [1137, 27] width 116 height 31
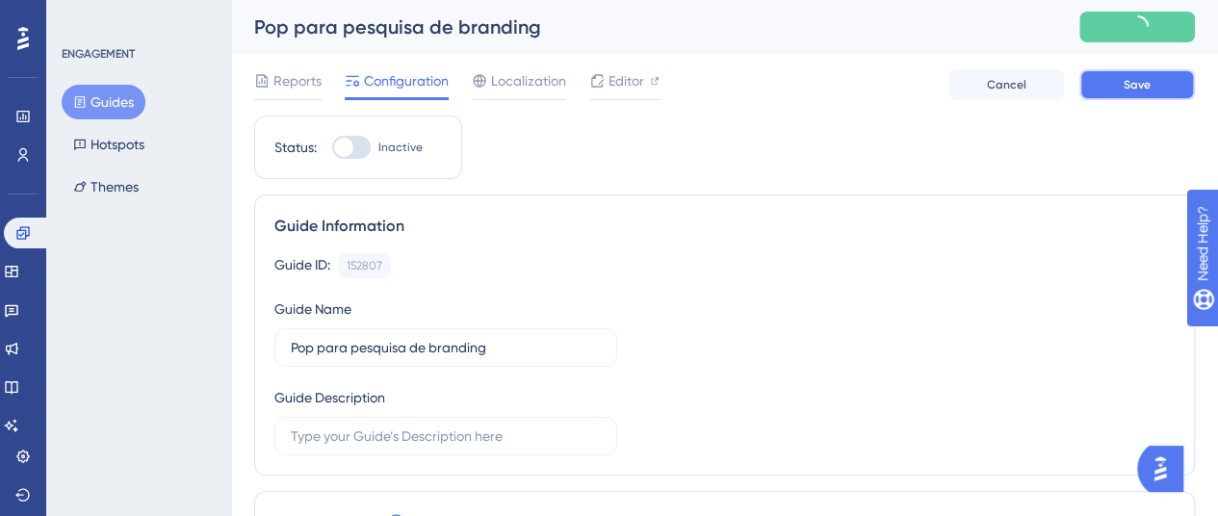
click at [1139, 93] on button "Save" at bounding box center [1137, 84] width 116 height 31
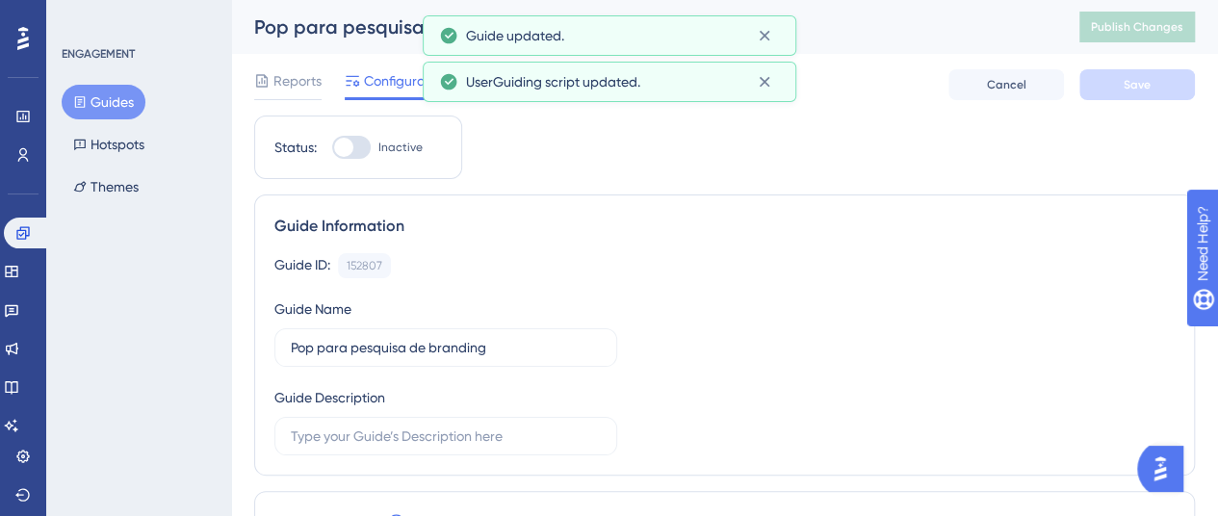
click at [364, 149] on div at bounding box center [351, 147] width 39 height 23
click at [332, 148] on input "Inactive" at bounding box center [331, 147] width 1 height 1
checkbox input "true"
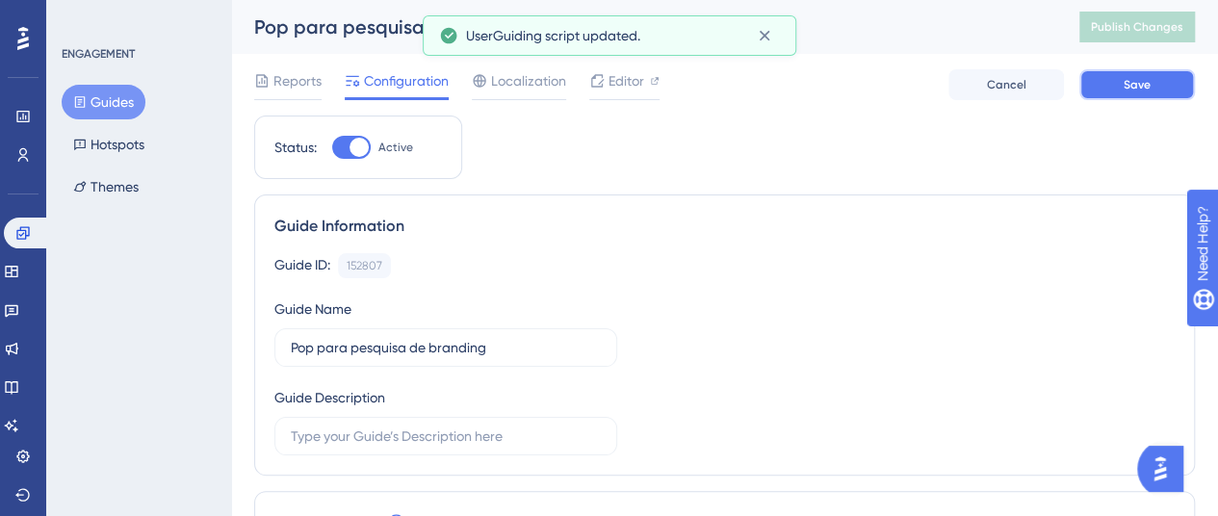
click at [1144, 86] on span "Save" at bounding box center [1137, 84] width 27 height 15
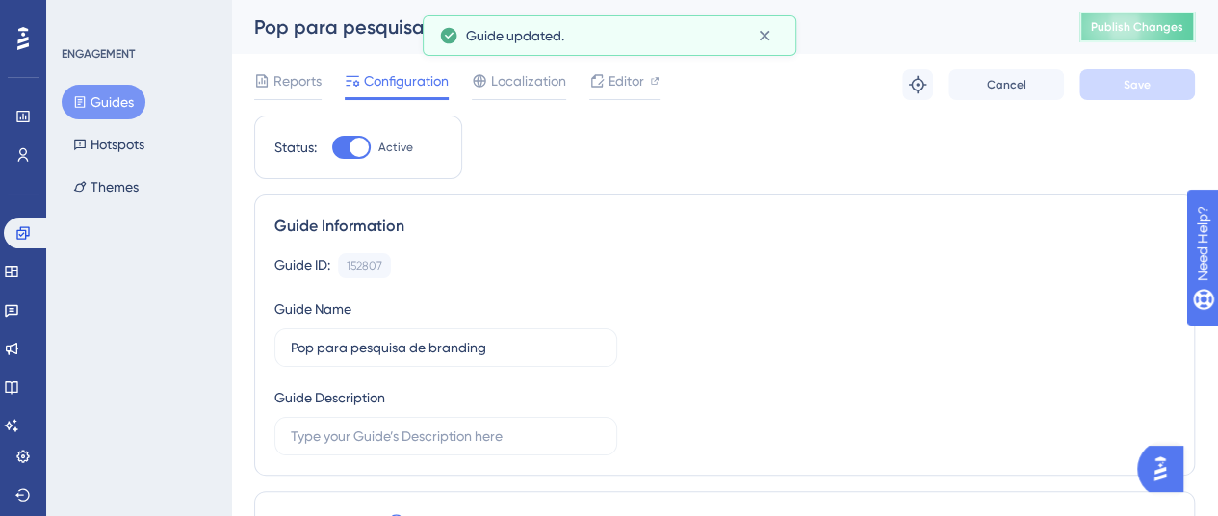
click at [1157, 30] on span "Publish Changes" at bounding box center [1137, 26] width 92 height 15
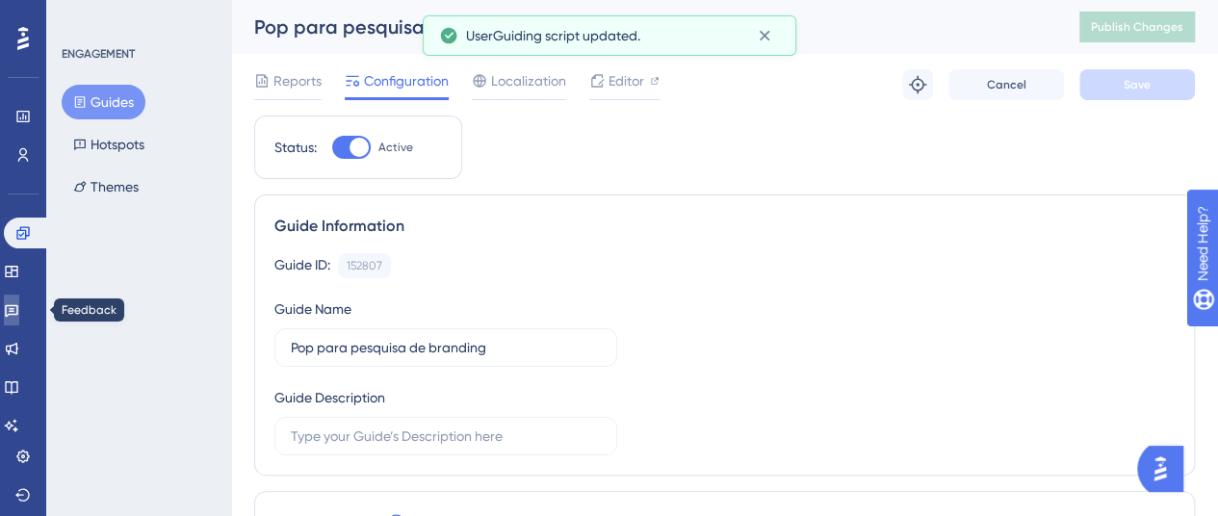
click at [15, 308] on icon at bounding box center [11, 309] width 15 height 15
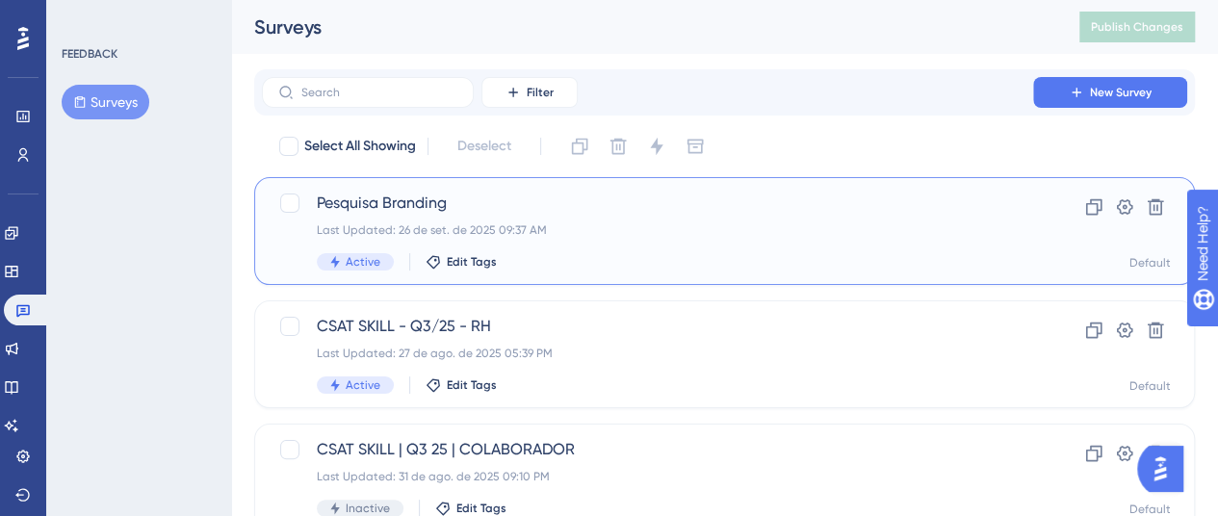
click at [648, 208] on span "Pesquisa Branding" at bounding box center [647, 203] width 661 height 23
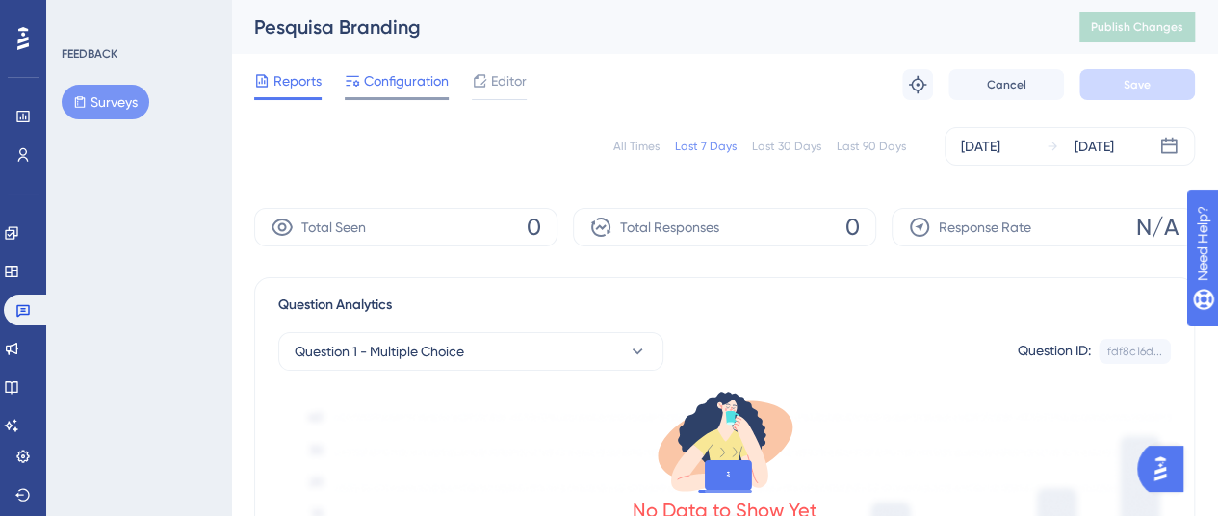
click at [411, 81] on span "Configuration" at bounding box center [406, 80] width 85 height 23
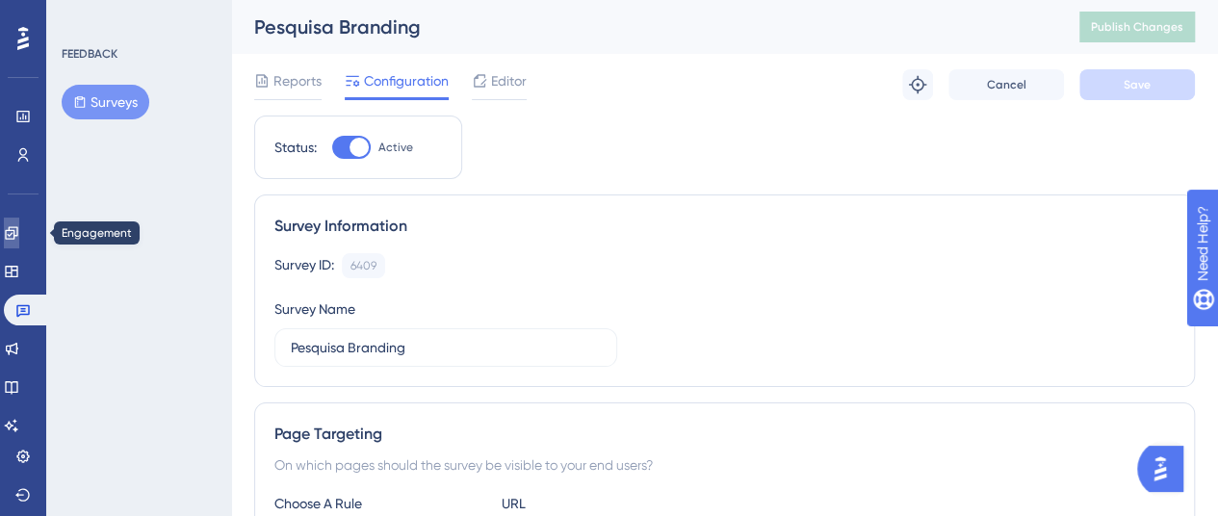
click at [17, 234] on icon at bounding box center [11, 232] width 13 height 13
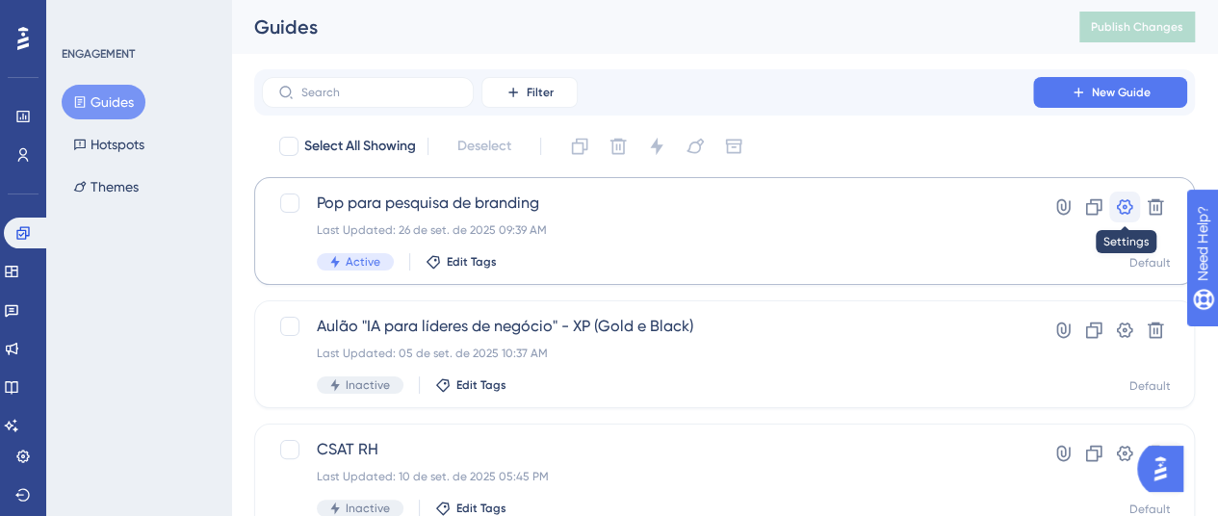
click at [1124, 207] on icon at bounding box center [1125, 206] width 16 height 15
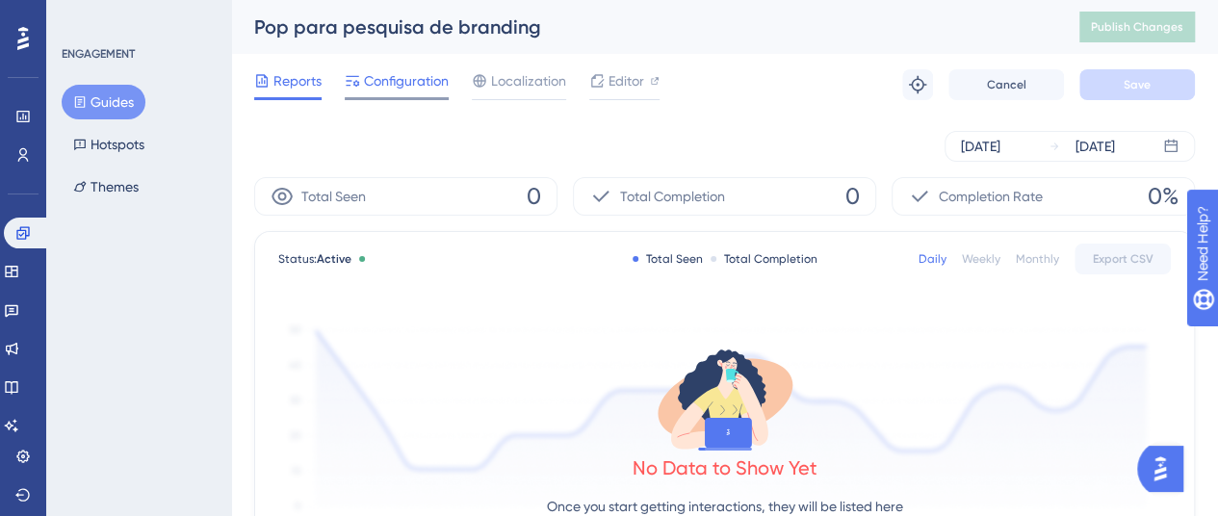
click at [372, 85] on span "Configuration" at bounding box center [406, 80] width 85 height 23
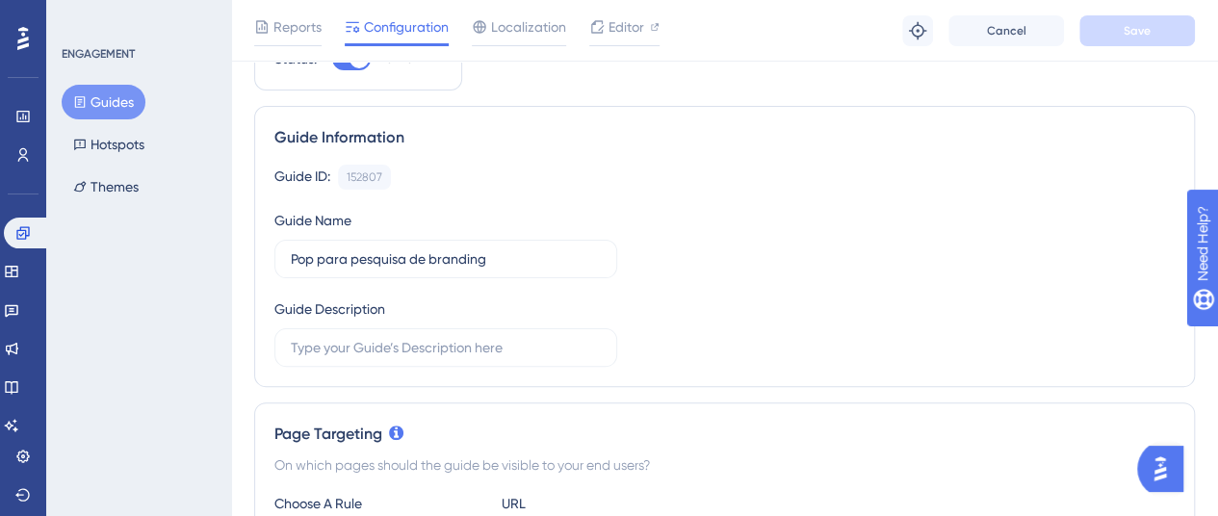
scroll to position [385, 0]
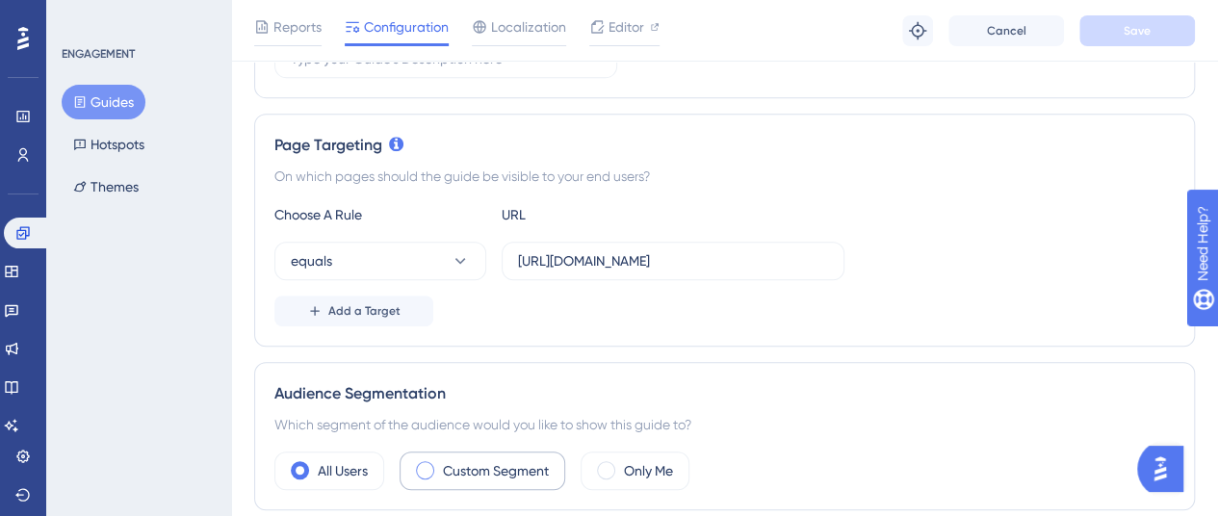
click at [463, 474] on label "Custom Segment" at bounding box center [496, 470] width 106 height 23
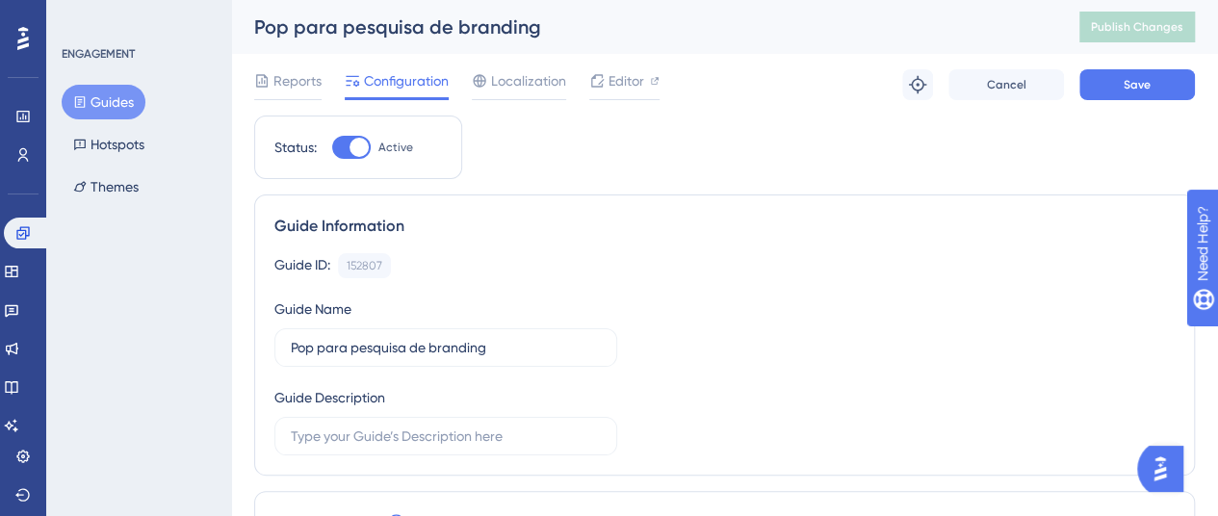
click at [115, 105] on button "Guides" at bounding box center [104, 102] width 84 height 35
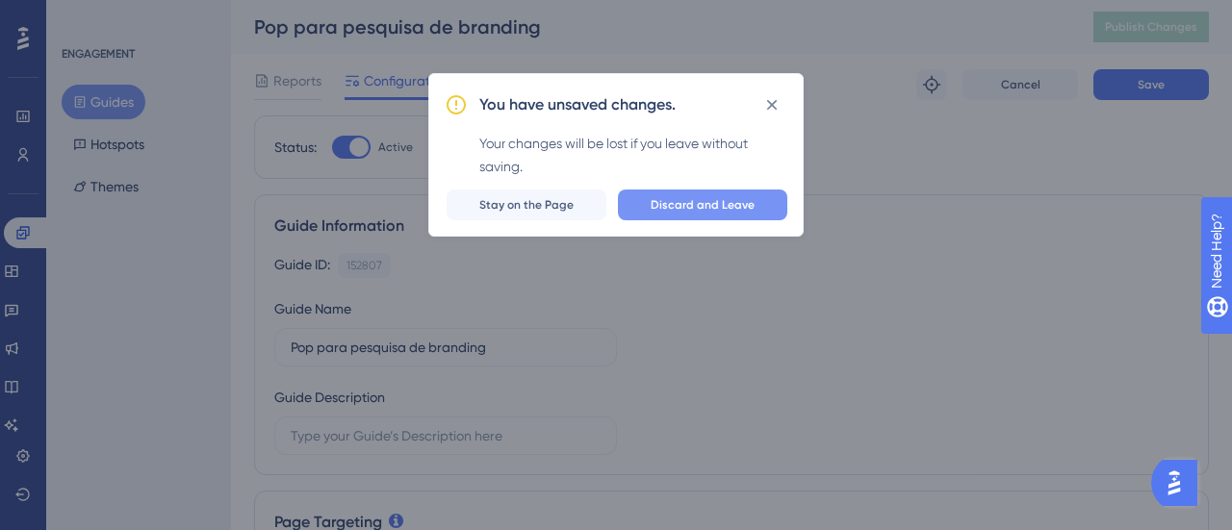
click at [688, 211] on span "Discard and Leave" at bounding box center [703, 204] width 104 height 15
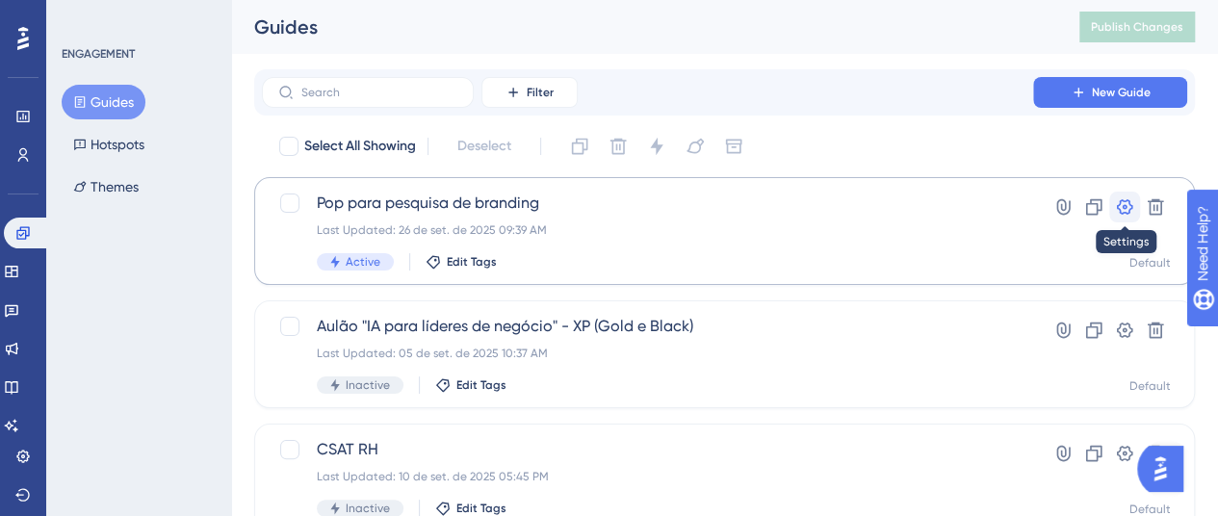
click at [1125, 209] on icon at bounding box center [1124, 206] width 19 height 19
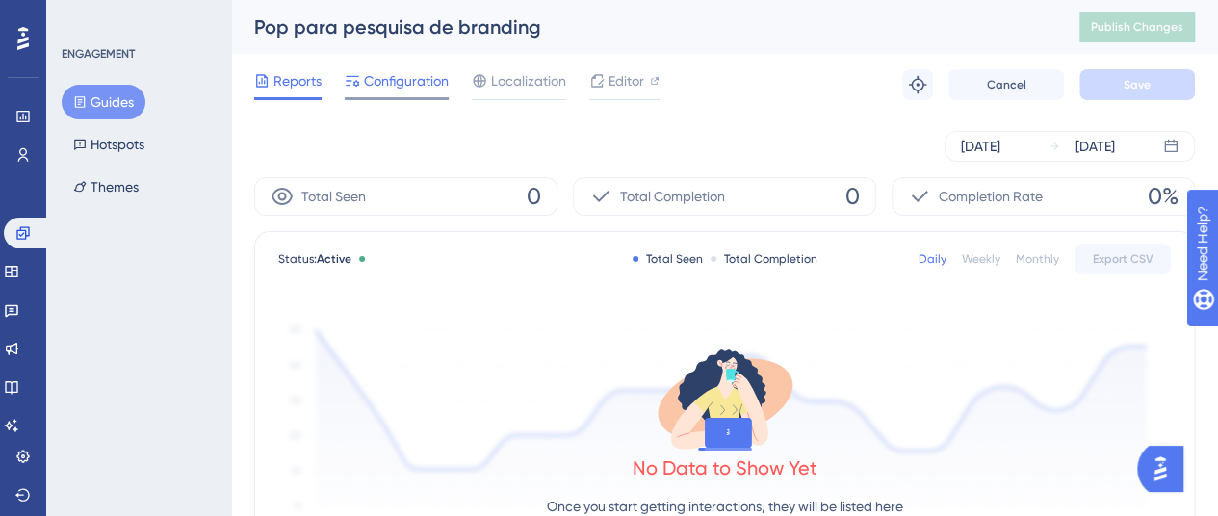
click at [389, 73] on span "Configuration" at bounding box center [406, 80] width 85 height 23
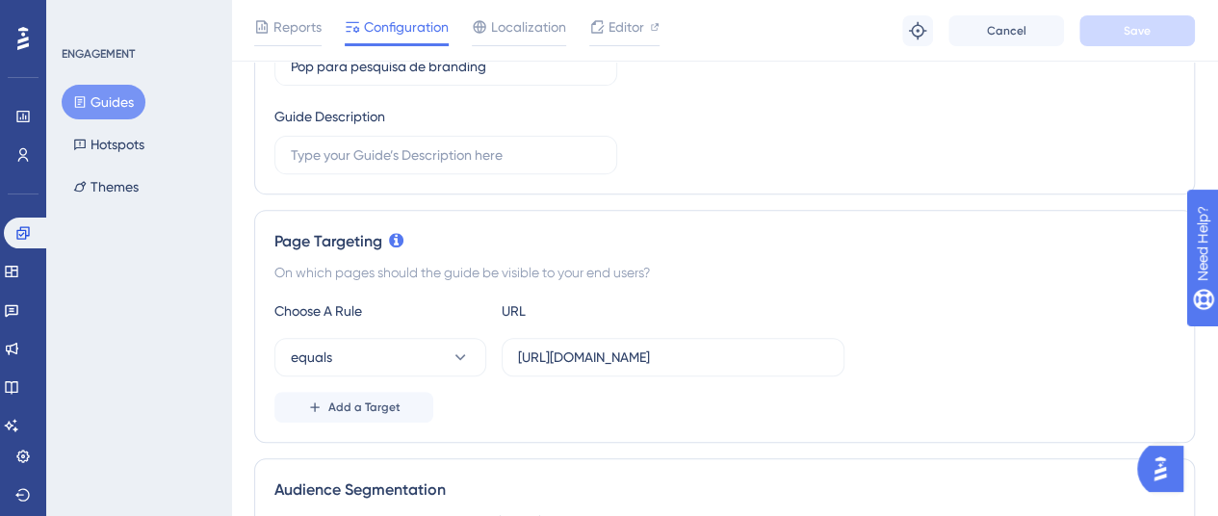
scroll to position [578, 0]
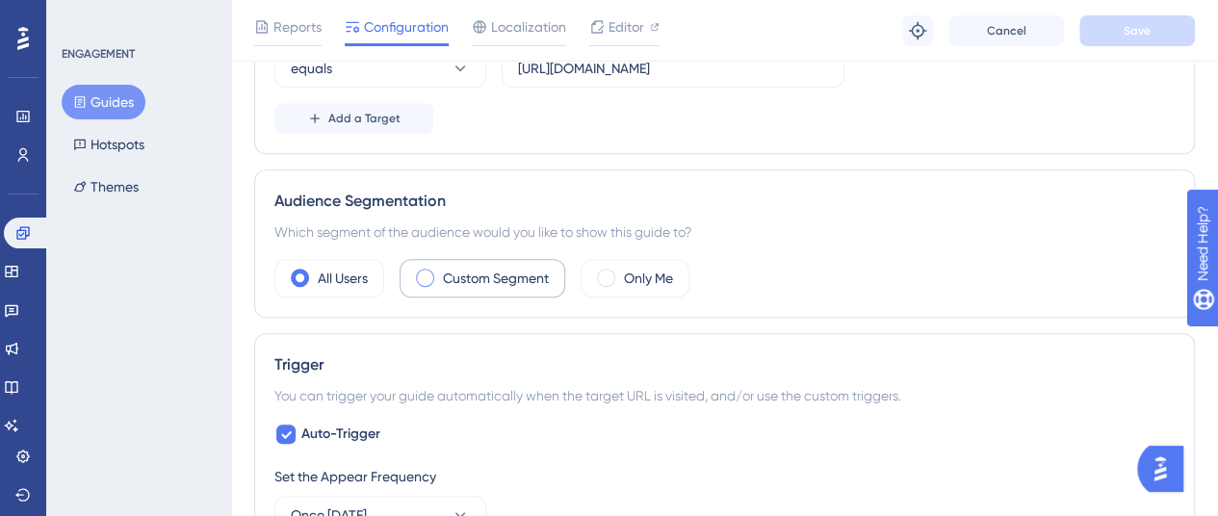
click at [487, 273] on label "Custom Segment" at bounding box center [496, 278] width 106 height 23
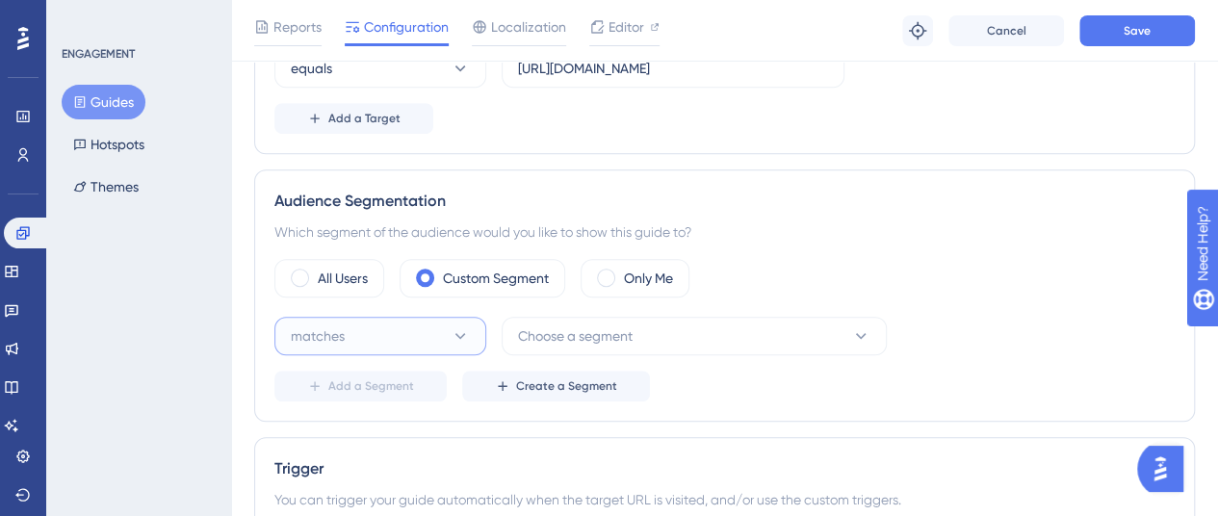
click at [458, 333] on icon at bounding box center [460, 336] width 11 height 6
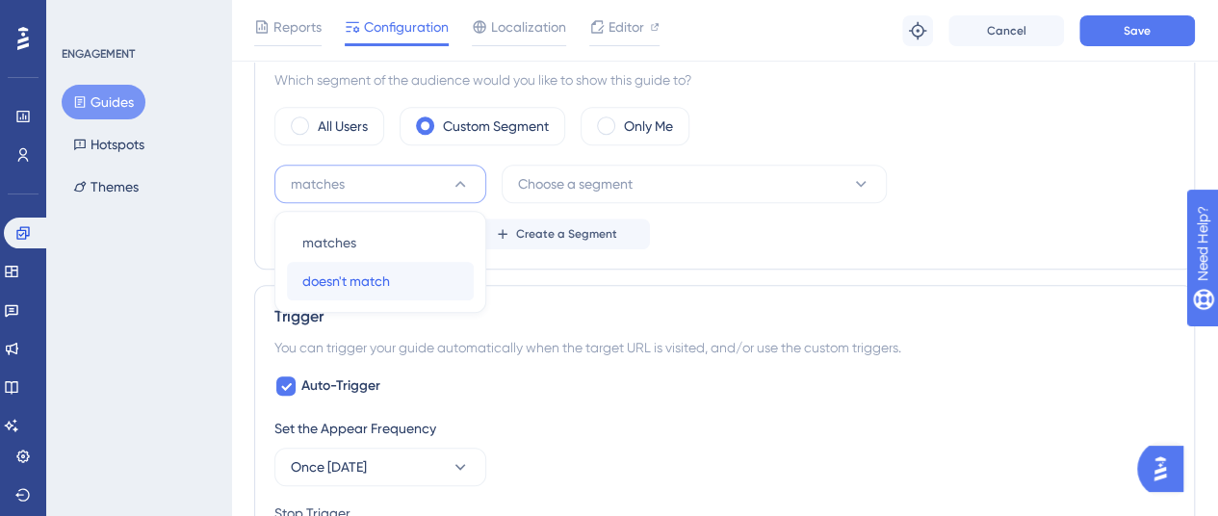
click at [383, 280] on span "doesn't match" at bounding box center [346, 281] width 88 height 23
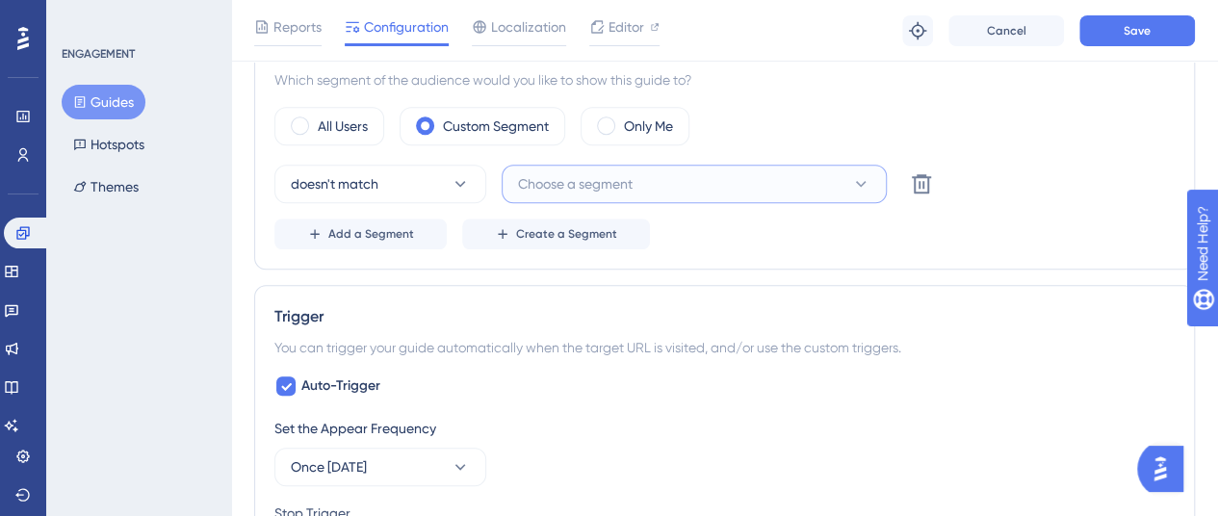
click at [642, 178] on button "Choose a segment" at bounding box center [694, 184] width 385 height 39
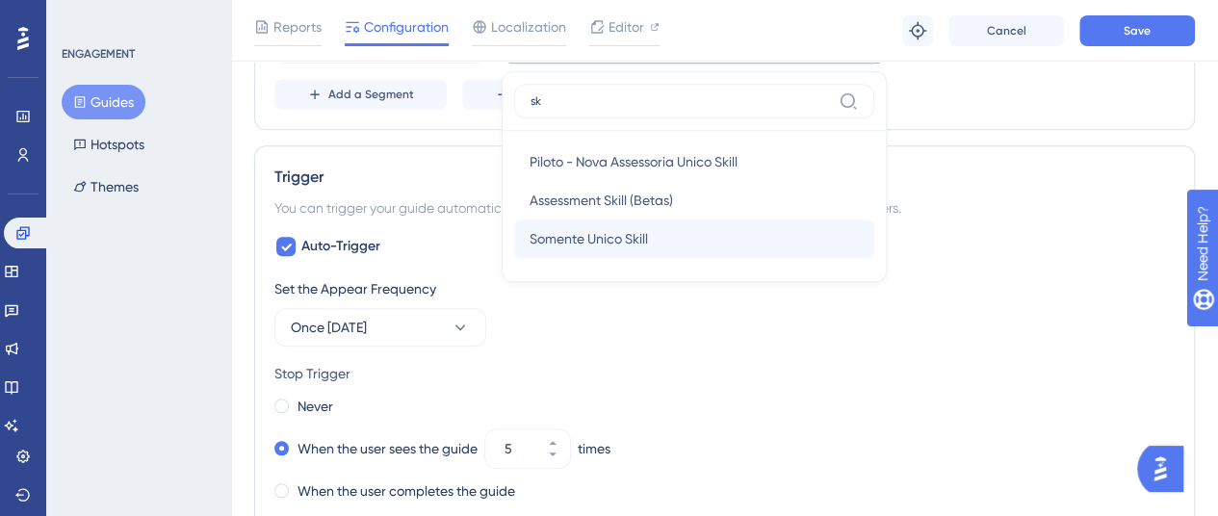
type input "sk"
click at [666, 236] on div "Somente Unico Skill Somente Unico Skill" at bounding box center [694, 239] width 329 height 39
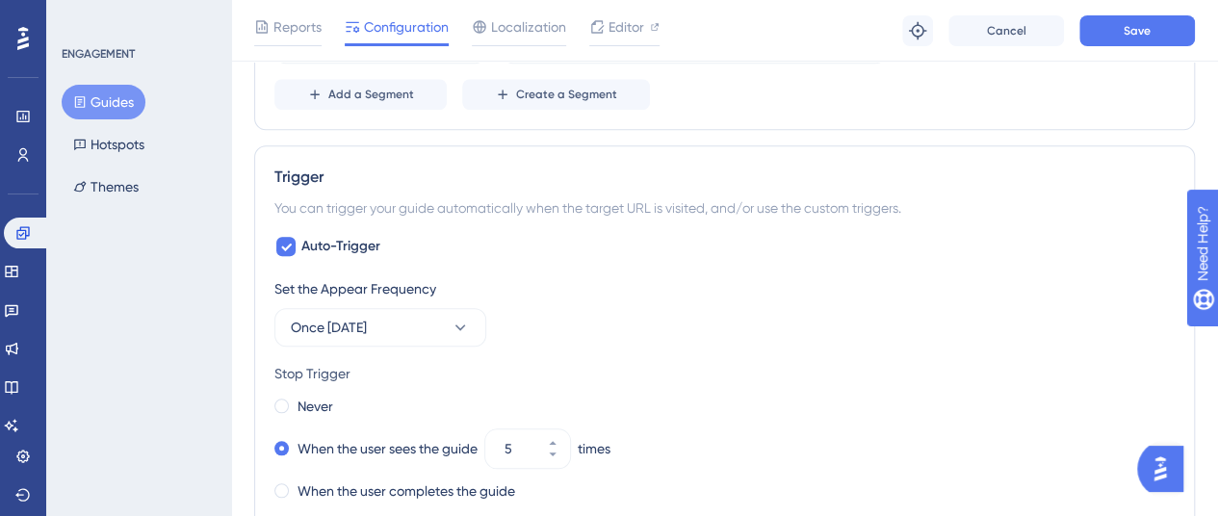
click at [772, 129] on div "Status: Active Guide Information Guide ID: 152807 Copy Guide Name Pop para pesq…" at bounding box center [724, 273] width 941 height 2039
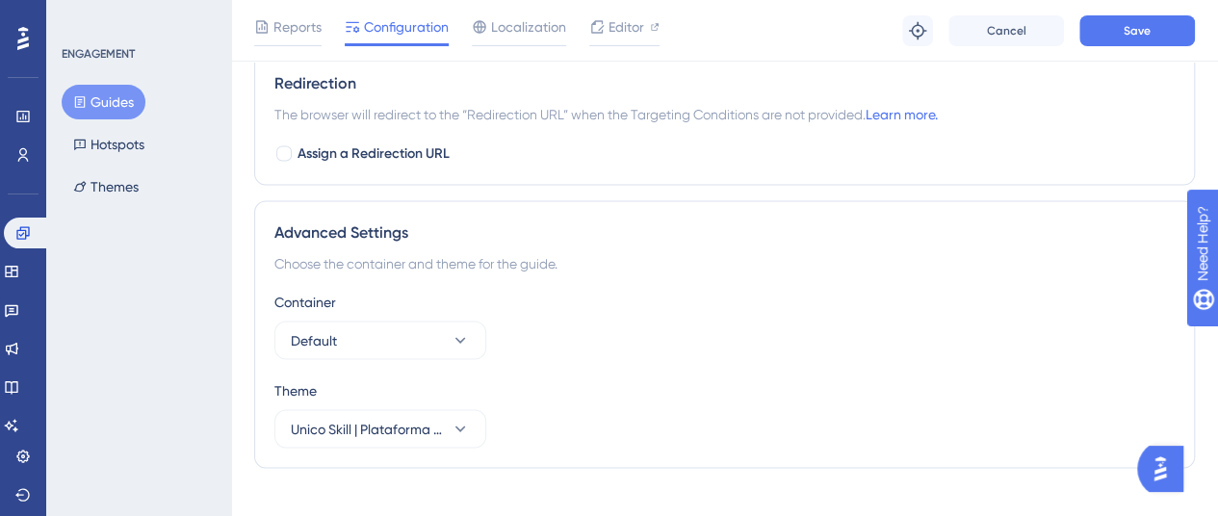
scroll to position [1701, 0]
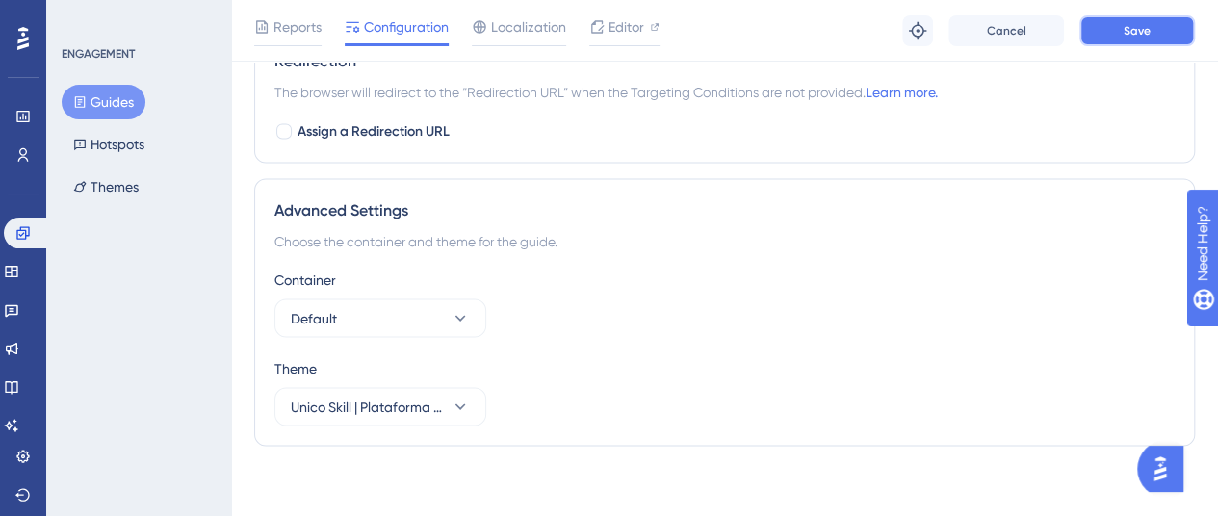
click at [1117, 29] on button "Save" at bounding box center [1137, 30] width 116 height 31
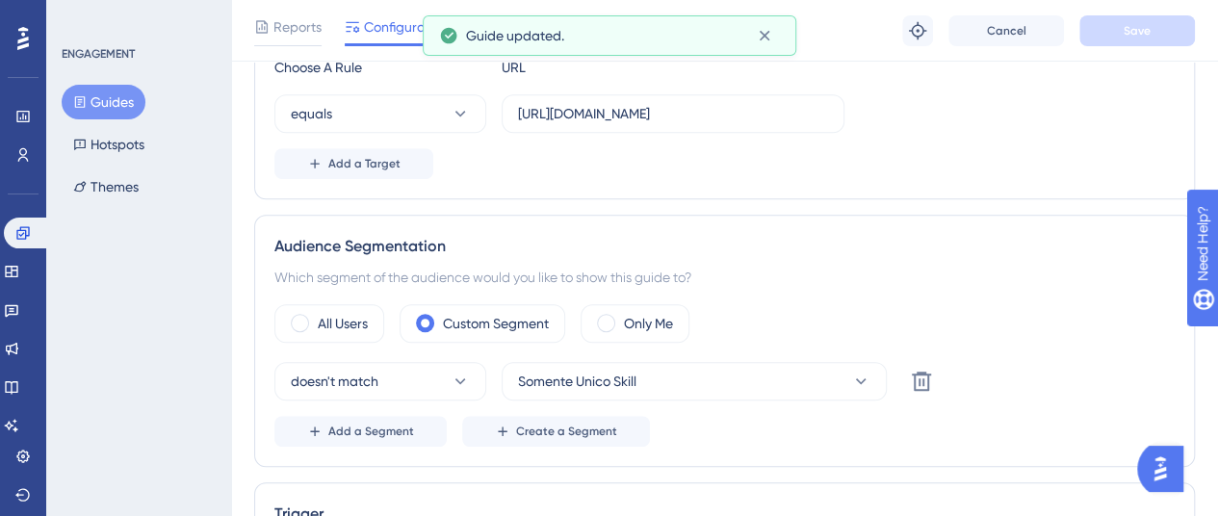
scroll to position [0, 0]
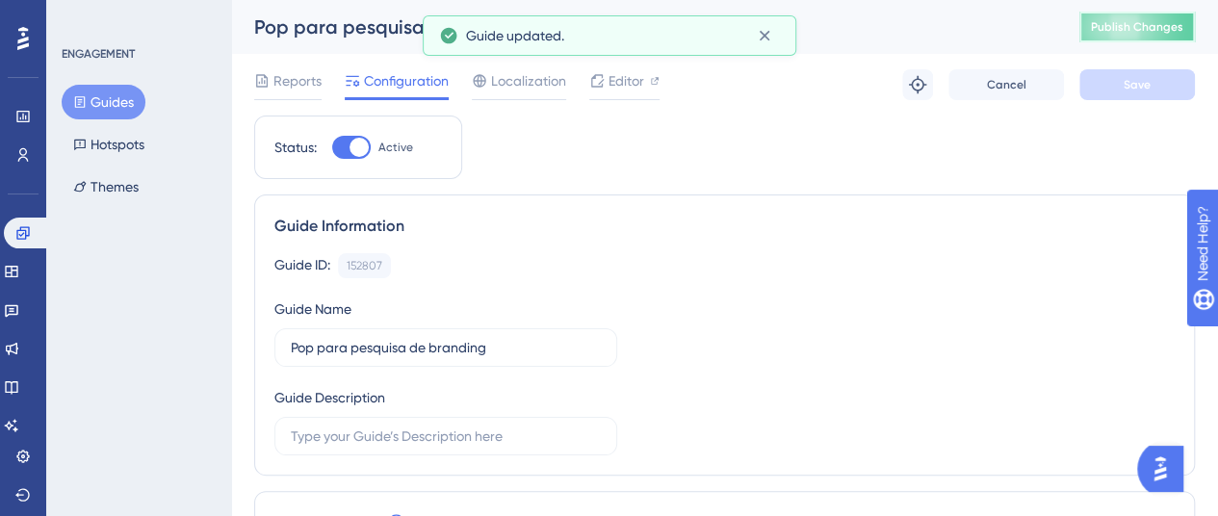
click at [1150, 39] on button "Publish Changes" at bounding box center [1137, 27] width 116 height 31
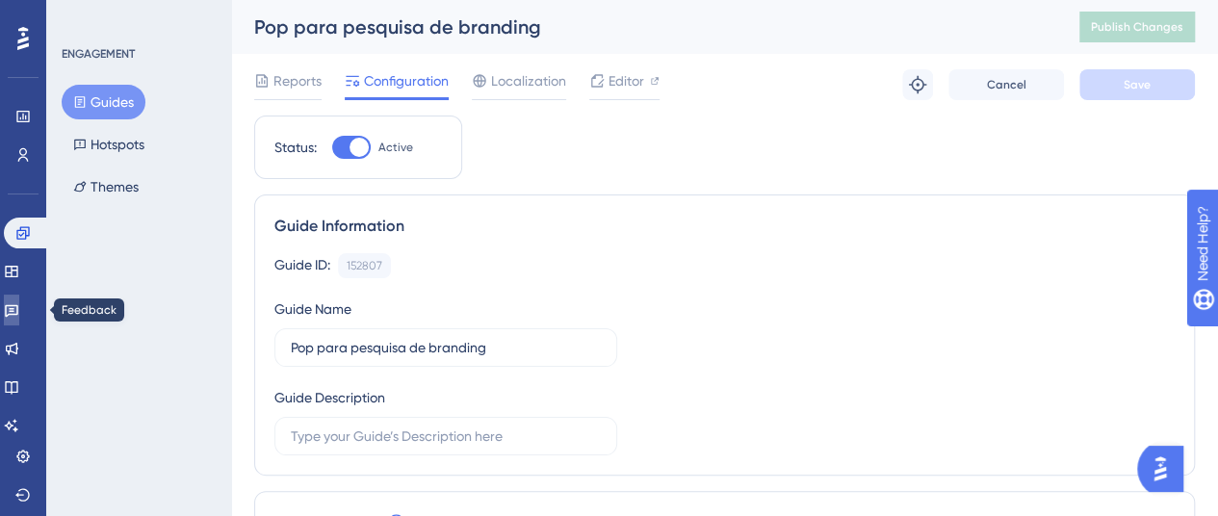
click at [19, 302] on icon at bounding box center [11, 309] width 15 height 15
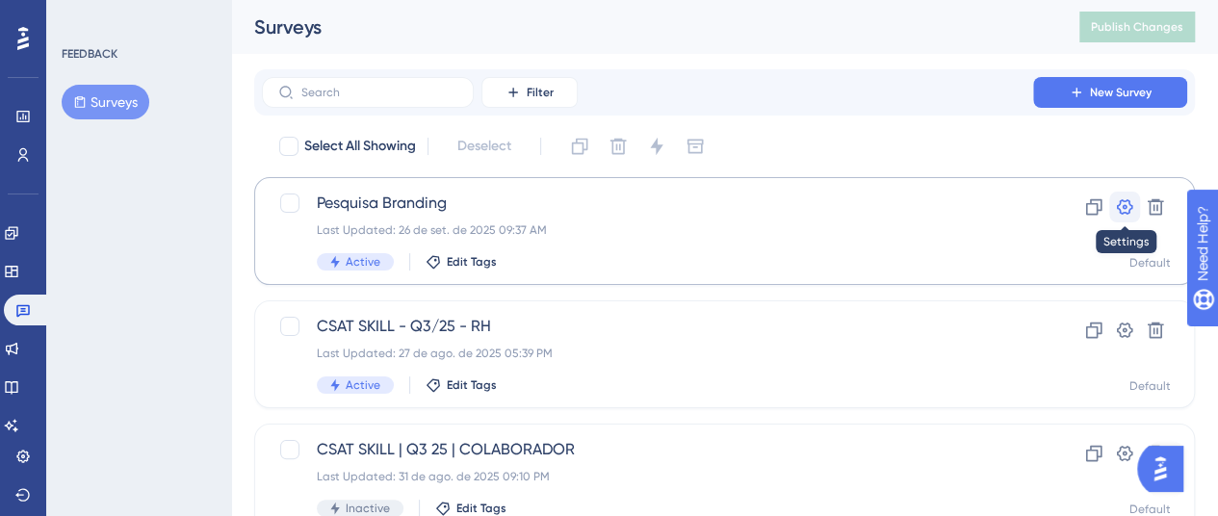
click at [1121, 209] on icon at bounding box center [1124, 206] width 19 height 19
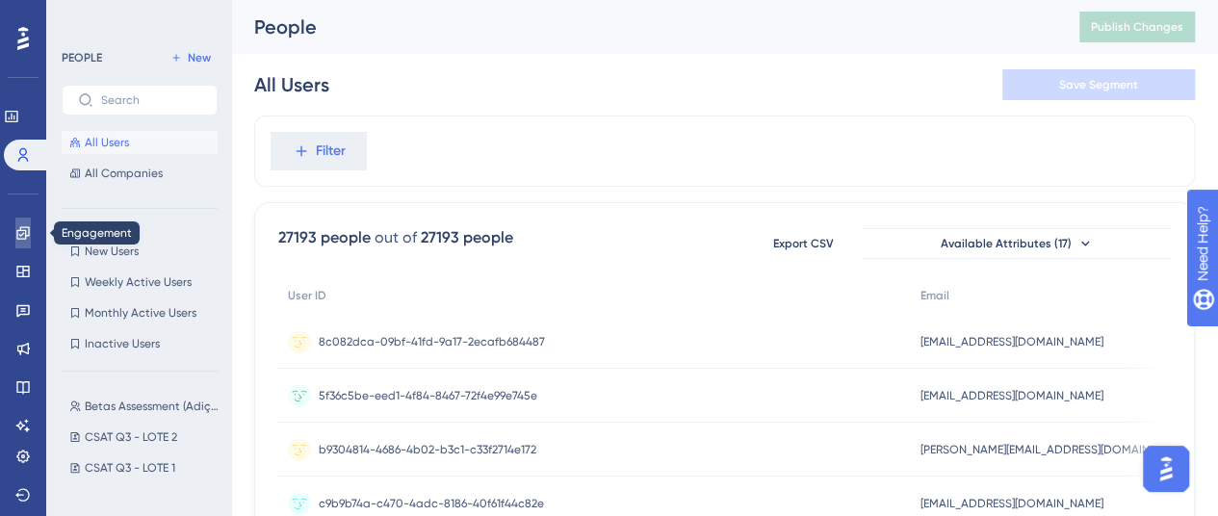
click at [28, 236] on icon at bounding box center [22, 232] width 13 height 13
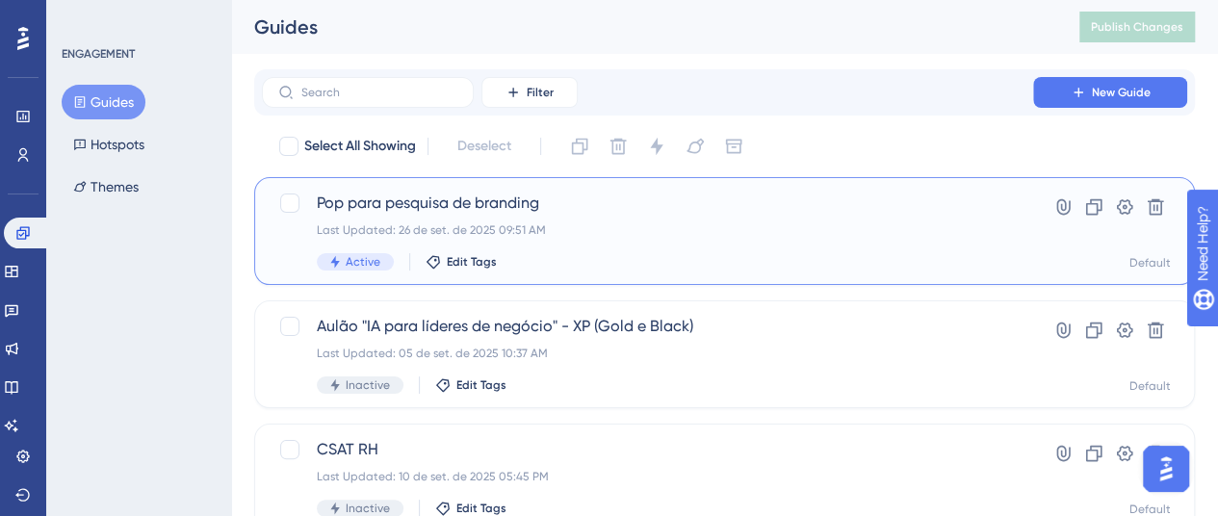
click at [666, 208] on span "Pop para pesquisa de branding" at bounding box center [647, 203] width 661 height 23
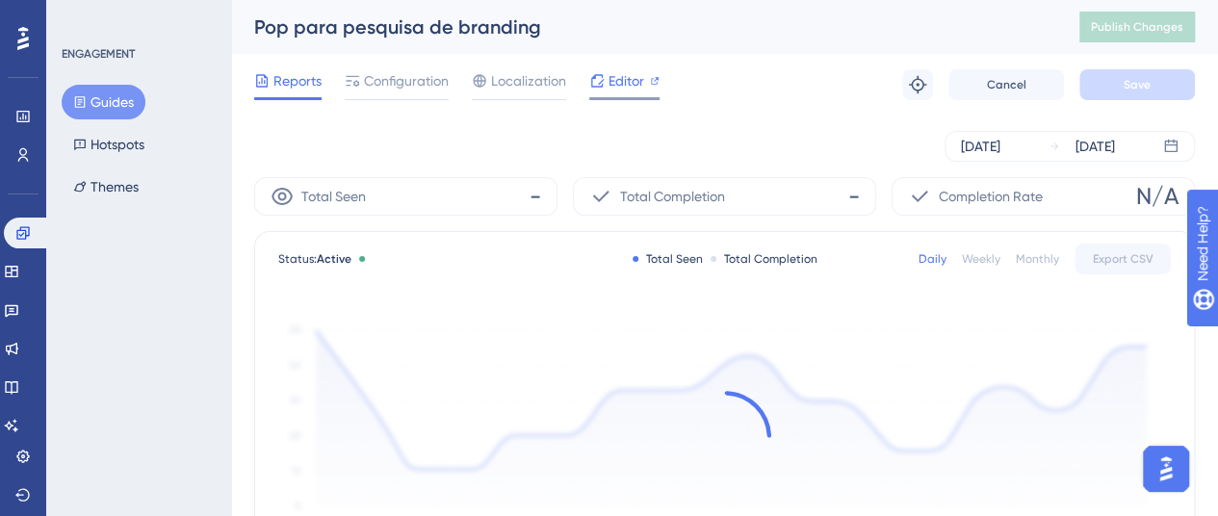
click at [628, 88] on span "Editor" at bounding box center [626, 80] width 36 height 23
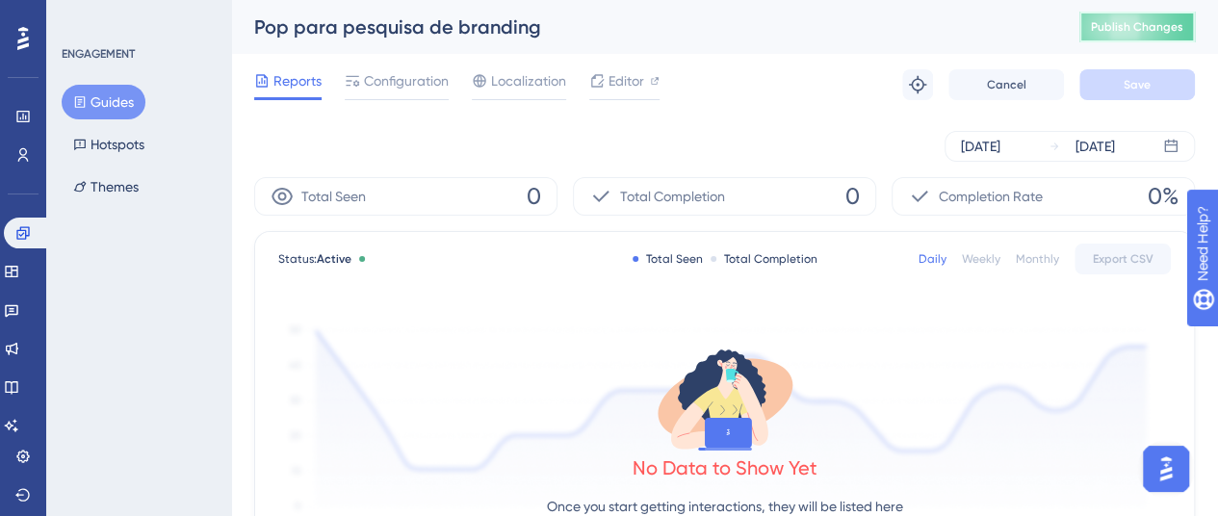
click at [1161, 21] on span "Publish Changes" at bounding box center [1137, 26] width 92 height 15
click at [19, 306] on icon at bounding box center [11, 309] width 15 height 15
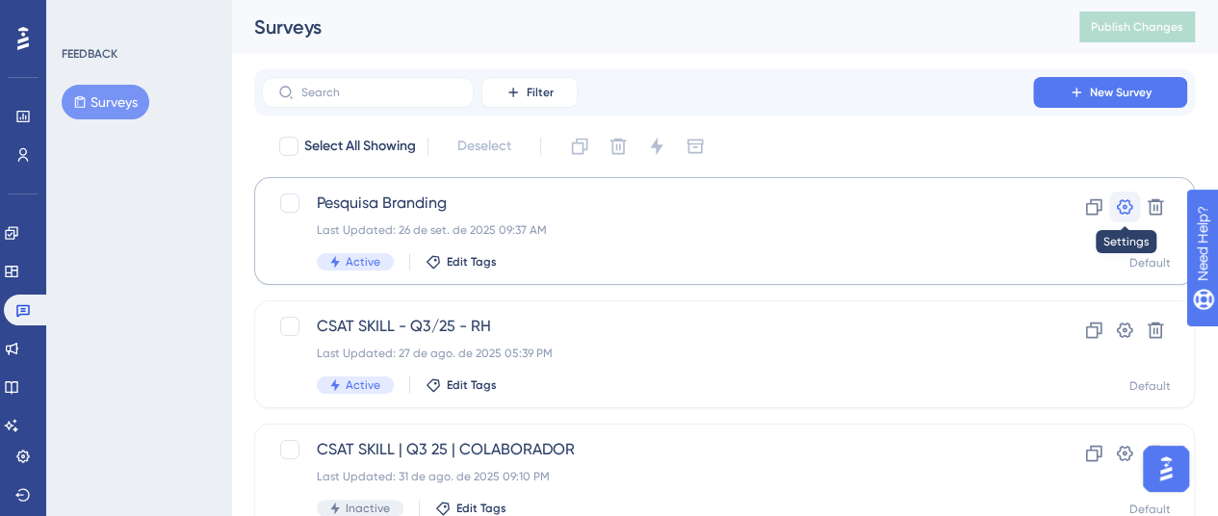
click at [1119, 207] on icon at bounding box center [1124, 206] width 19 height 19
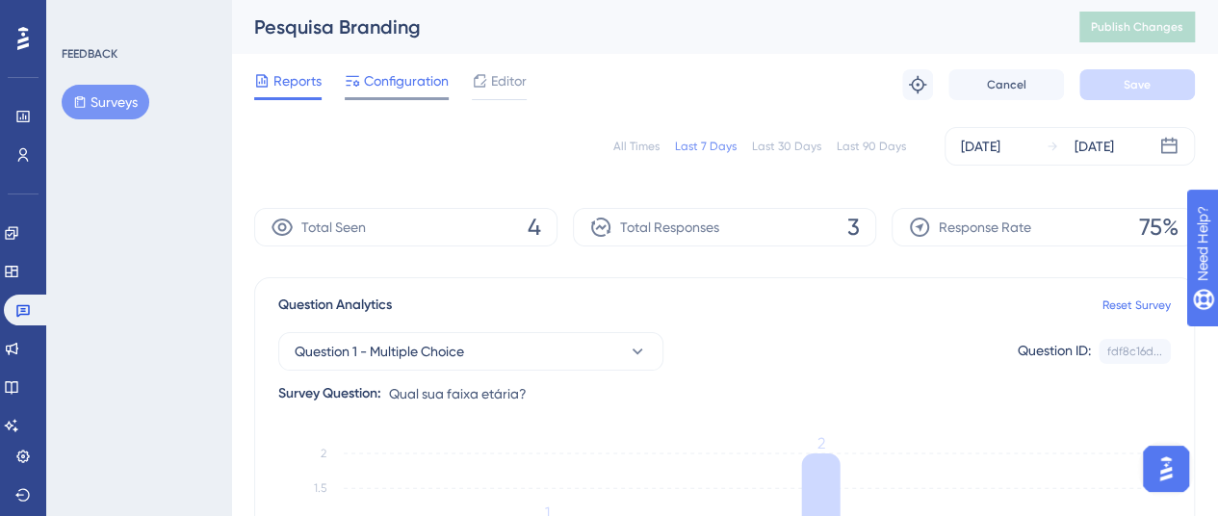
click at [401, 71] on span "Configuration" at bounding box center [406, 80] width 85 height 23
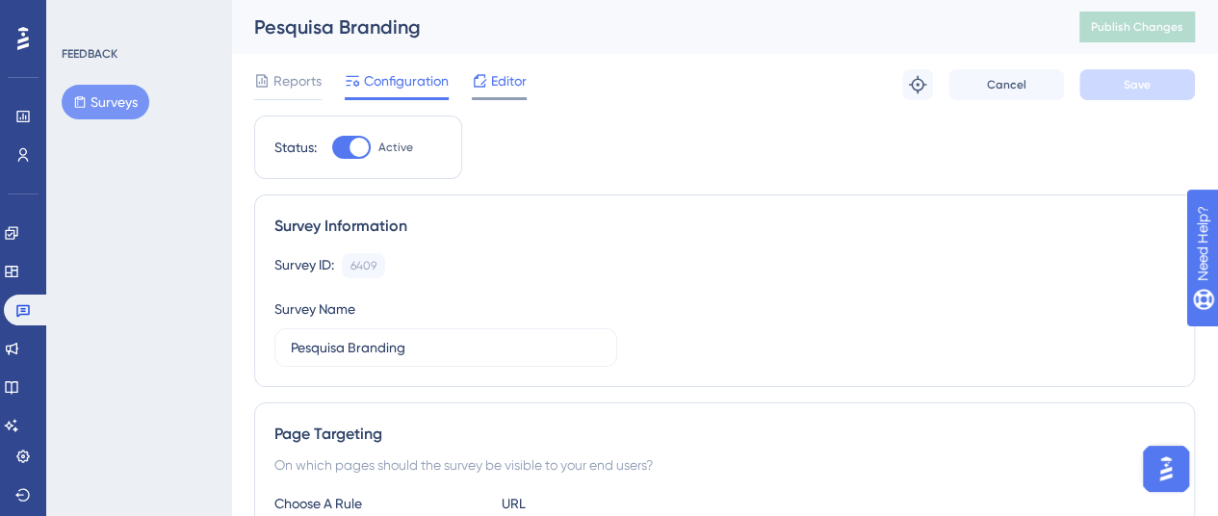
click at [514, 87] on span "Editor" at bounding box center [509, 80] width 36 height 23
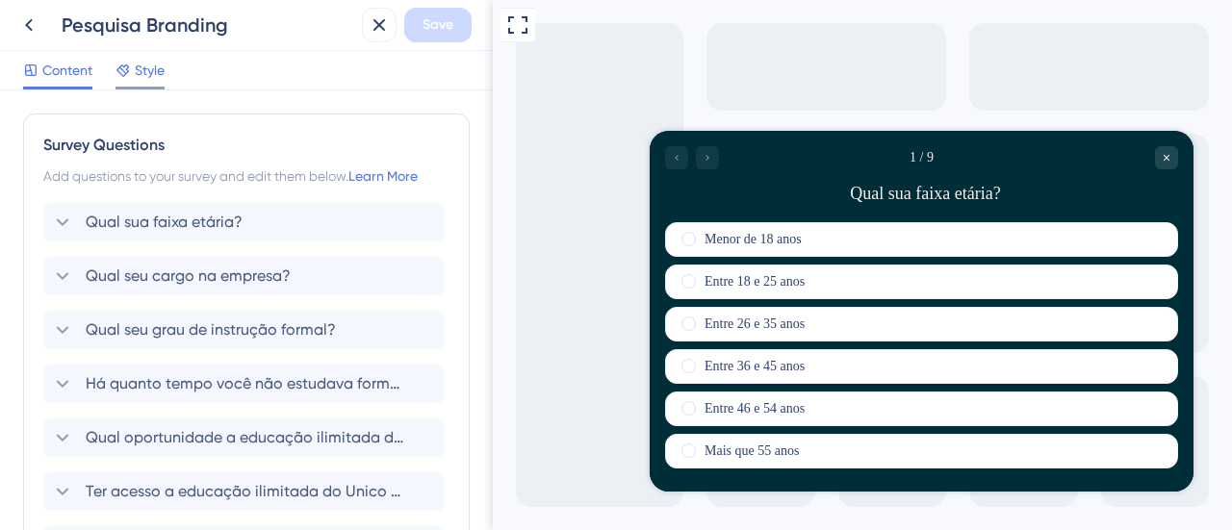
click at [128, 61] on div at bounding box center [123, 70] width 15 height 23
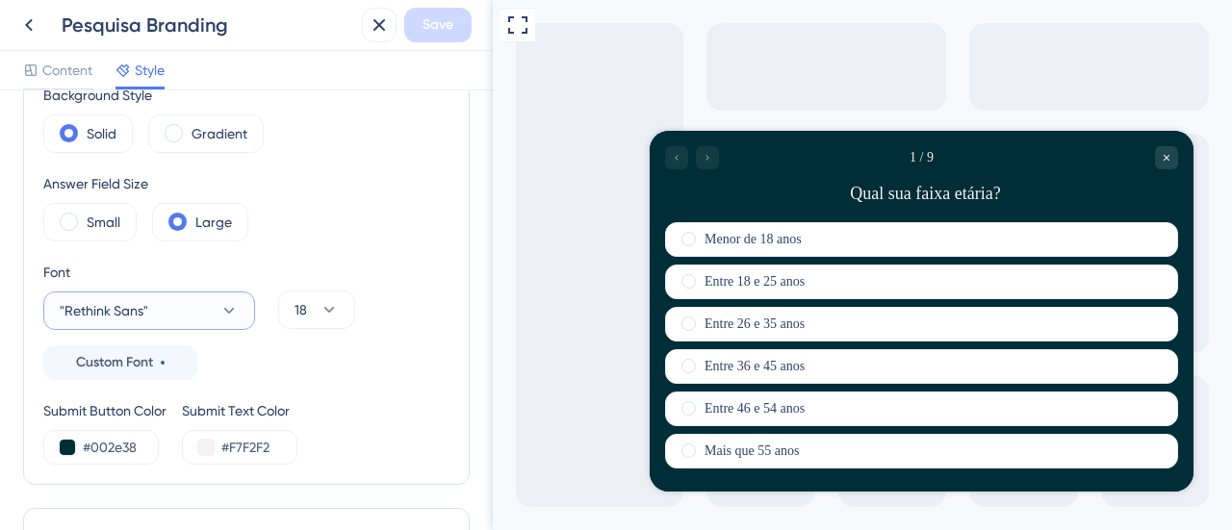
click at [205, 309] on button ""Rethink Sans"" at bounding box center [149, 311] width 212 height 39
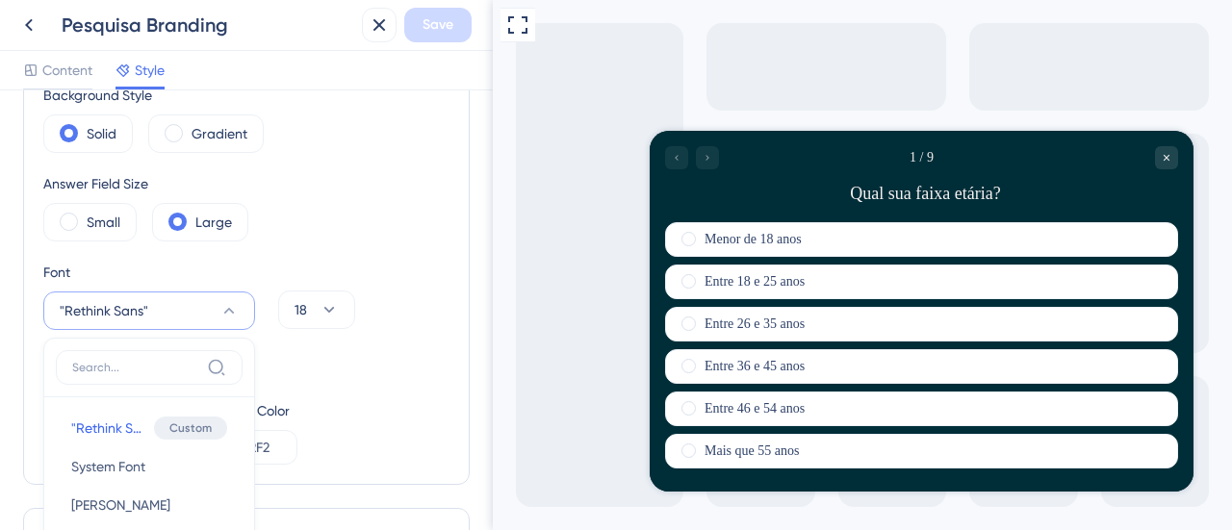
scroll to position [408, 0]
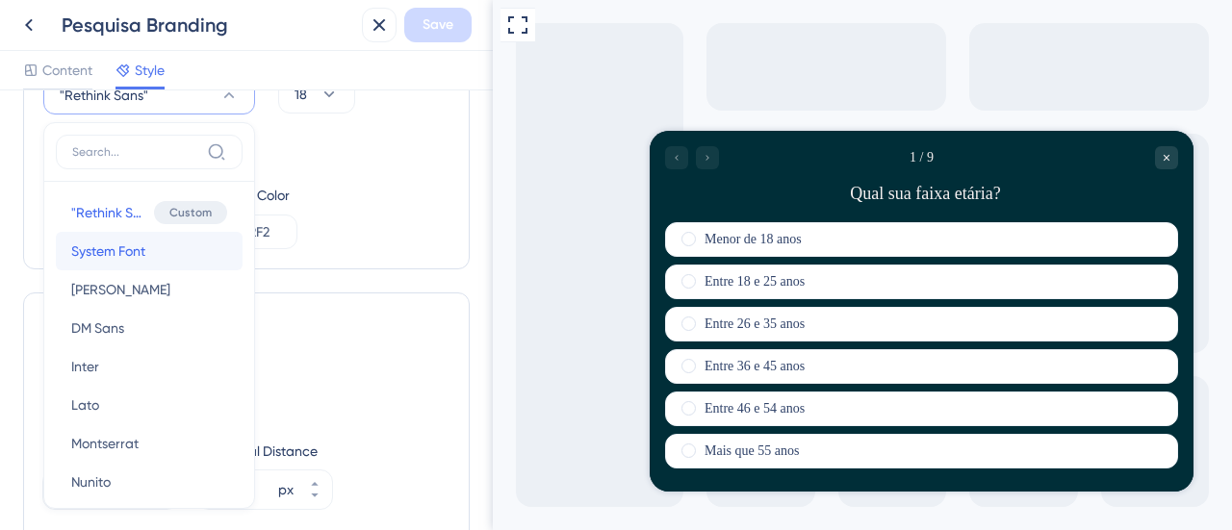
click at [119, 242] on span "System Font" at bounding box center [108, 251] width 74 height 23
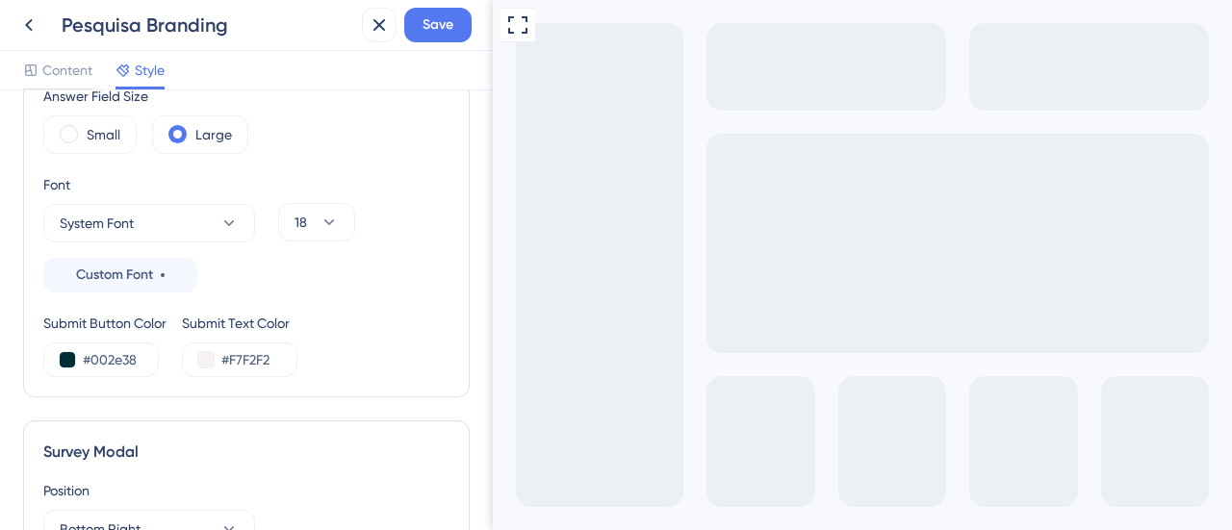
scroll to position [216, 0]
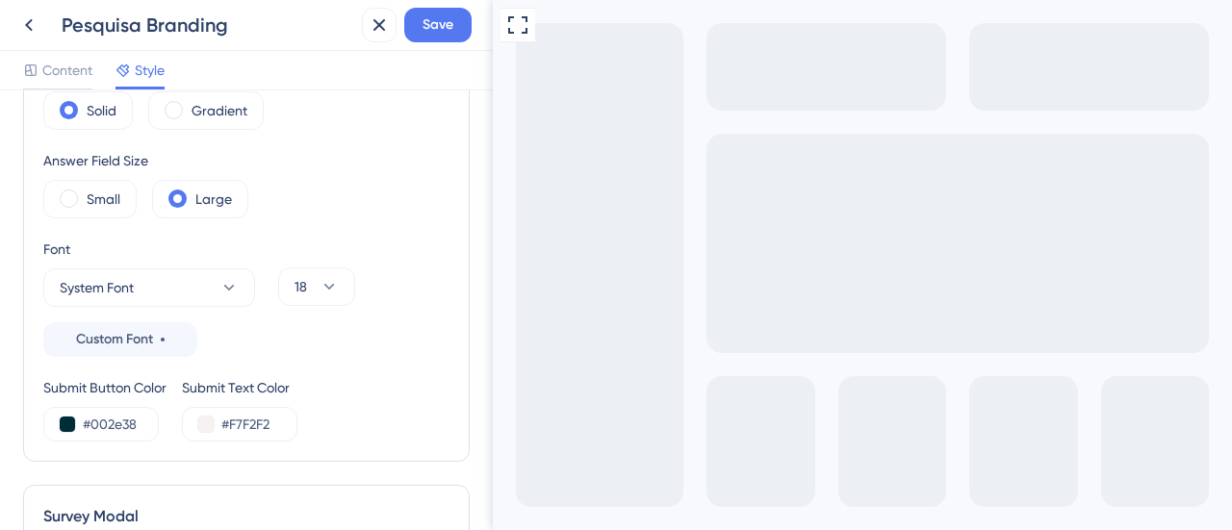
click at [385, 188] on div "Answer Field Size Small Large" at bounding box center [246, 183] width 406 height 69
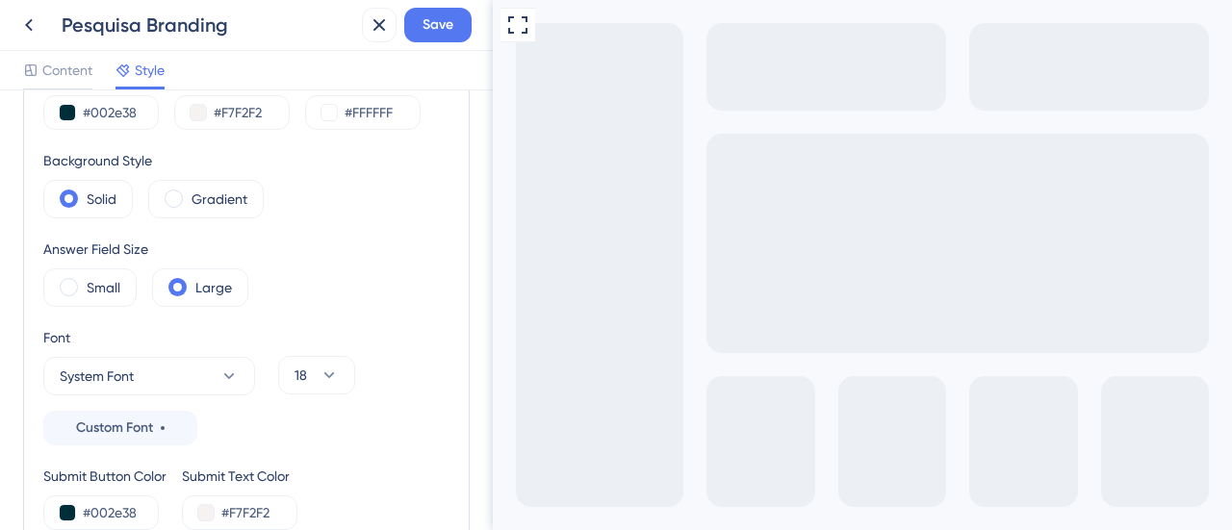
scroll to position [119, 0]
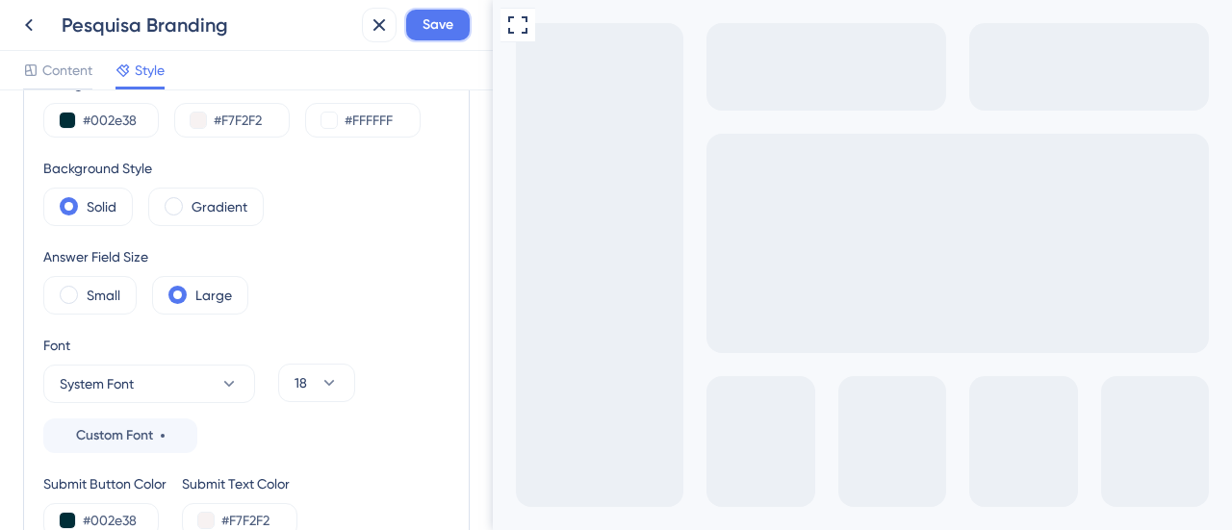
click at [458, 28] on button "Save" at bounding box center [437, 25] width 67 height 35
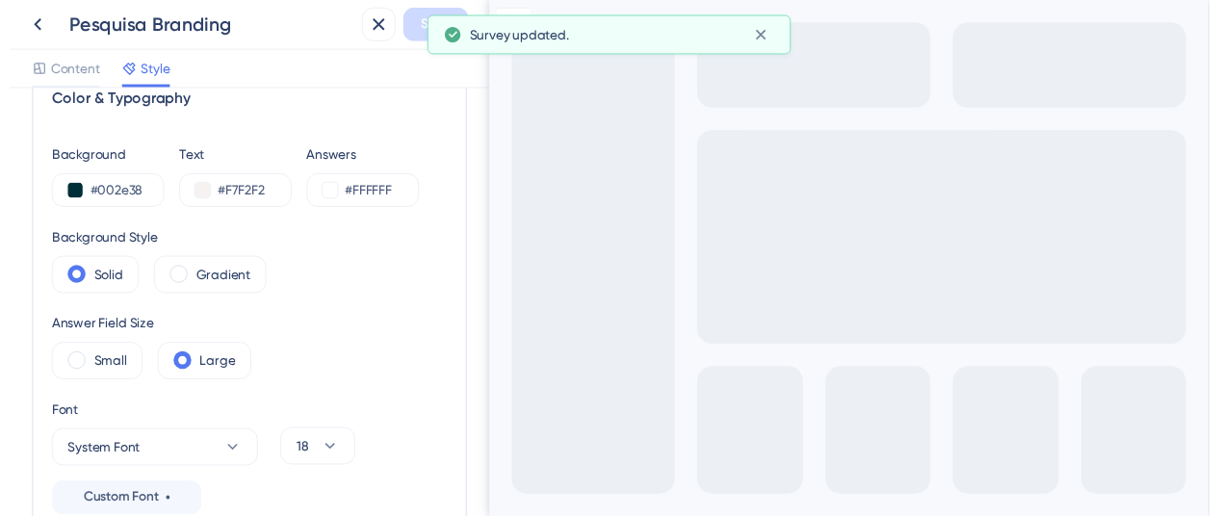
scroll to position [0, 0]
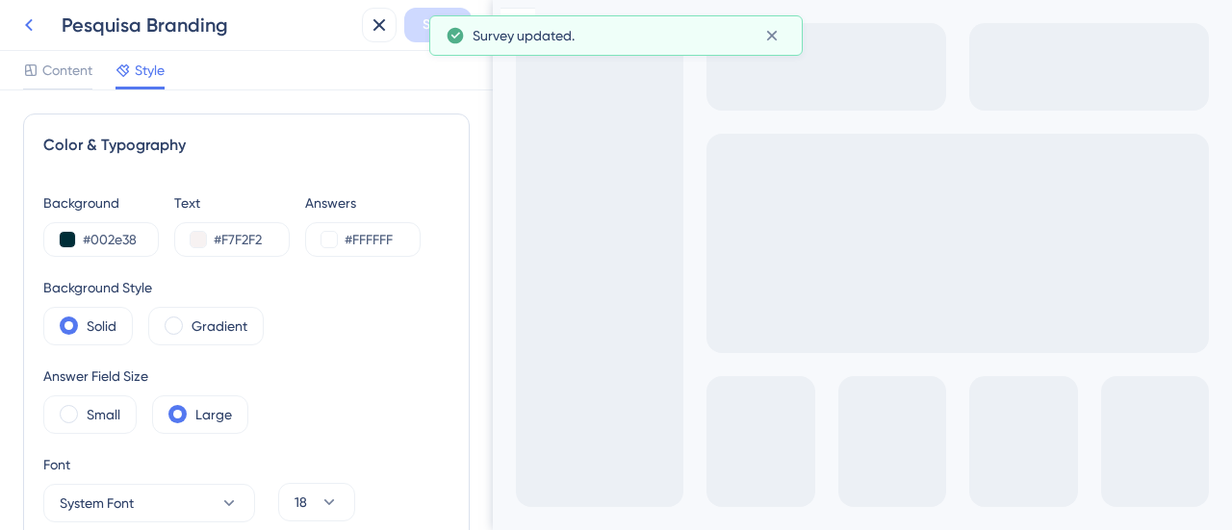
click at [26, 22] on icon at bounding box center [28, 24] width 23 height 23
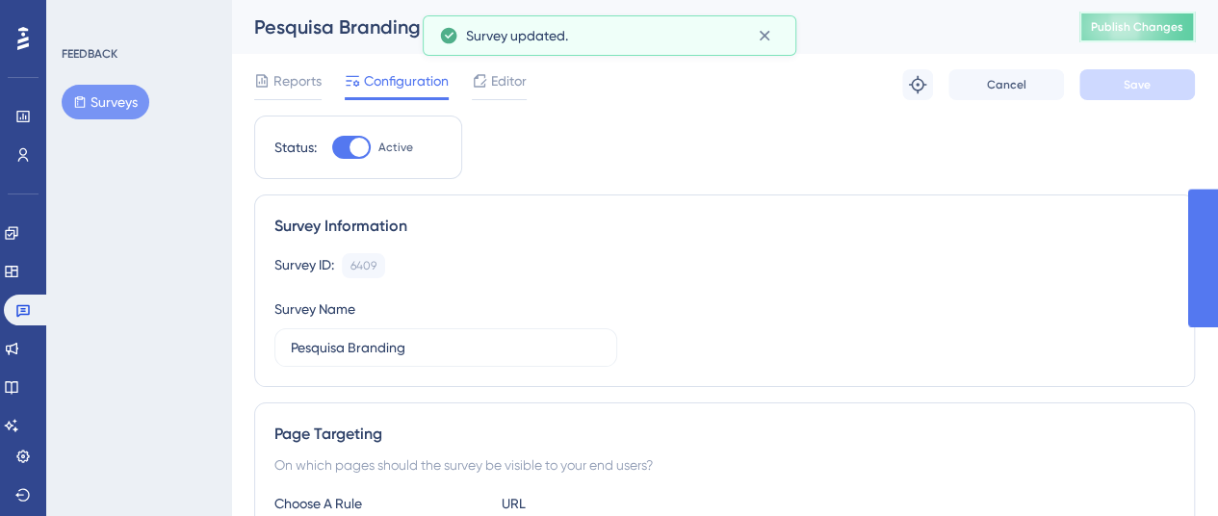
click at [1174, 26] on span "Publish Changes" at bounding box center [1137, 26] width 92 height 15
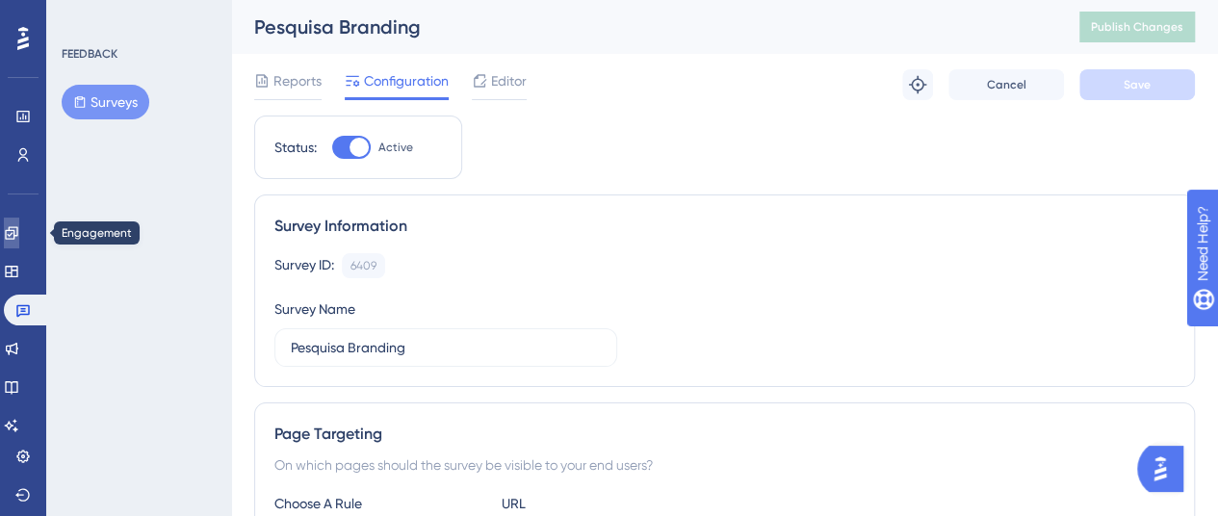
click at [19, 230] on icon at bounding box center [11, 232] width 15 height 15
